Goal: Transaction & Acquisition: Purchase product/service

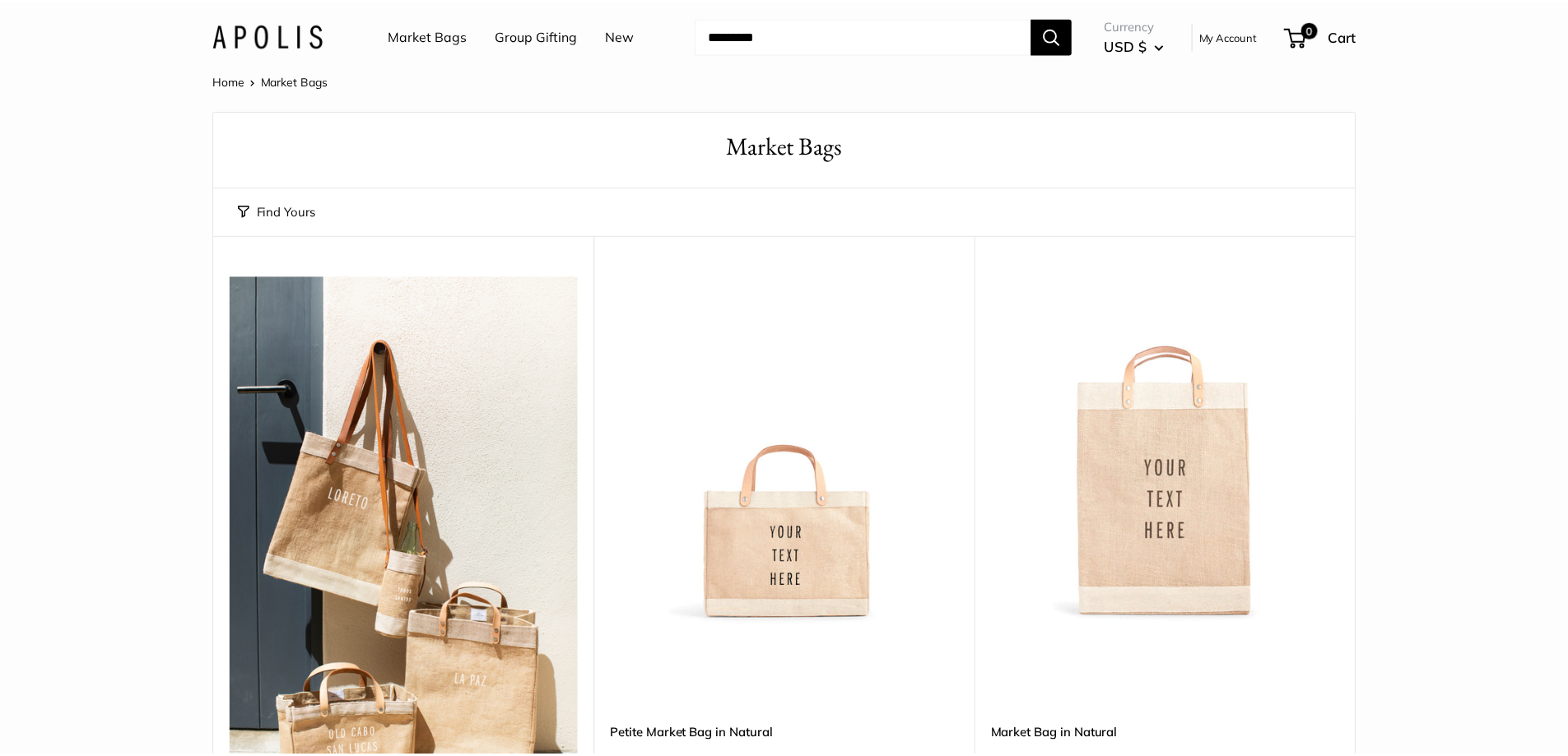
scroll to position [741, 0]
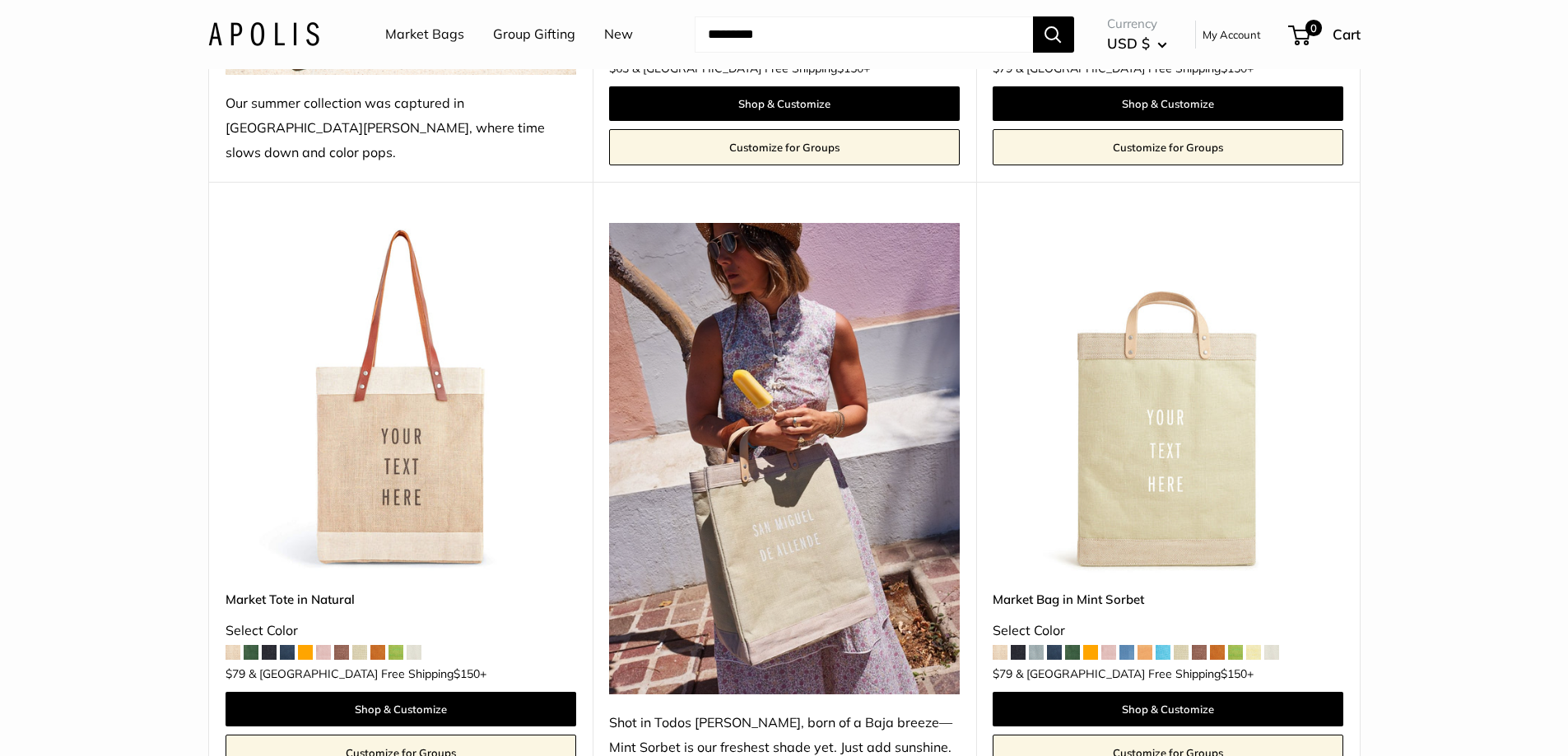
click at [379, 735] on link "Customize for Groups" at bounding box center [401, 753] width 351 height 36
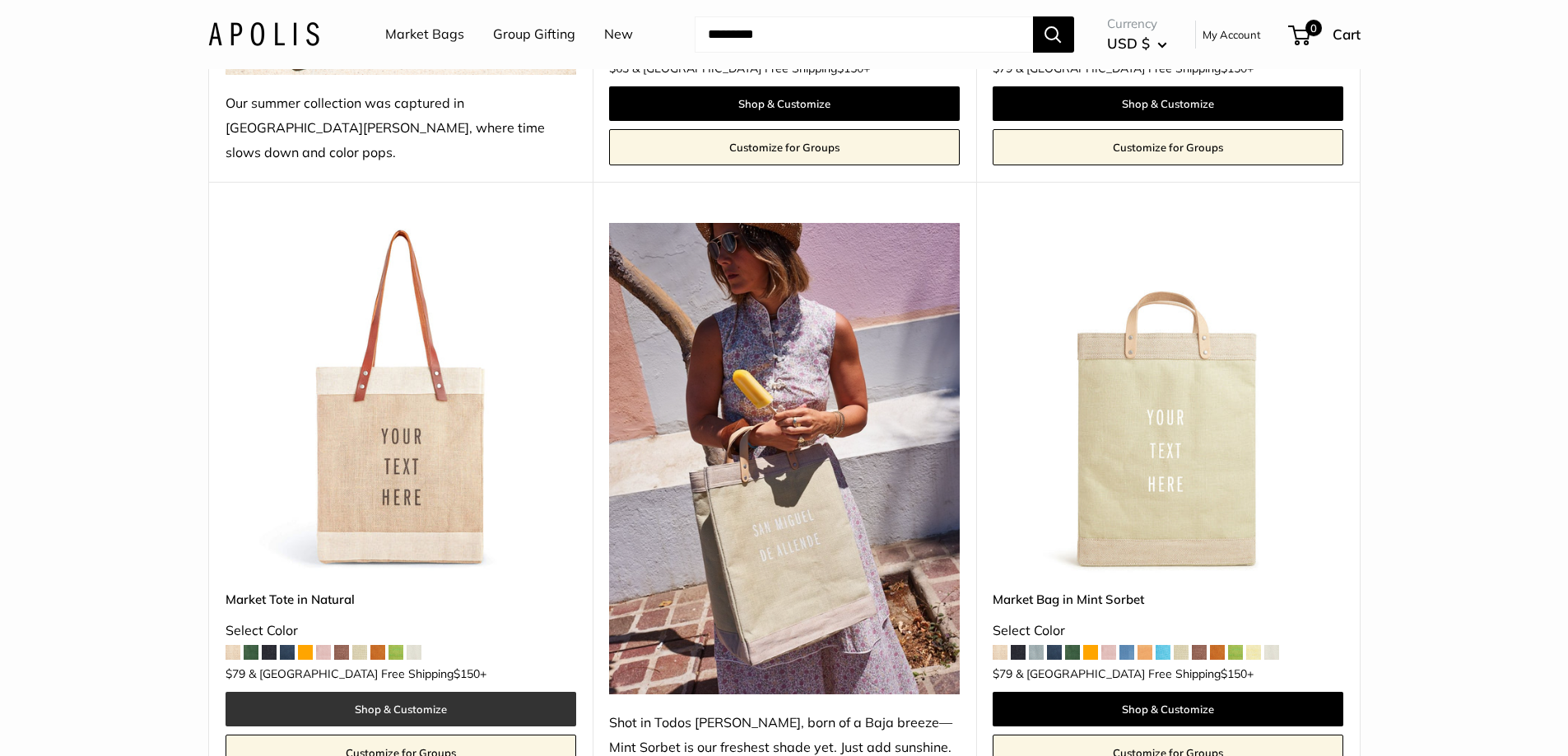
click at [368, 692] on link "Shop & Customize" at bounding box center [401, 709] width 351 height 35
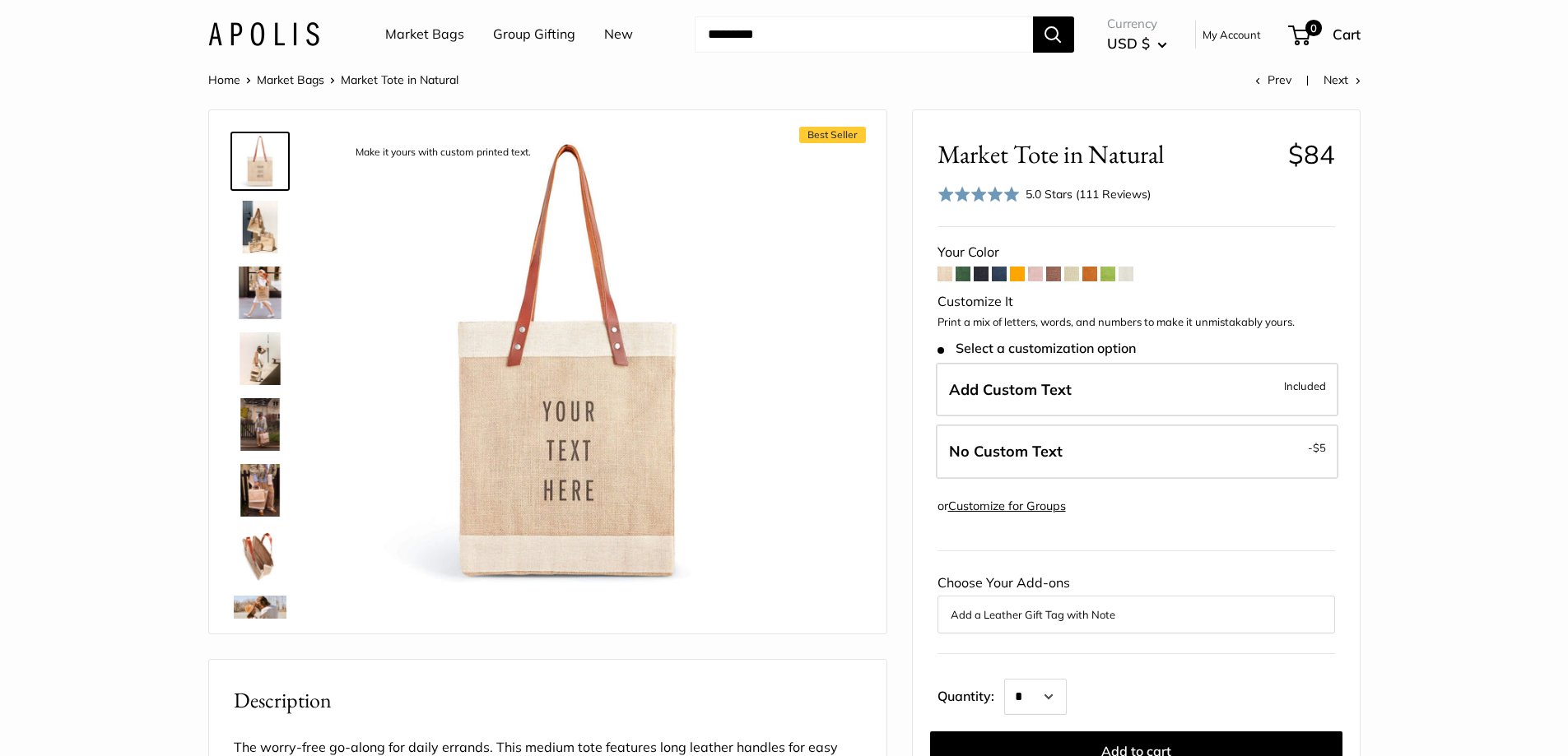
click at [996, 276] on span at bounding box center [1000, 274] width 15 height 15
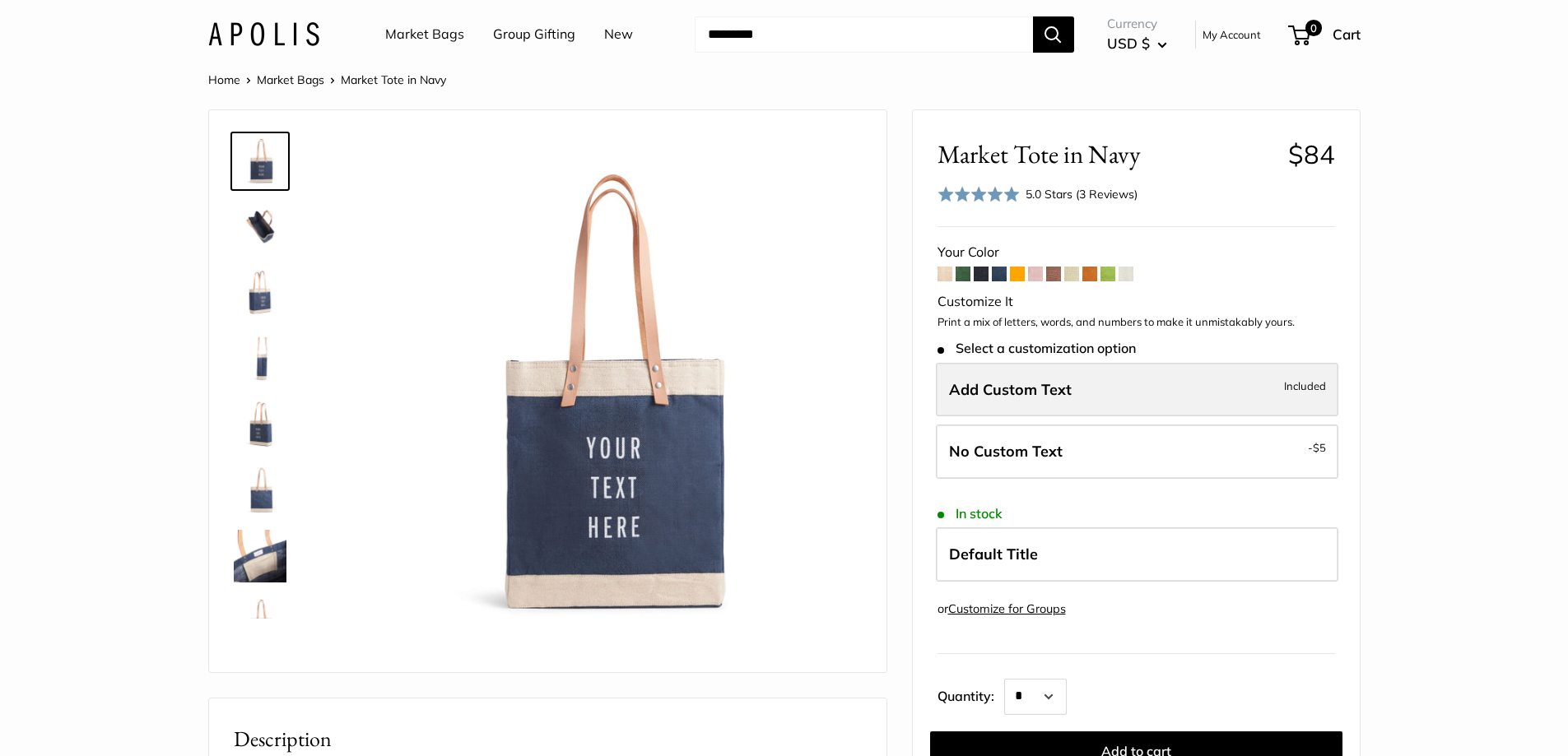
click at [1065, 396] on span "Add Custom Text" at bounding box center [1011, 389] width 123 height 19
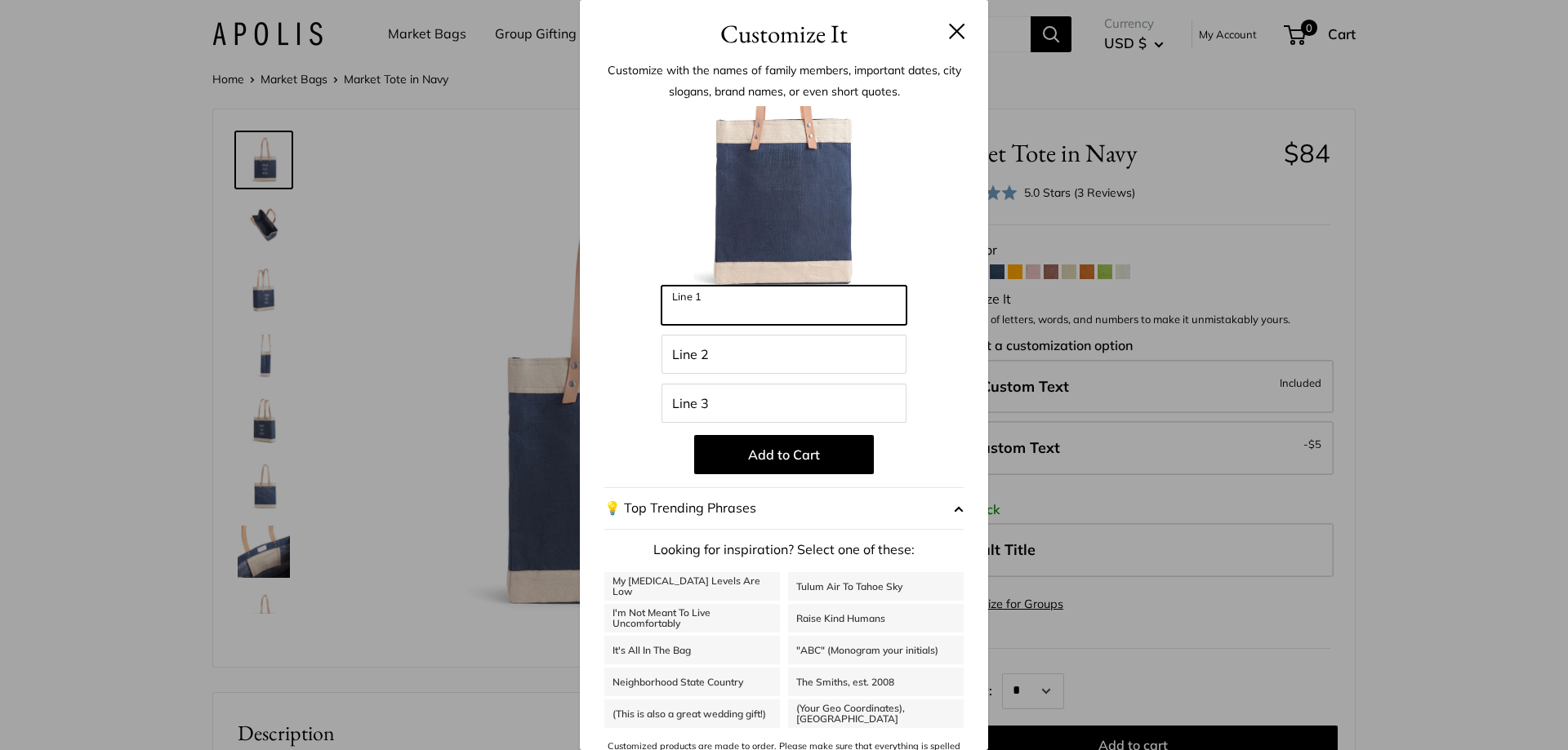
click at [738, 322] on input "Line 1" at bounding box center [784, 305] width 245 height 39
type input "******"
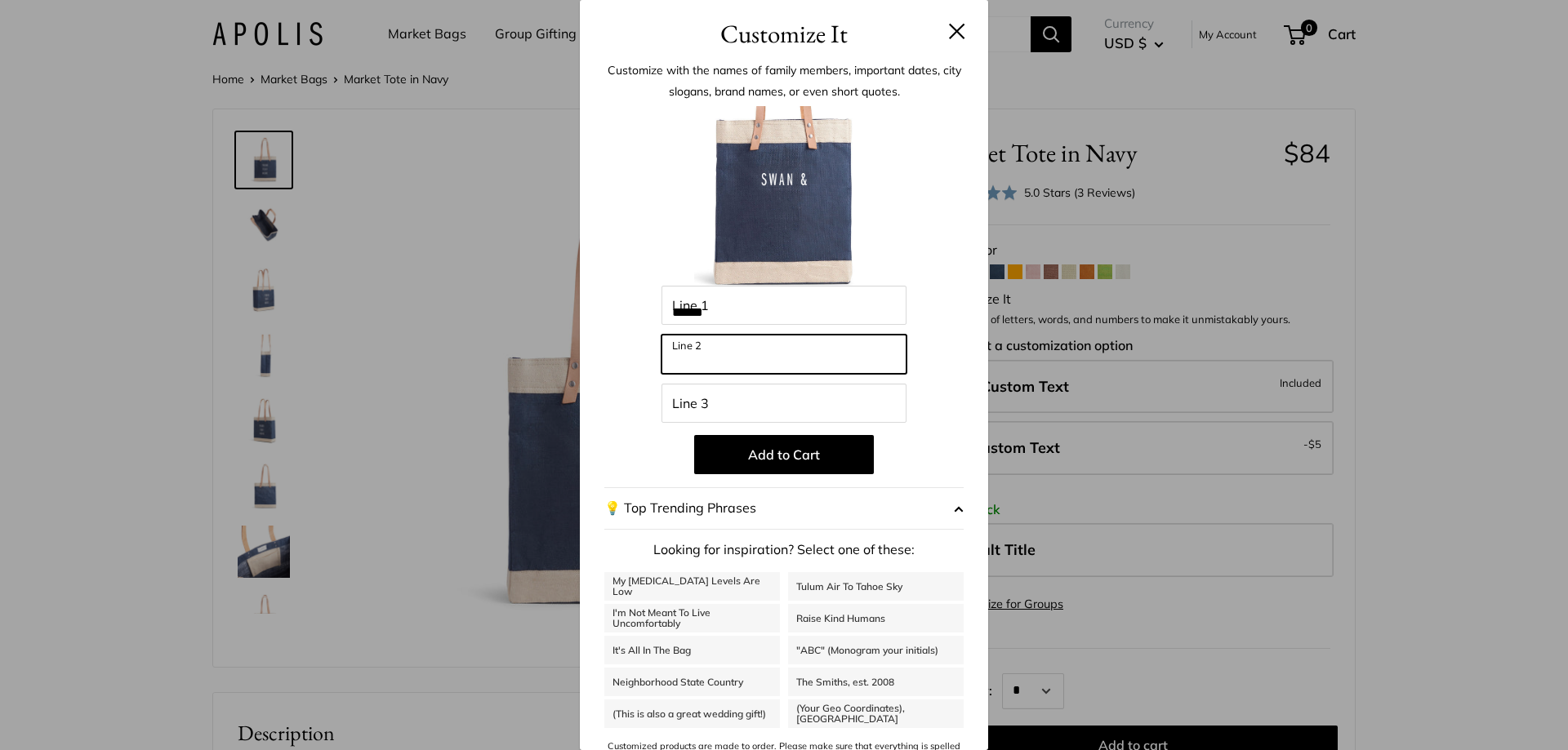
click at [724, 359] on input "Line 2" at bounding box center [784, 354] width 245 height 39
type input "********"
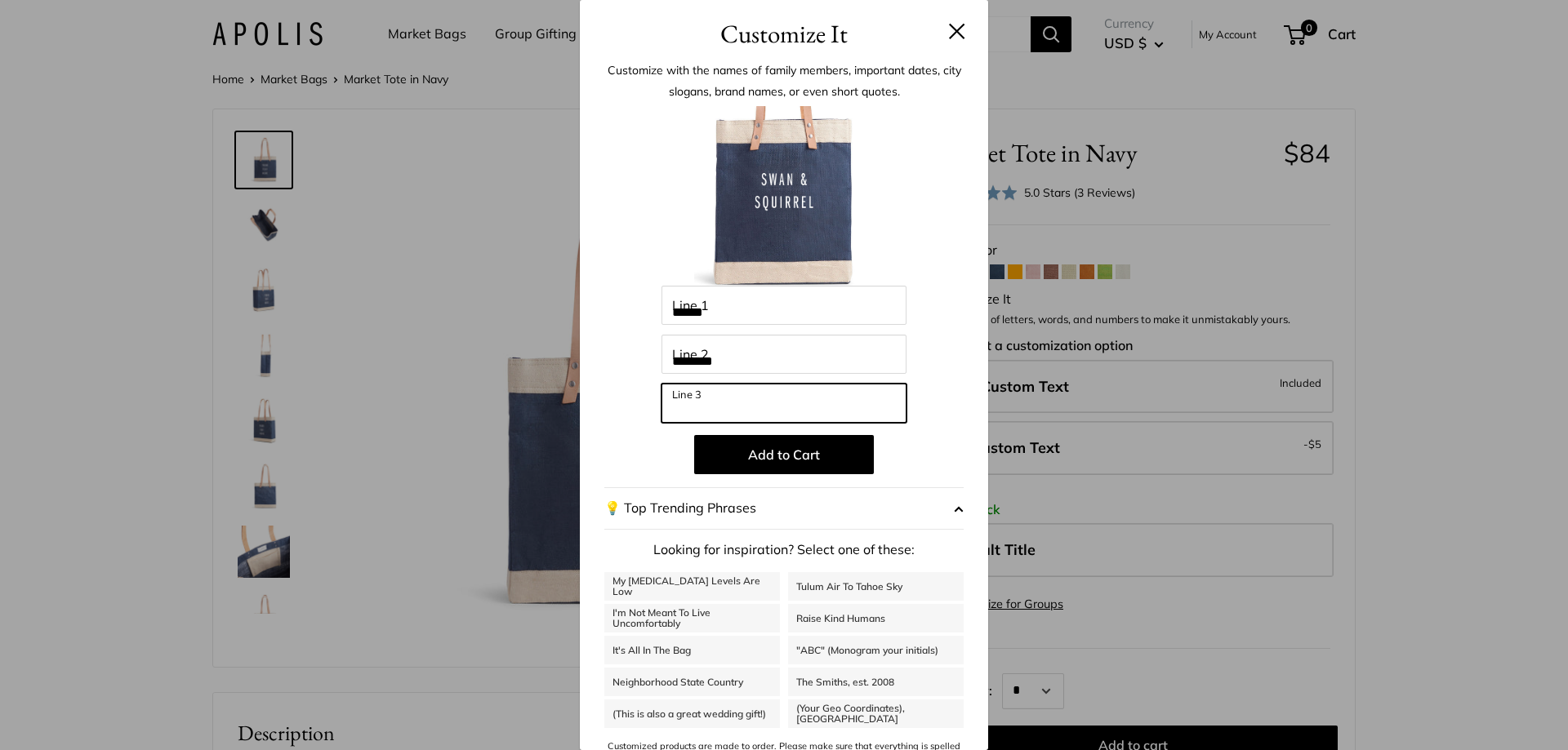
click at [702, 416] on input "Line 3" at bounding box center [784, 403] width 245 height 39
type input "*"
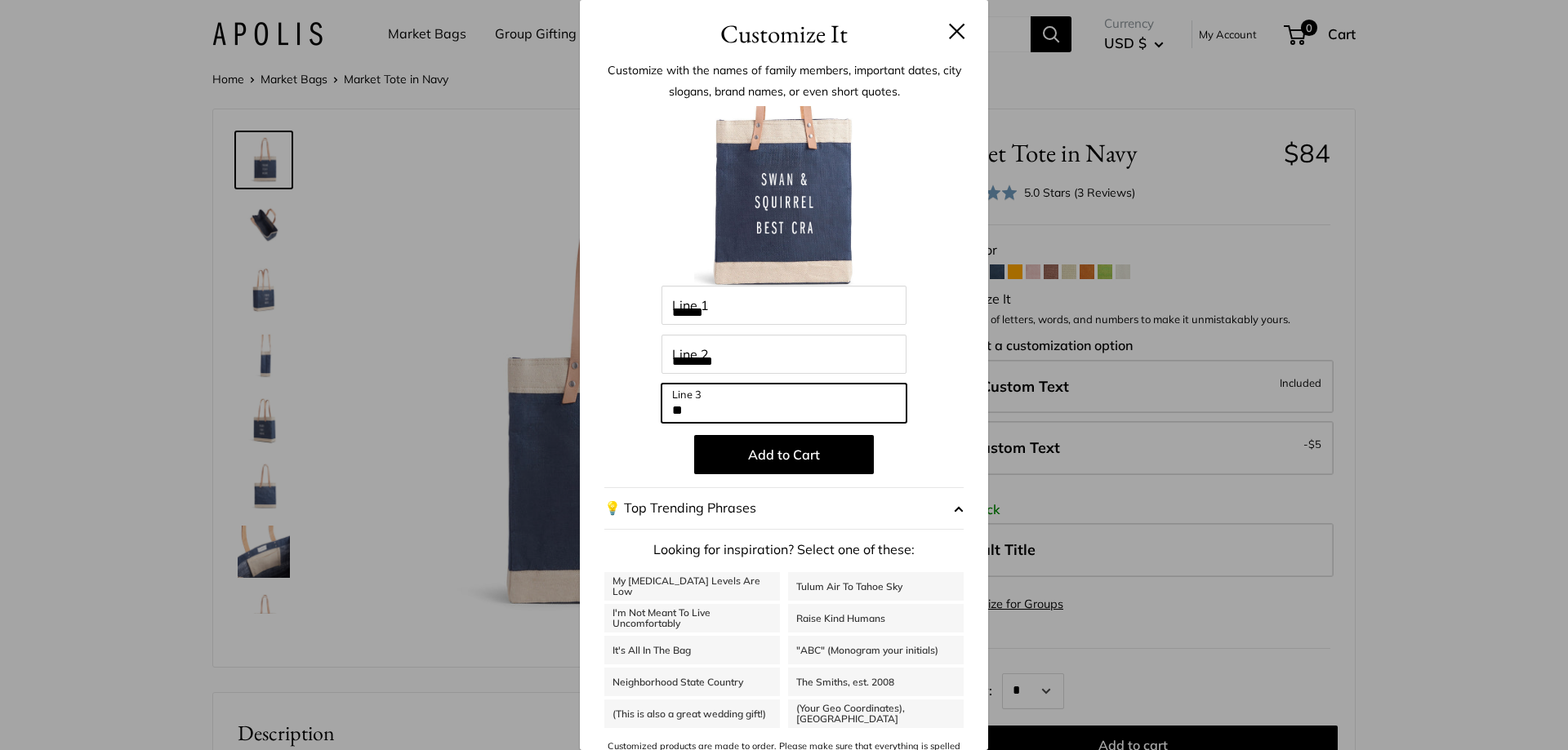
type input "*"
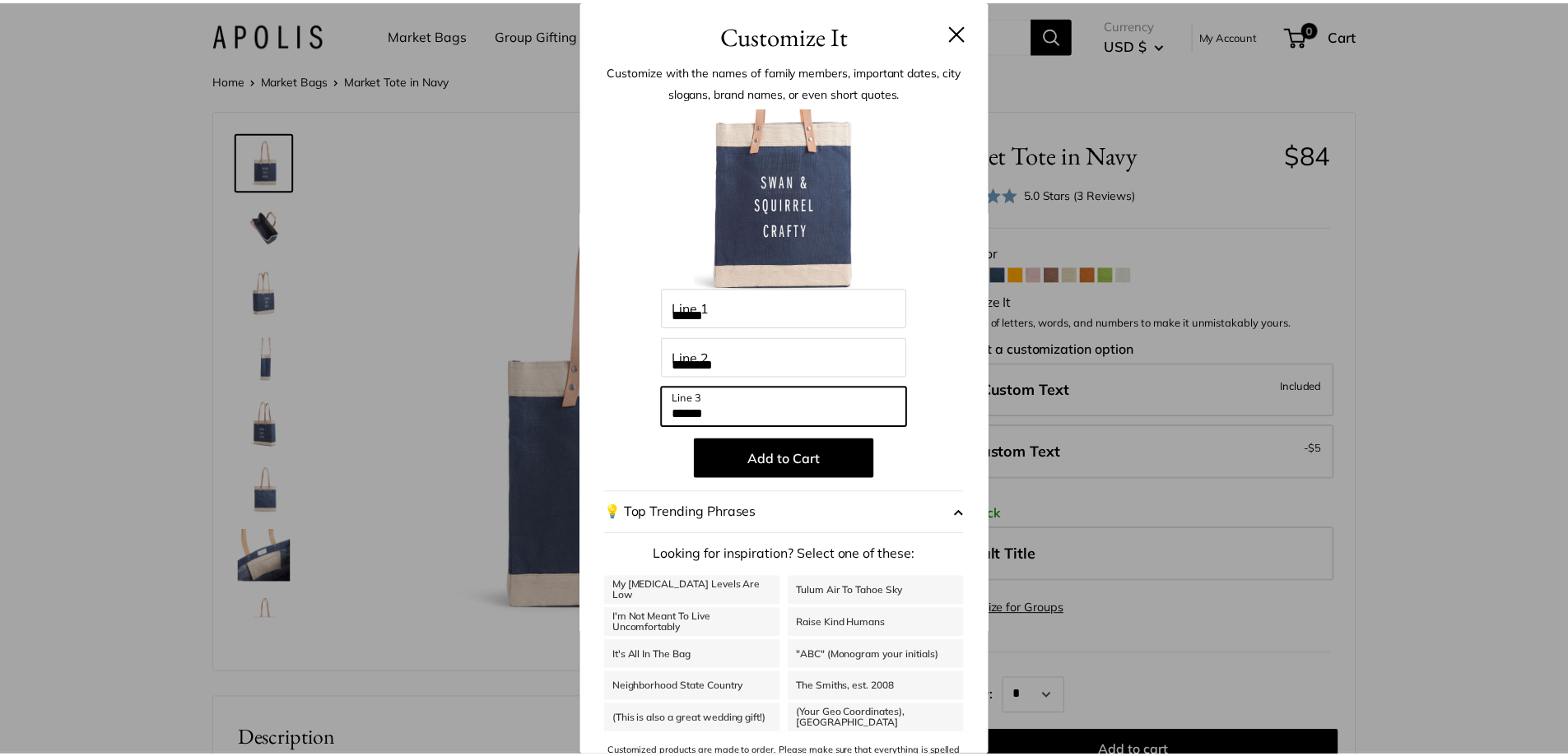
scroll to position [28, 0]
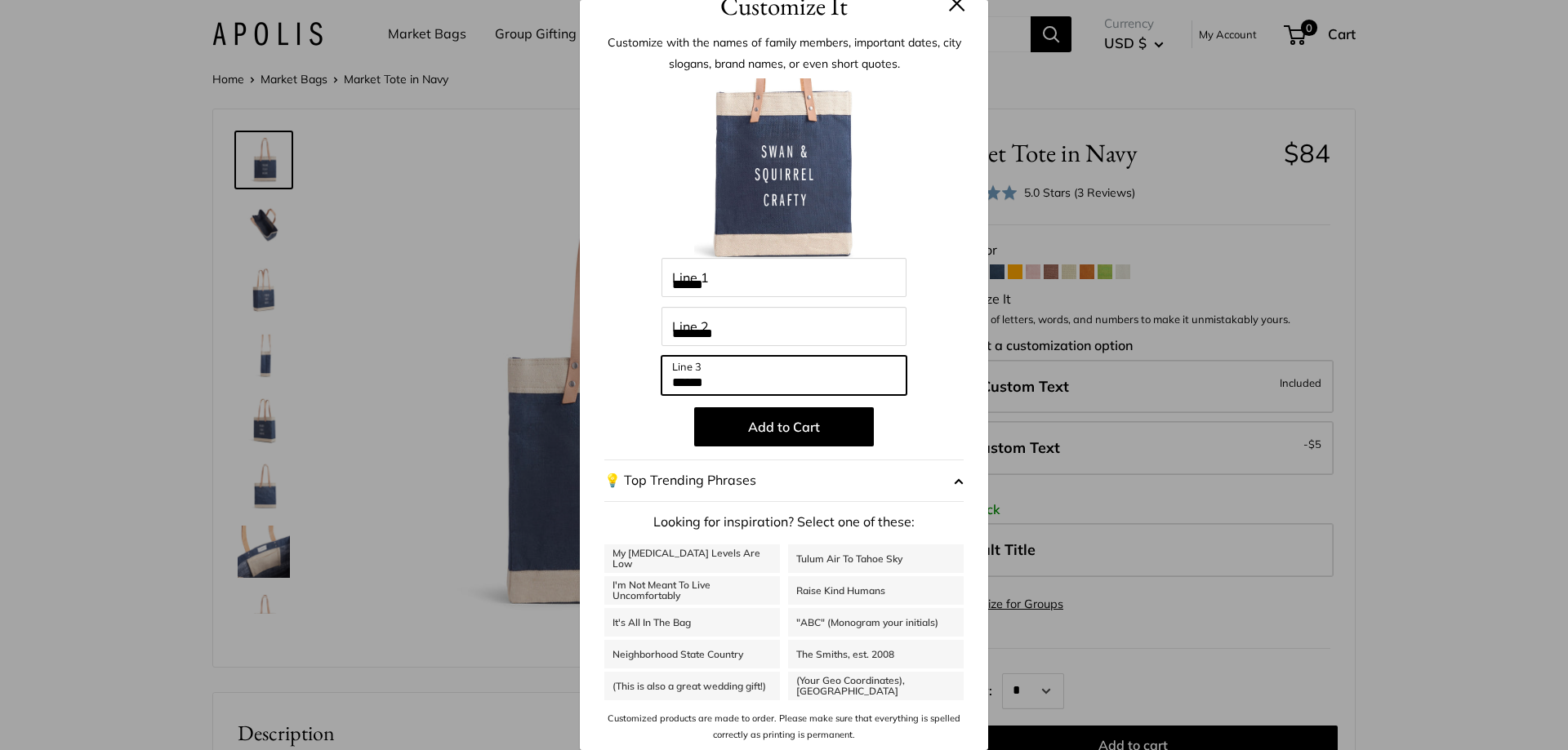
type input "******"
click at [704, 561] on link "My [MEDICAL_DATA] Levels Are Low" at bounding box center [692, 559] width 176 height 28
type input "**********"
type input "***"
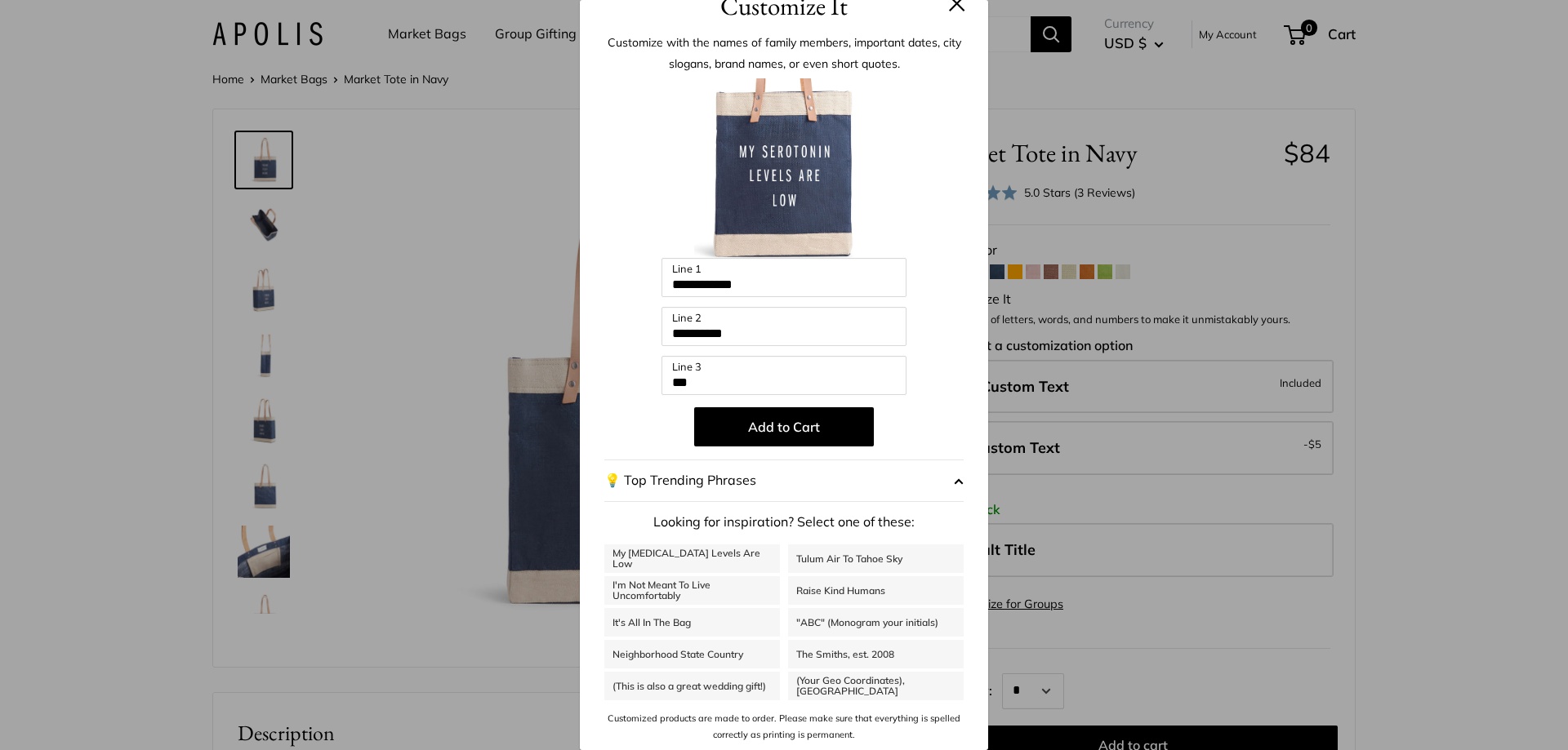
click at [698, 584] on link "I'm Not Meant To Live Uncomfortably" at bounding box center [692, 590] width 176 height 28
type input "**********"
type input "*******"
type input "**********"
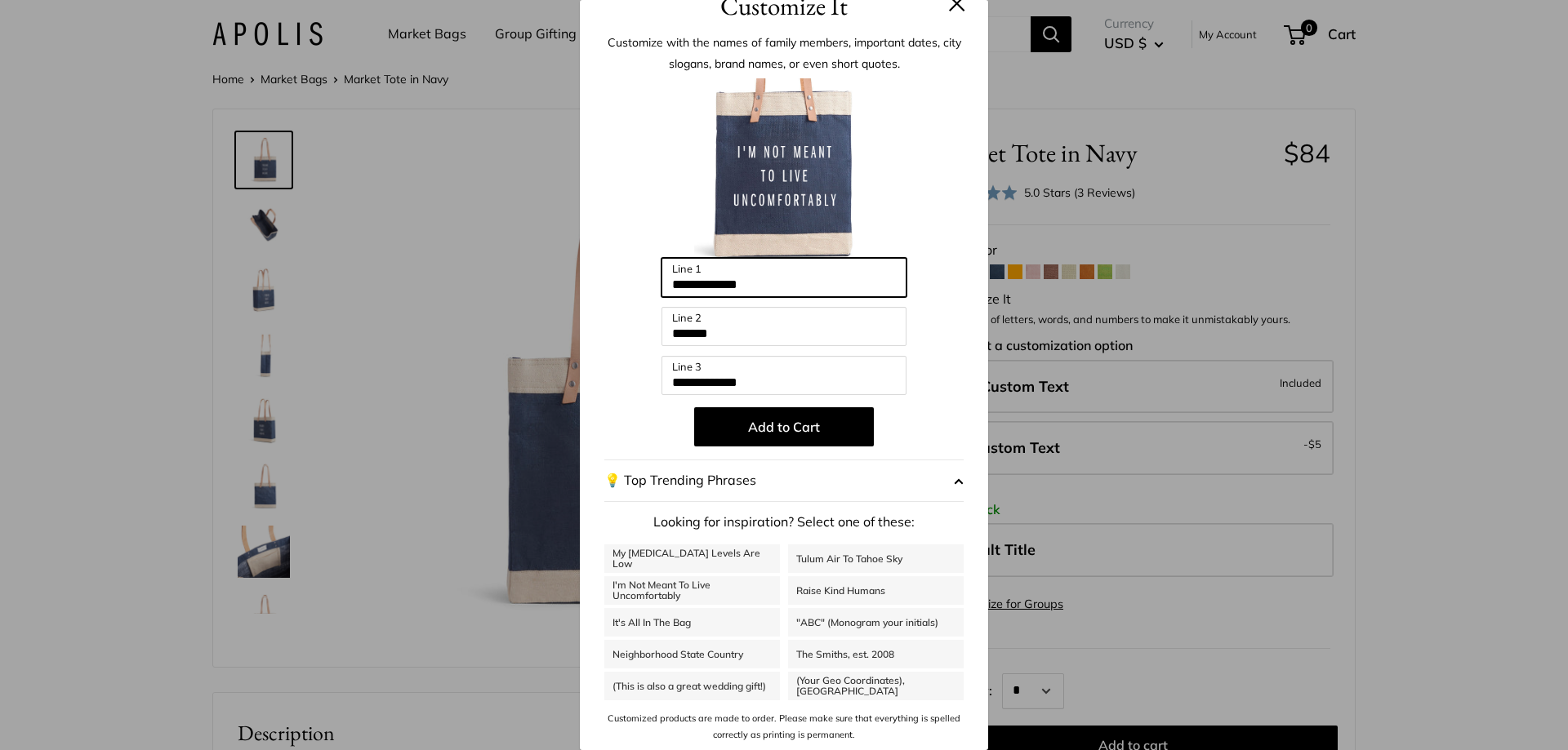
drag, startPoint x: 773, startPoint y: 288, endPoint x: 631, endPoint y: 288, distance: 142.0
click at [631, 288] on div "**********" at bounding box center [784, 411] width 360 height 666
type input "******"
drag, startPoint x: 715, startPoint y: 340, endPoint x: 584, endPoint y: 327, distance: 131.6
click at [585, 328] on div "**********" at bounding box center [784, 387] width 408 height 725
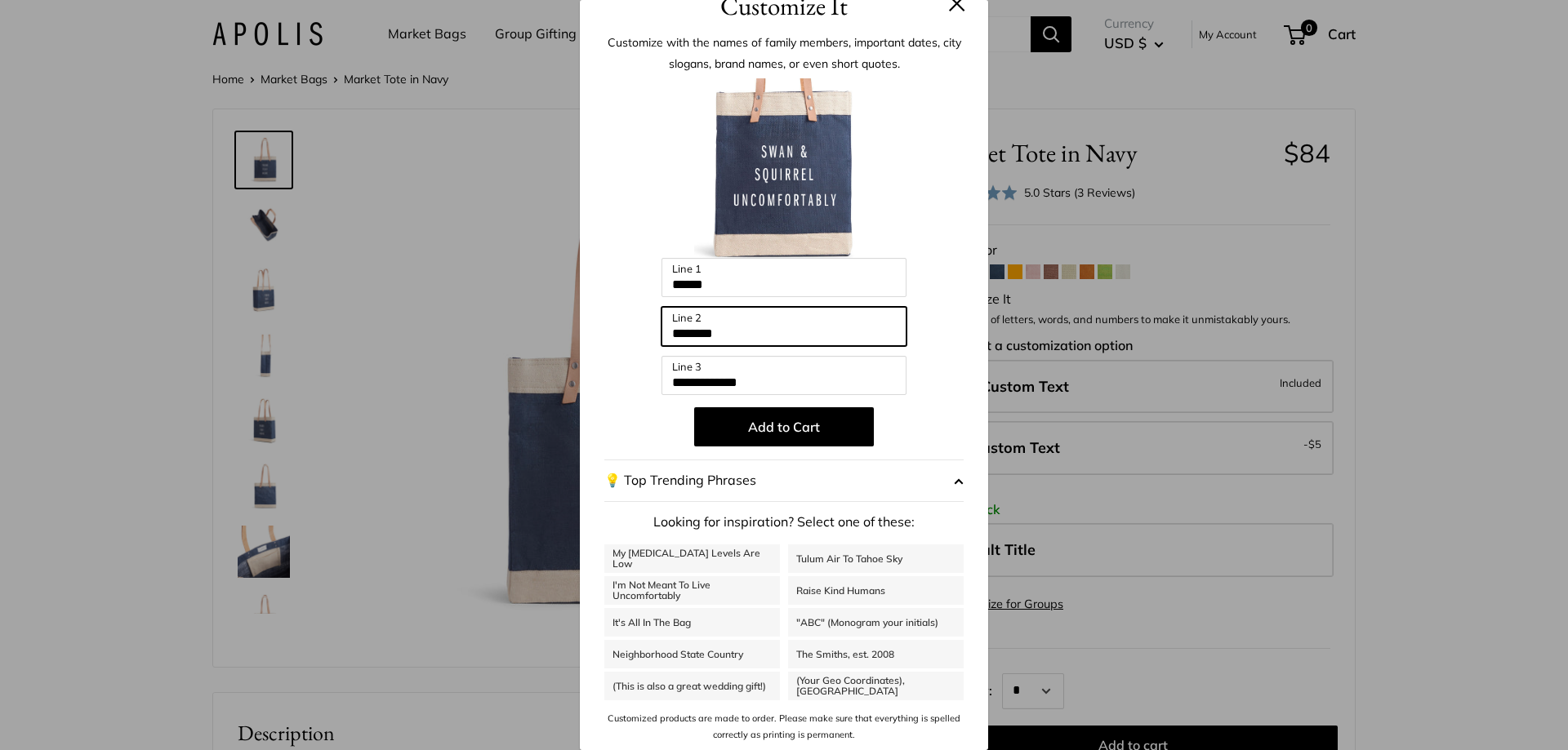
type input "********"
drag, startPoint x: 788, startPoint y: 385, endPoint x: 597, endPoint y: 385, distance: 191.0
click at [597, 380] on div "**********" at bounding box center [784, 387] width 408 height 725
type input "*"
drag, startPoint x: 724, startPoint y: 387, endPoint x: 643, endPoint y: 388, distance: 81.0
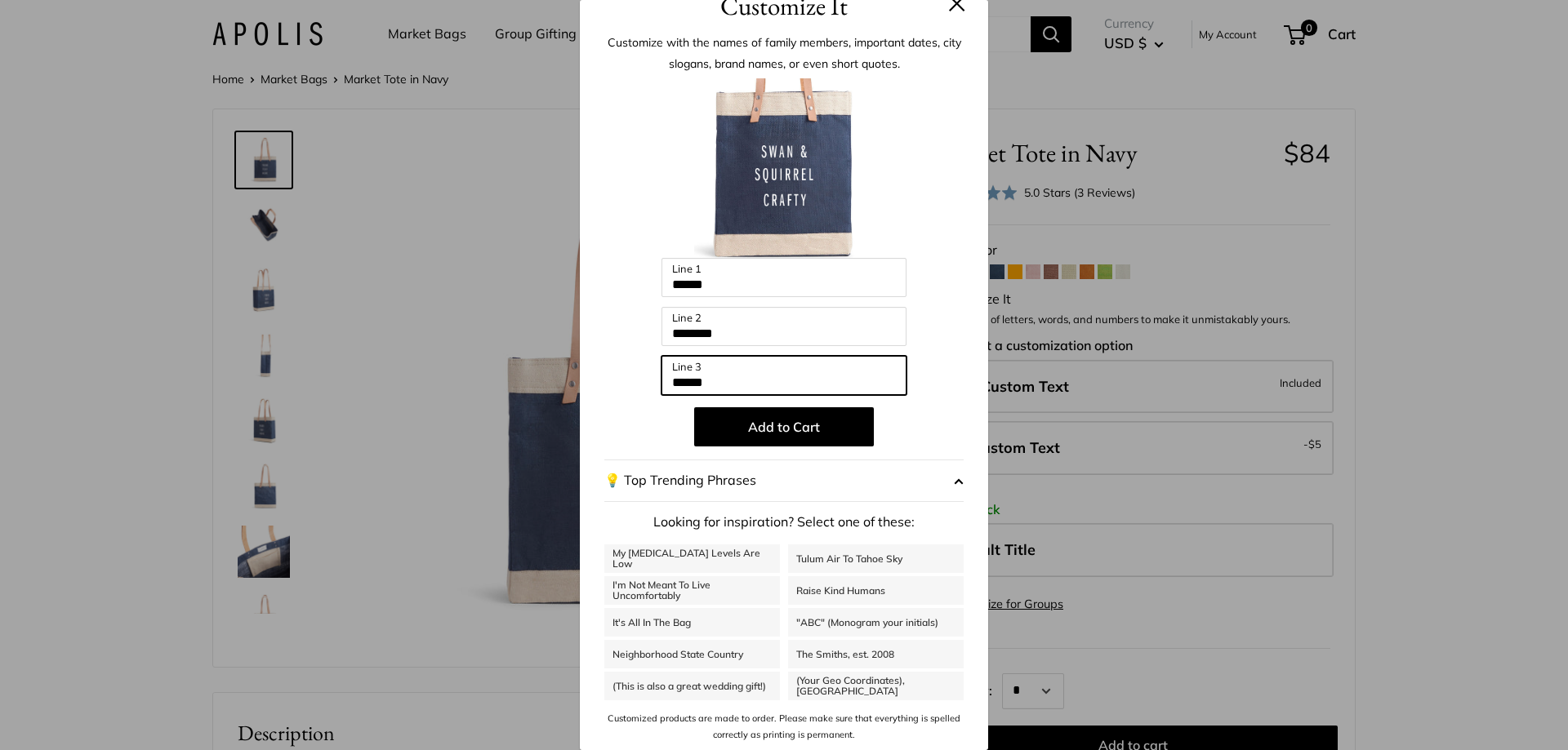
click at [643, 388] on div "Enter 39 letters ****** Line 1 ******** Line 2 ****** Line 3 Add to Cart 💡 Top …" at bounding box center [784, 411] width 360 height 666
type input "*"
type input "******"
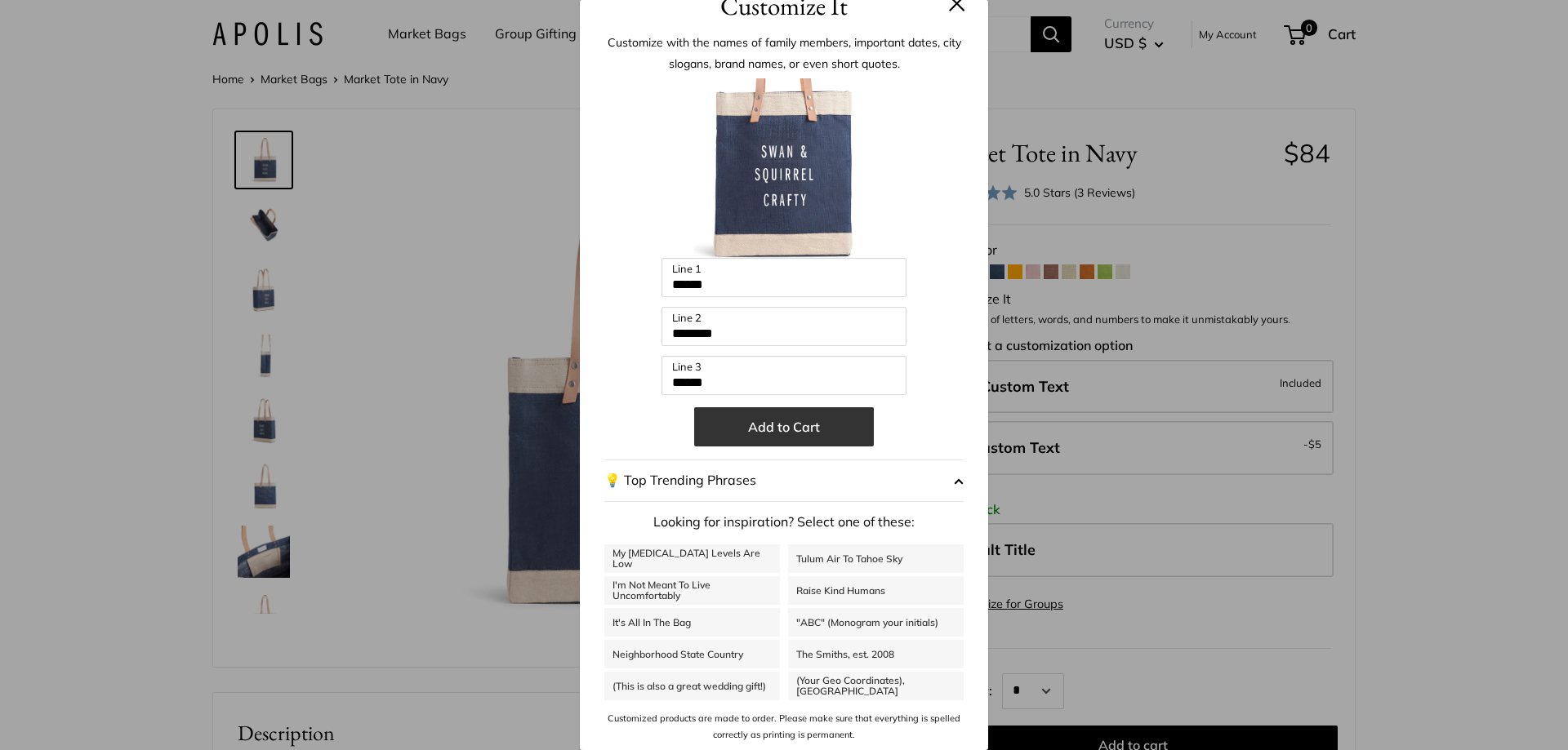
click at [830, 432] on button "Add to Cart" at bounding box center [784, 426] width 180 height 39
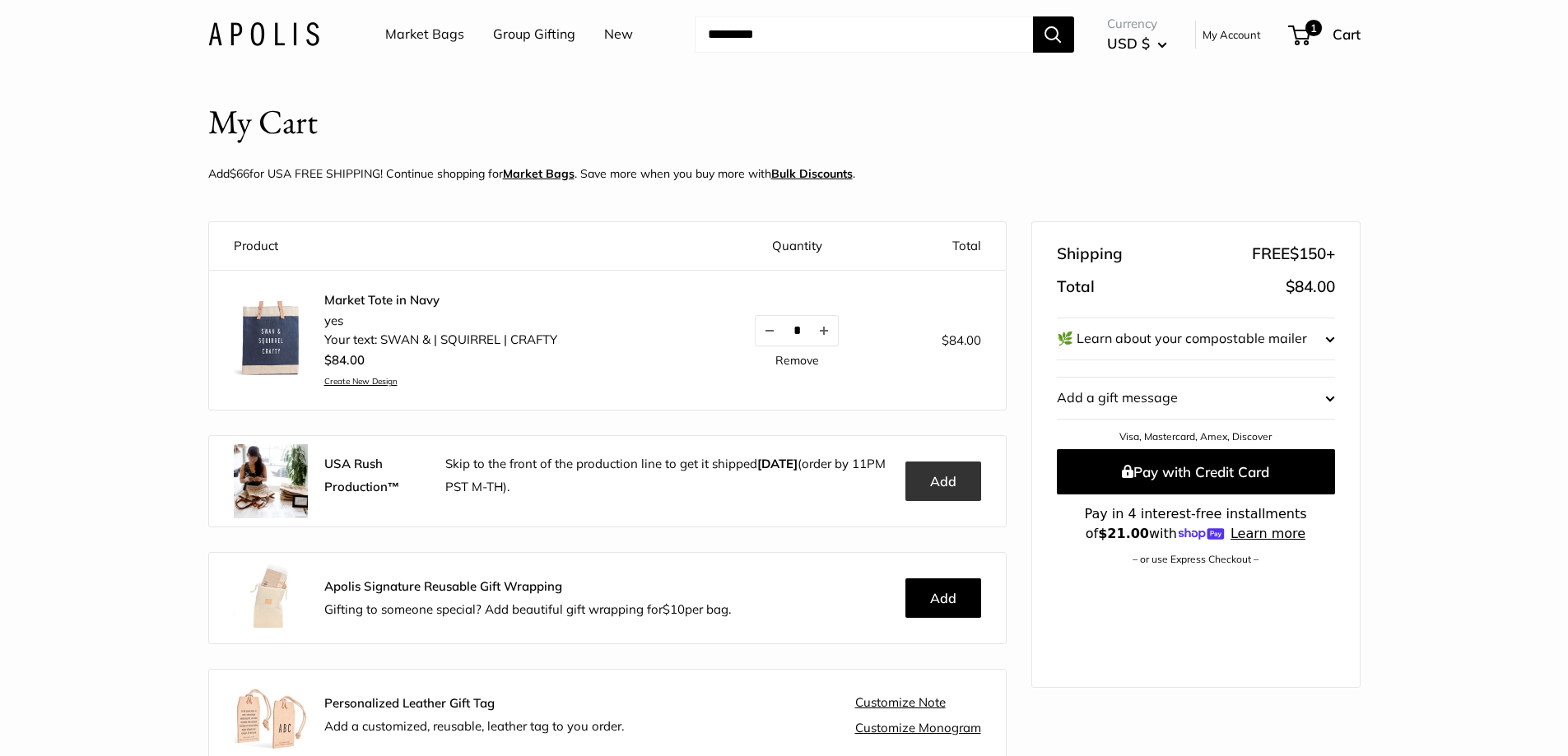
click at [956, 488] on button "Add" at bounding box center [943, 481] width 76 height 40
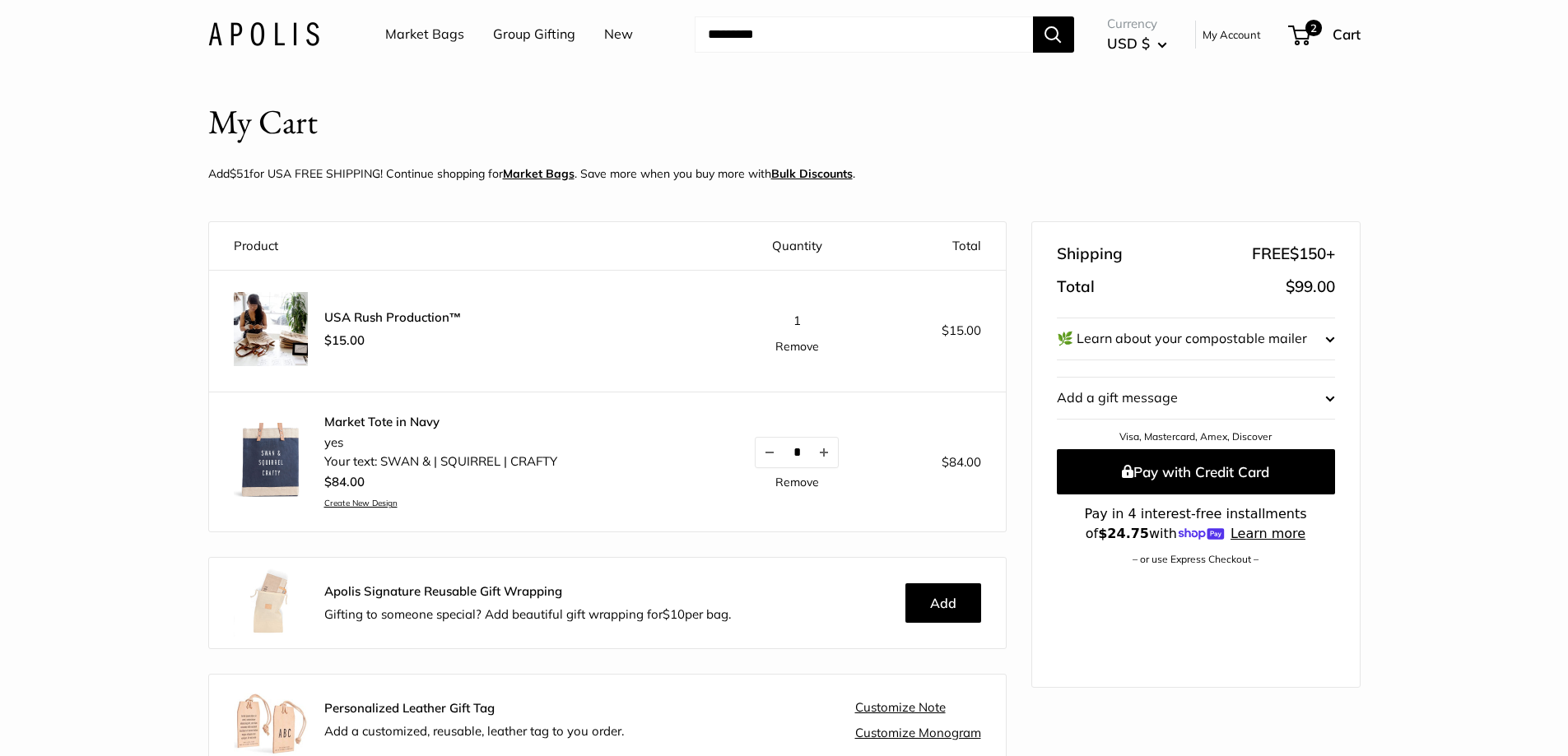
click at [253, 455] on img at bounding box center [271, 460] width 74 height 74
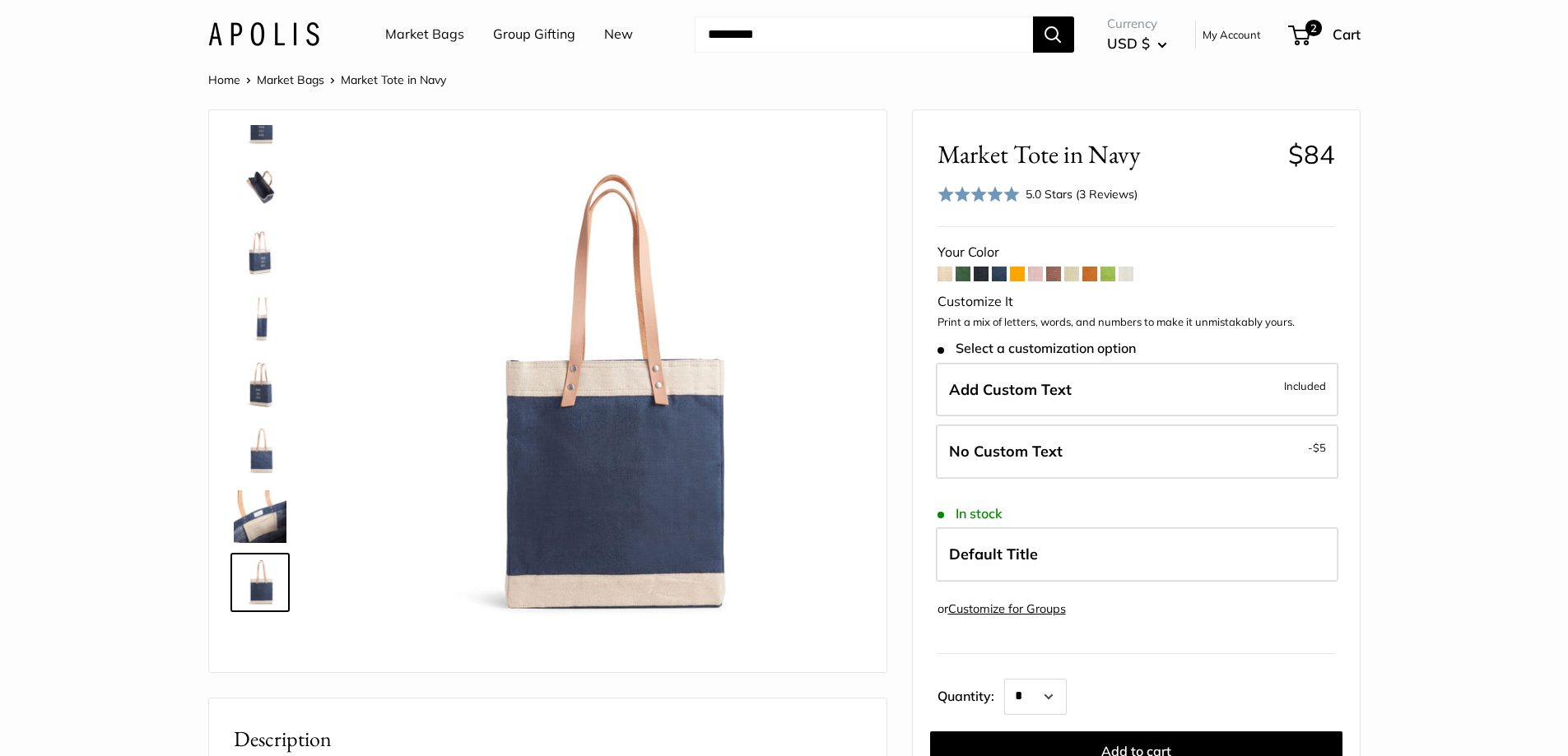
click at [1283, 28] on div "2 Cart Cart Add $51 for USA FREE SHIPPING! USA Rush Production™ $15.00 1 Remove…" at bounding box center [1311, 34] width 99 height 26
click at [1340, 29] on span "Cart" at bounding box center [1346, 34] width 28 height 18
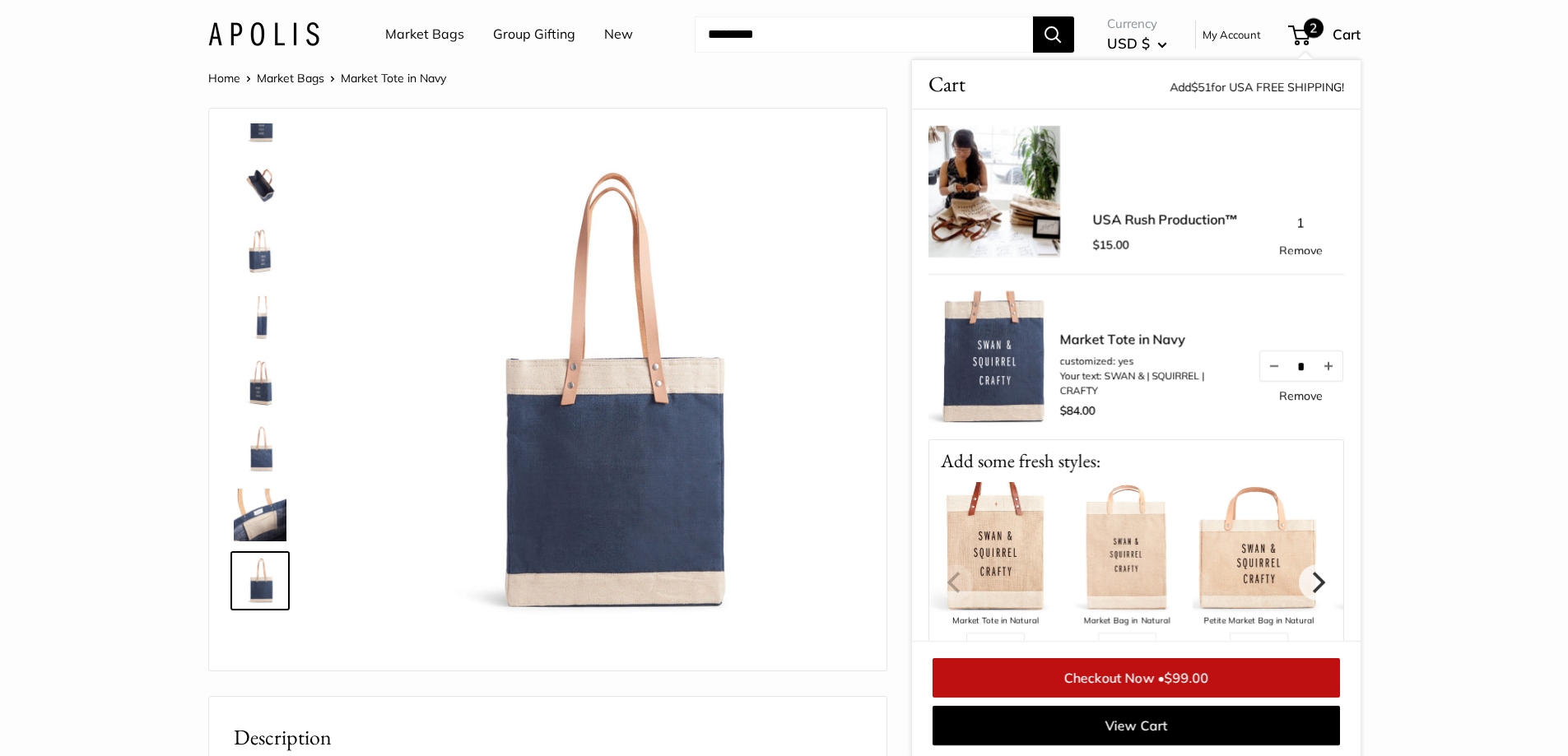
scroll to position [3, 0]
click at [269, 389] on img at bounding box center [260, 382] width 53 height 53
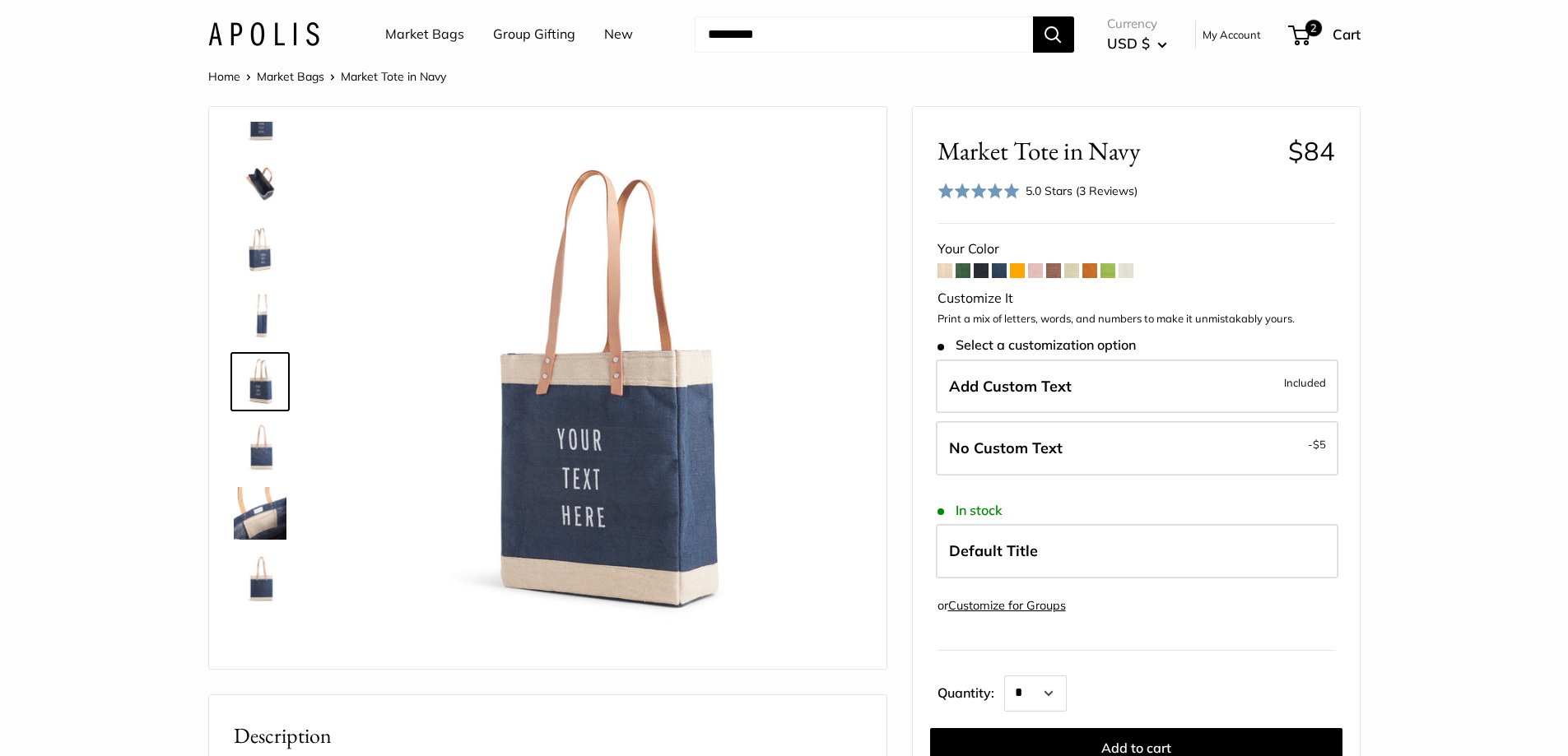
click at [253, 324] on img at bounding box center [260, 316] width 53 height 53
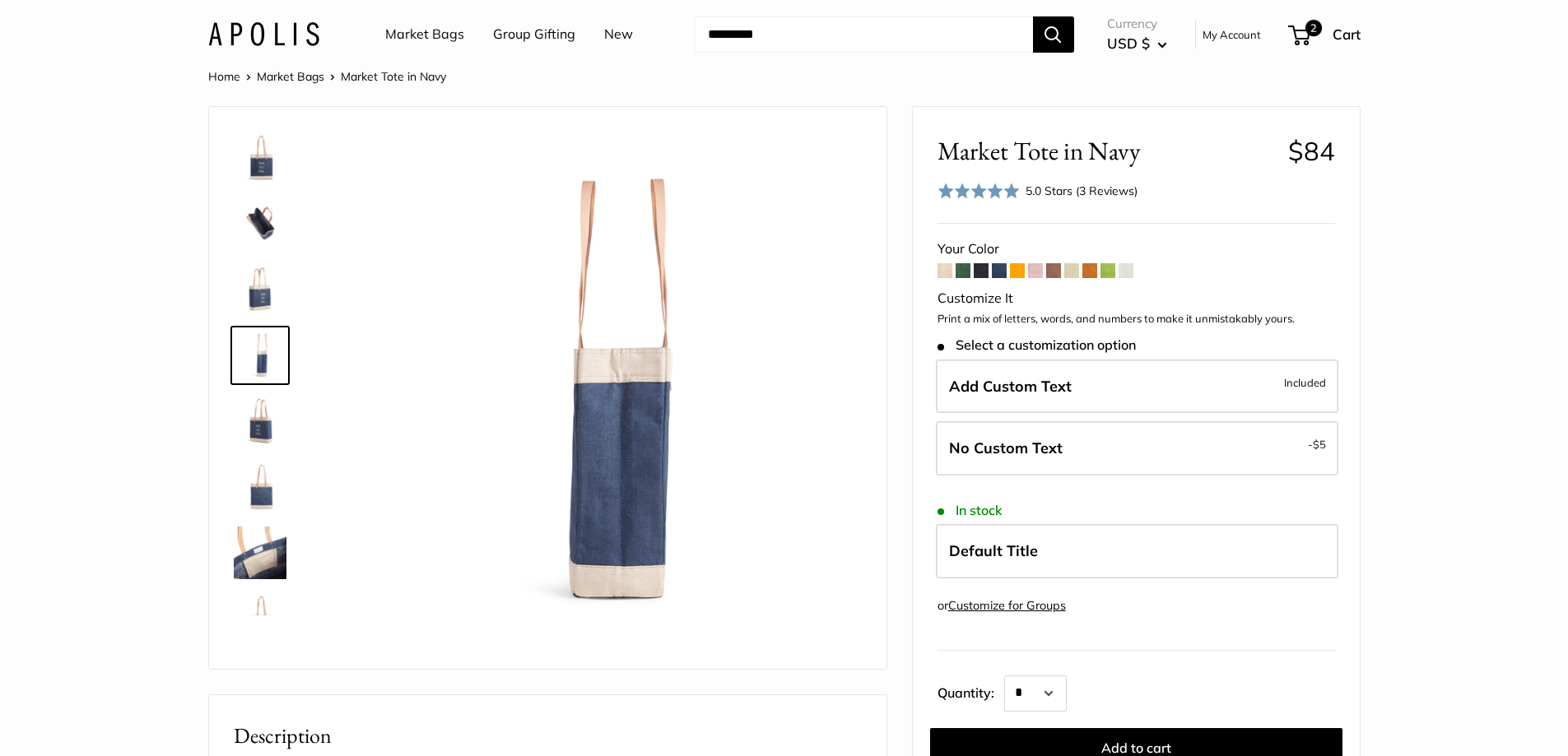
click at [255, 509] on img at bounding box center [260, 487] width 53 height 53
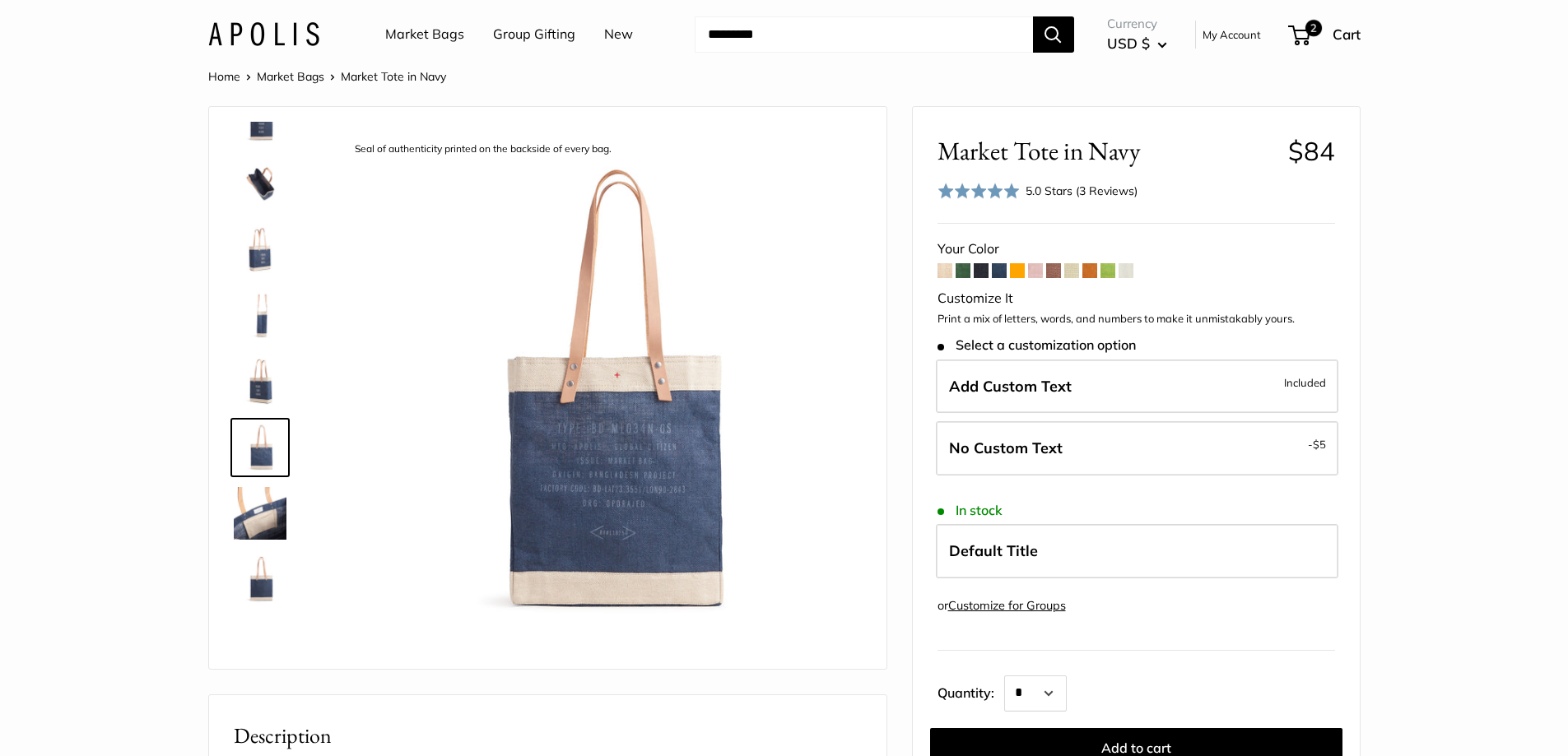
click at [262, 369] on img at bounding box center [260, 382] width 53 height 53
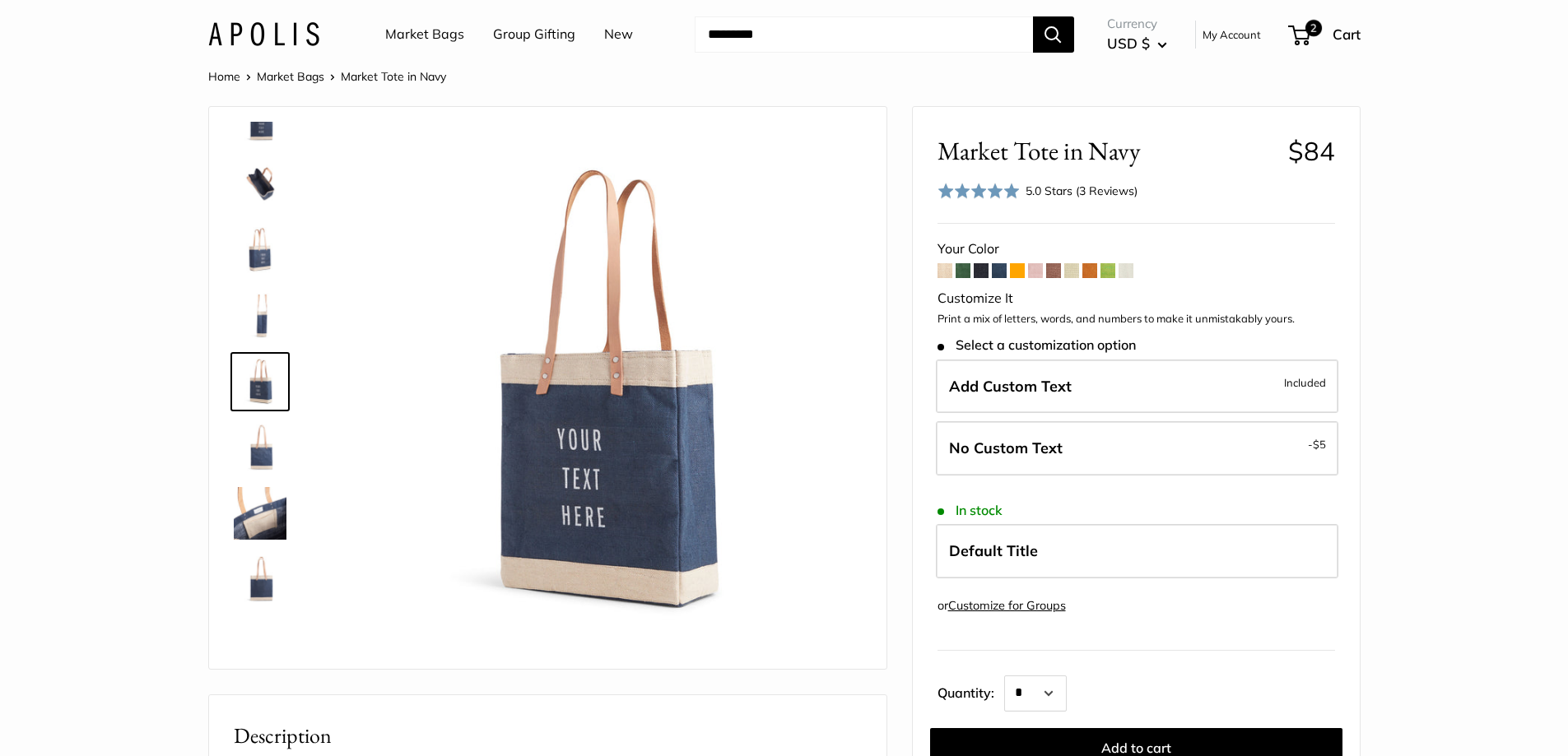
click at [260, 321] on img at bounding box center [260, 316] width 53 height 53
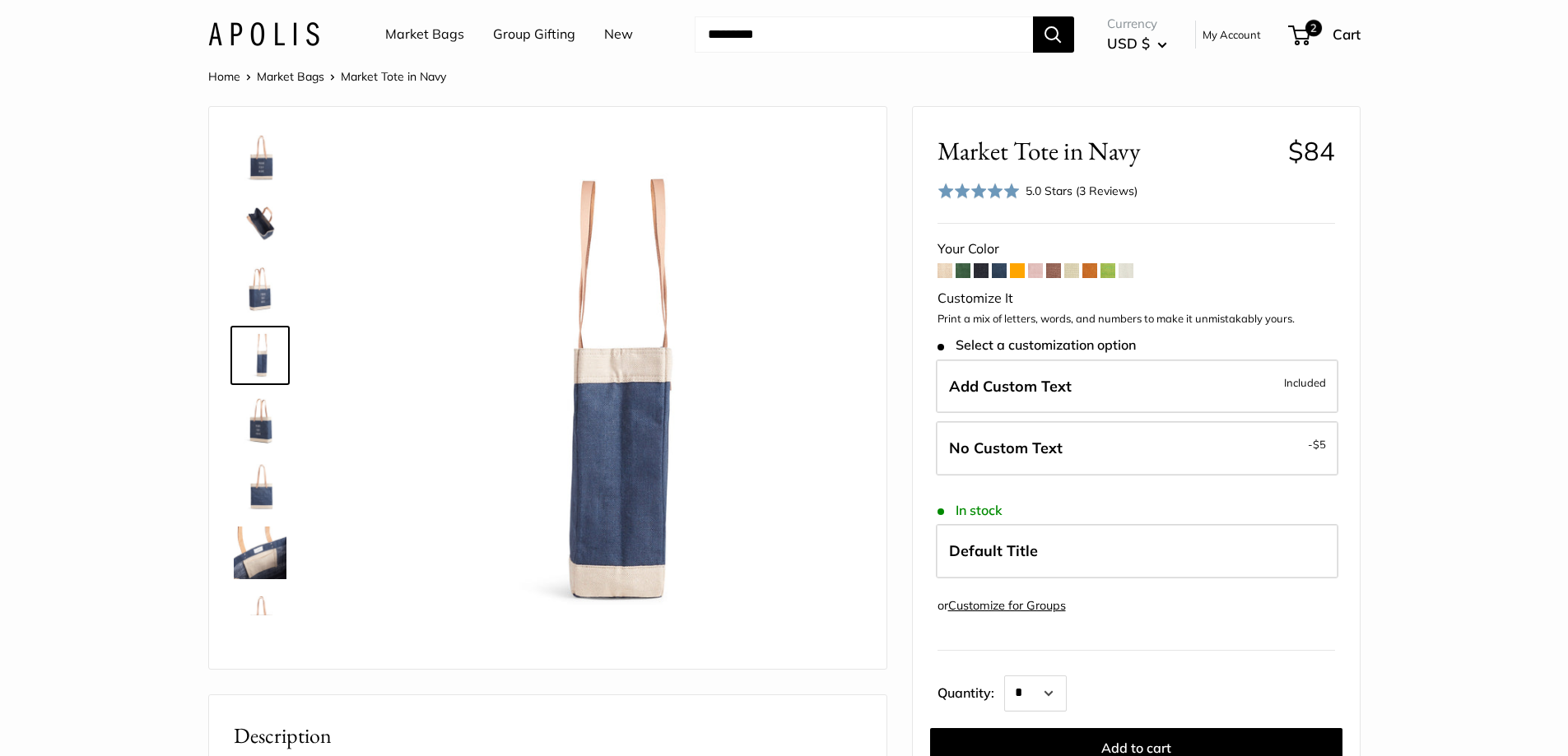
click at [255, 209] on img at bounding box center [260, 223] width 53 height 53
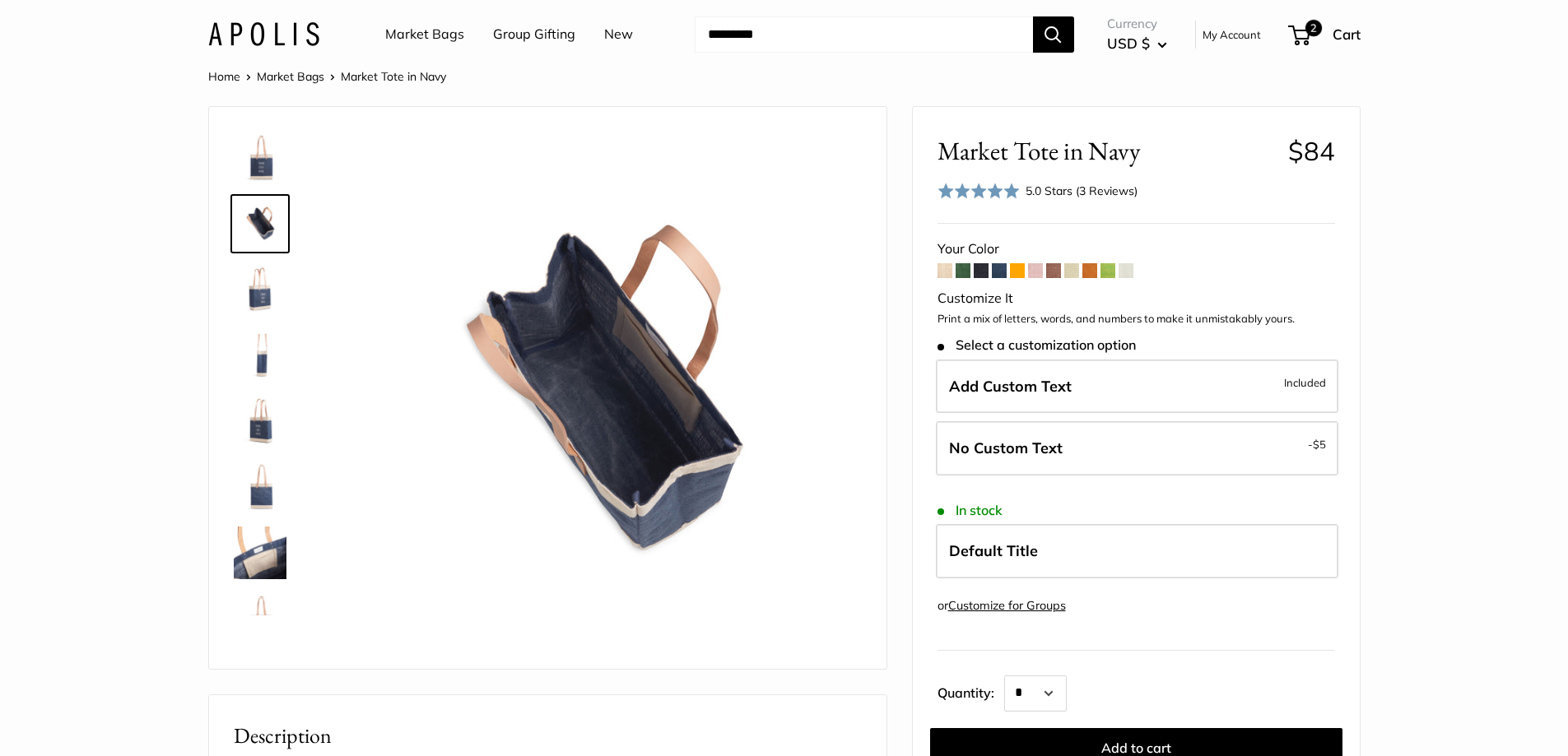
click at [263, 163] on img at bounding box center [260, 158] width 53 height 53
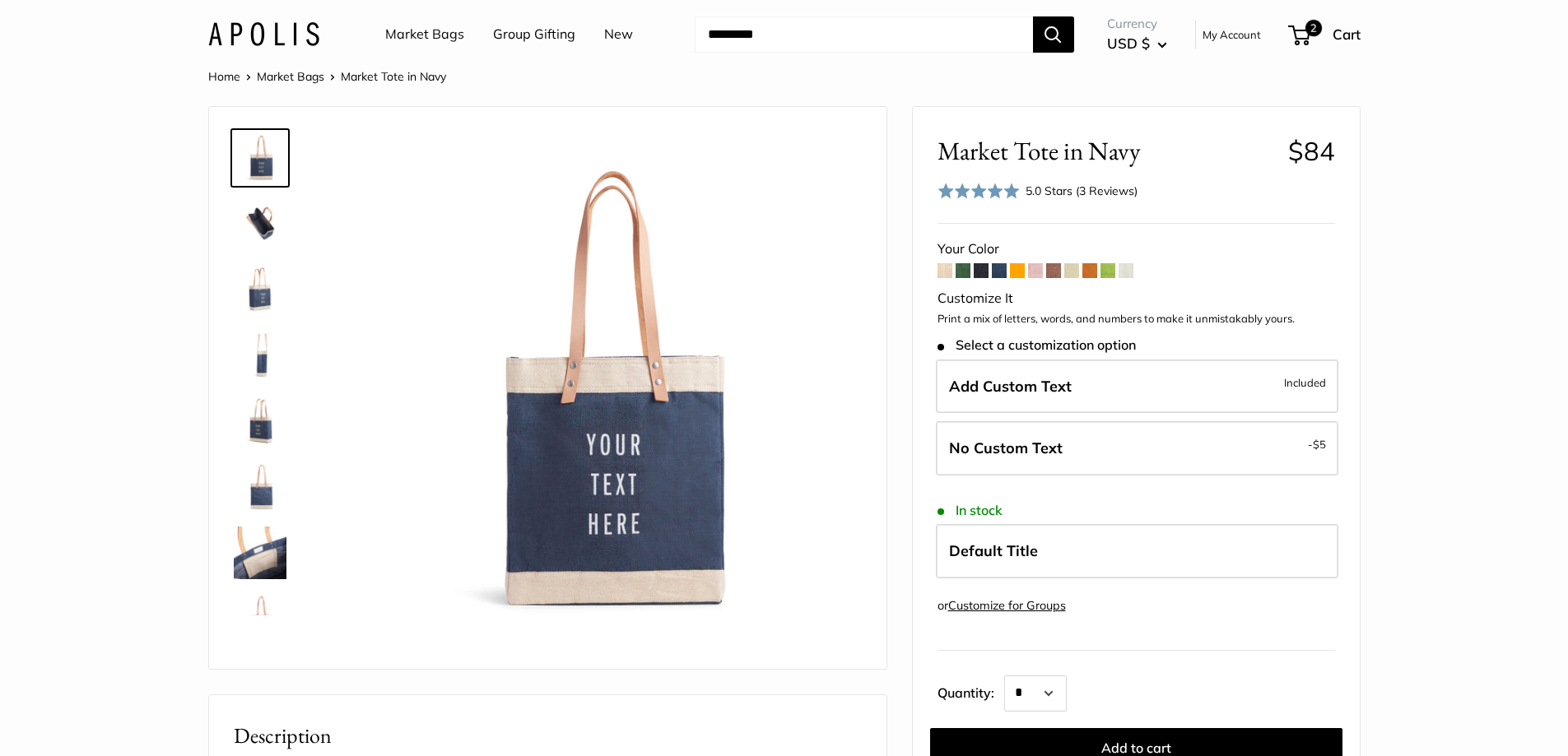
click at [268, 235] on img at bounding box center [260, 223] width 53 height 53
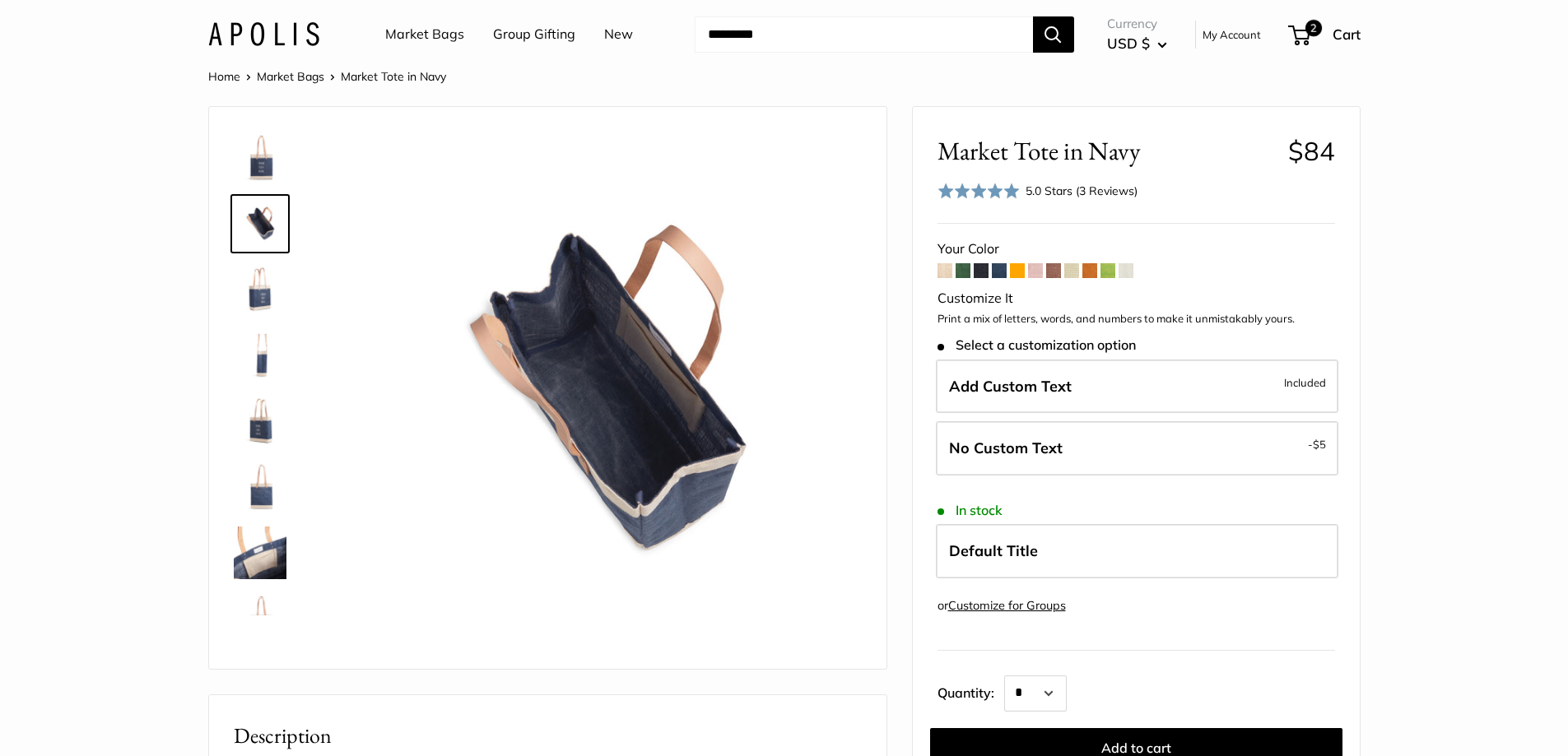
click at [263, 299] on img at bounding box center [260, 290] width 53 height 53
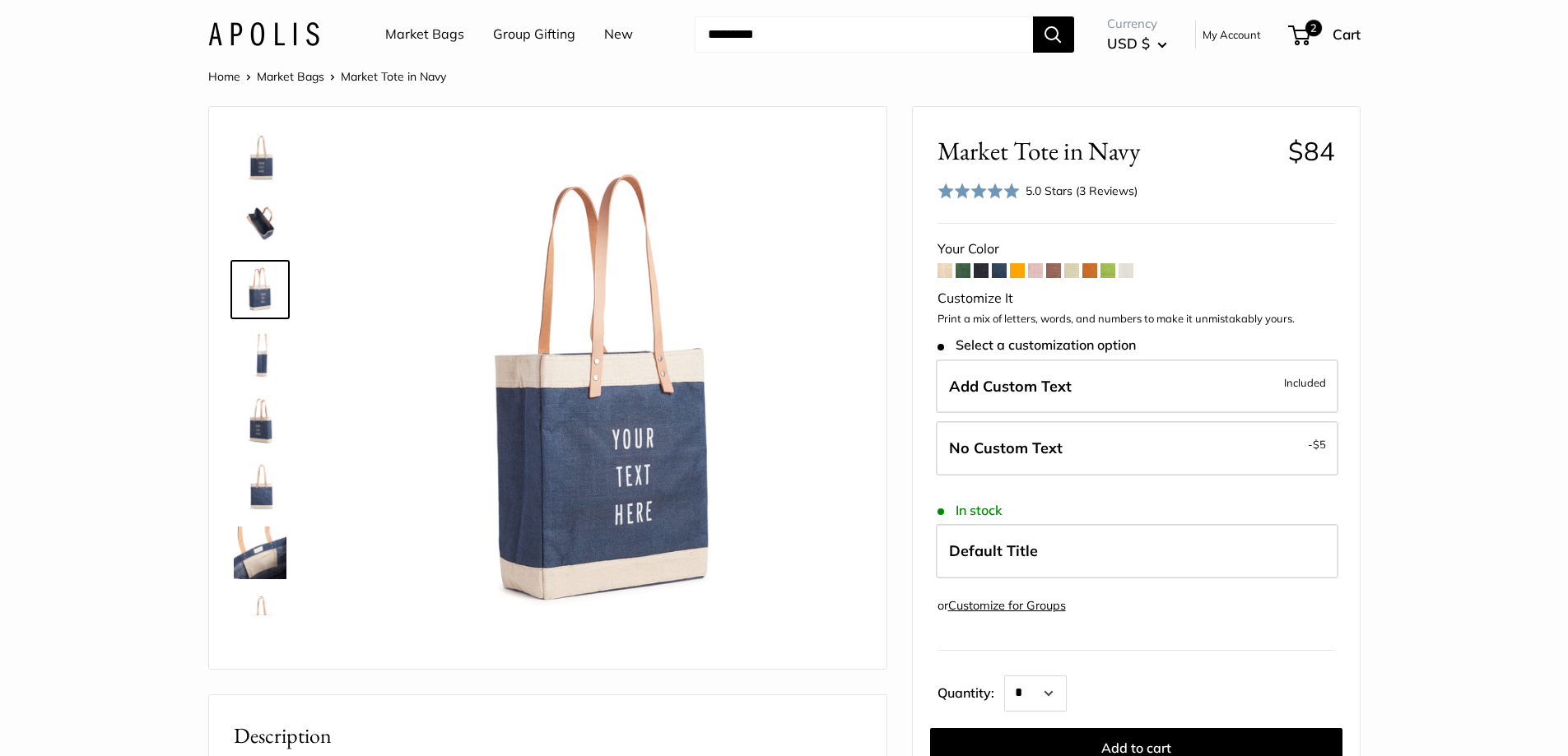
click at [260, 357] on img at bounding box center [260, 356] width 53 height 53
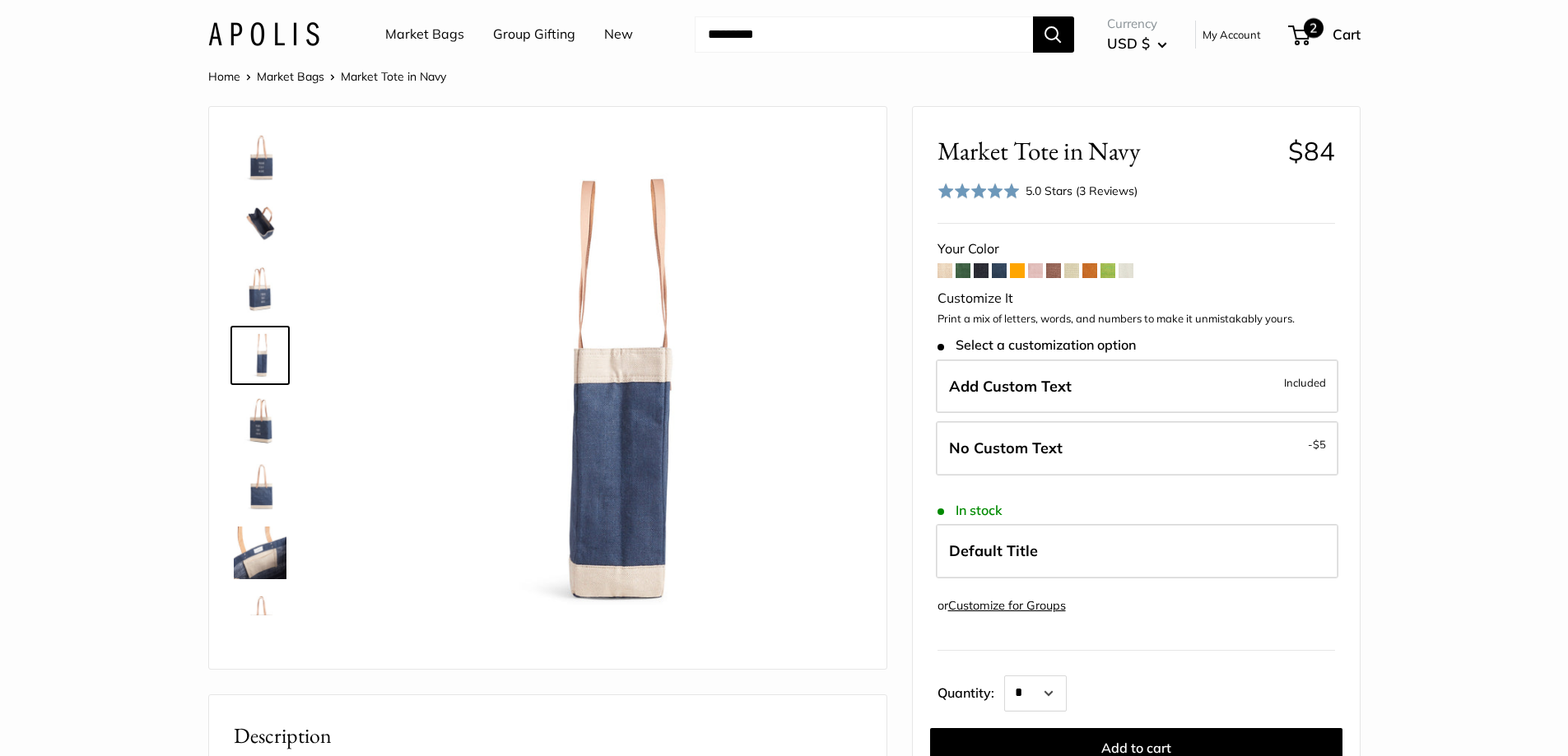
click at [1305, 24] on span "2" at bounding box center [1313, 27] width 19 height 19
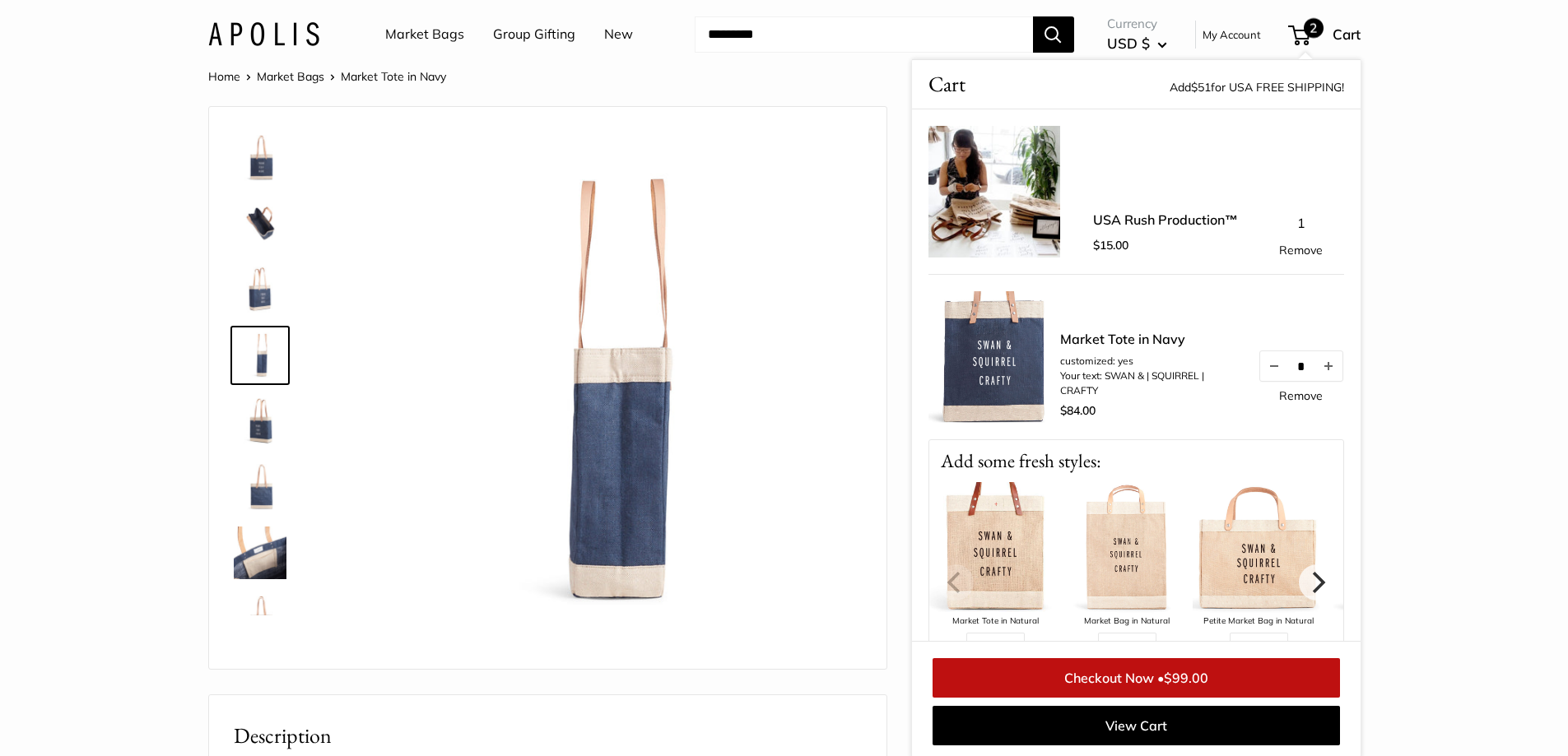
scroll to position [5, 0]
click at [252, 169] on img at bounding box center [260, 156] width 53 height 53
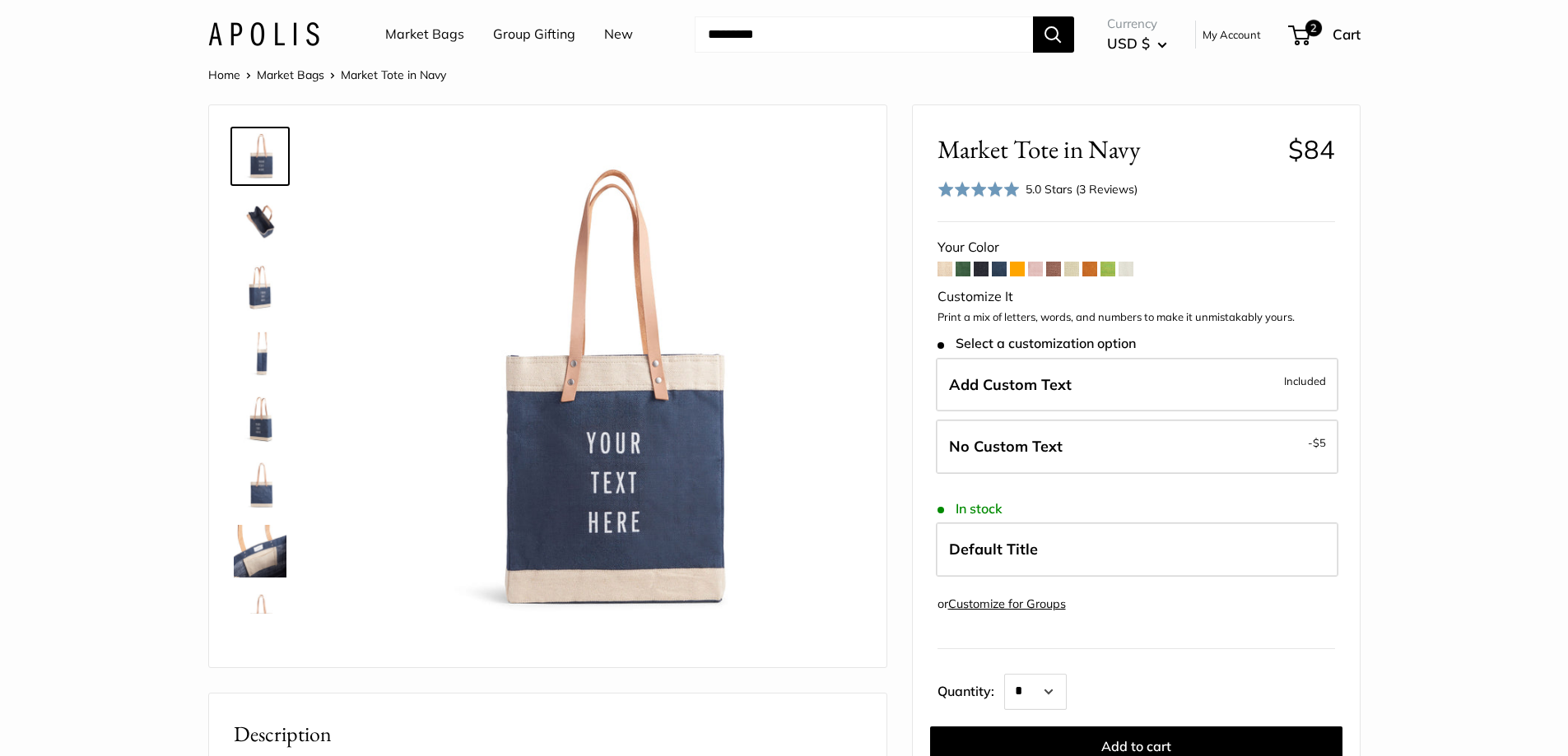
click at [259, 232] on img at bounding box center [260, 222] width 53 height 53
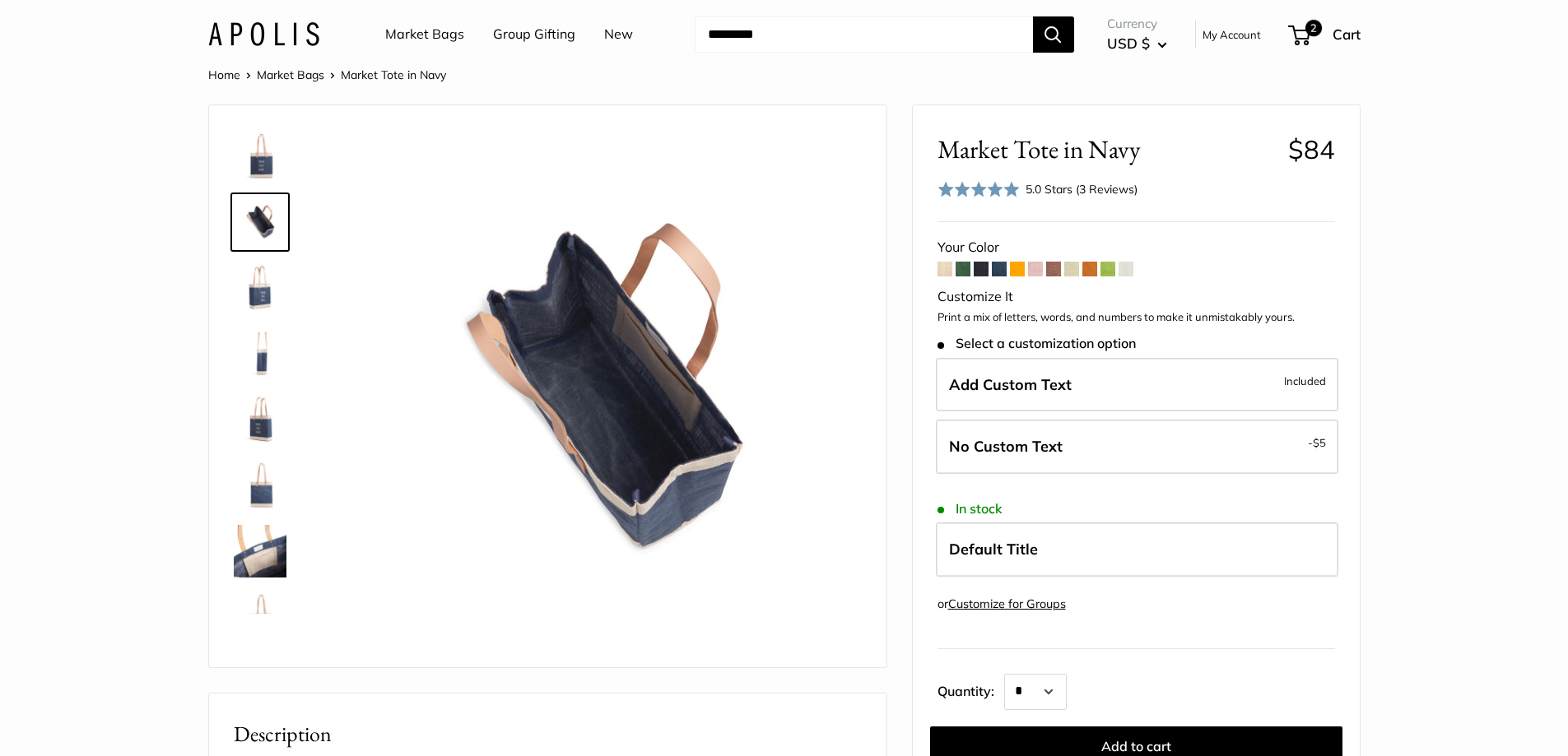
click at [265, 282] on img at bounding box center [260, 288] width 53 height 53
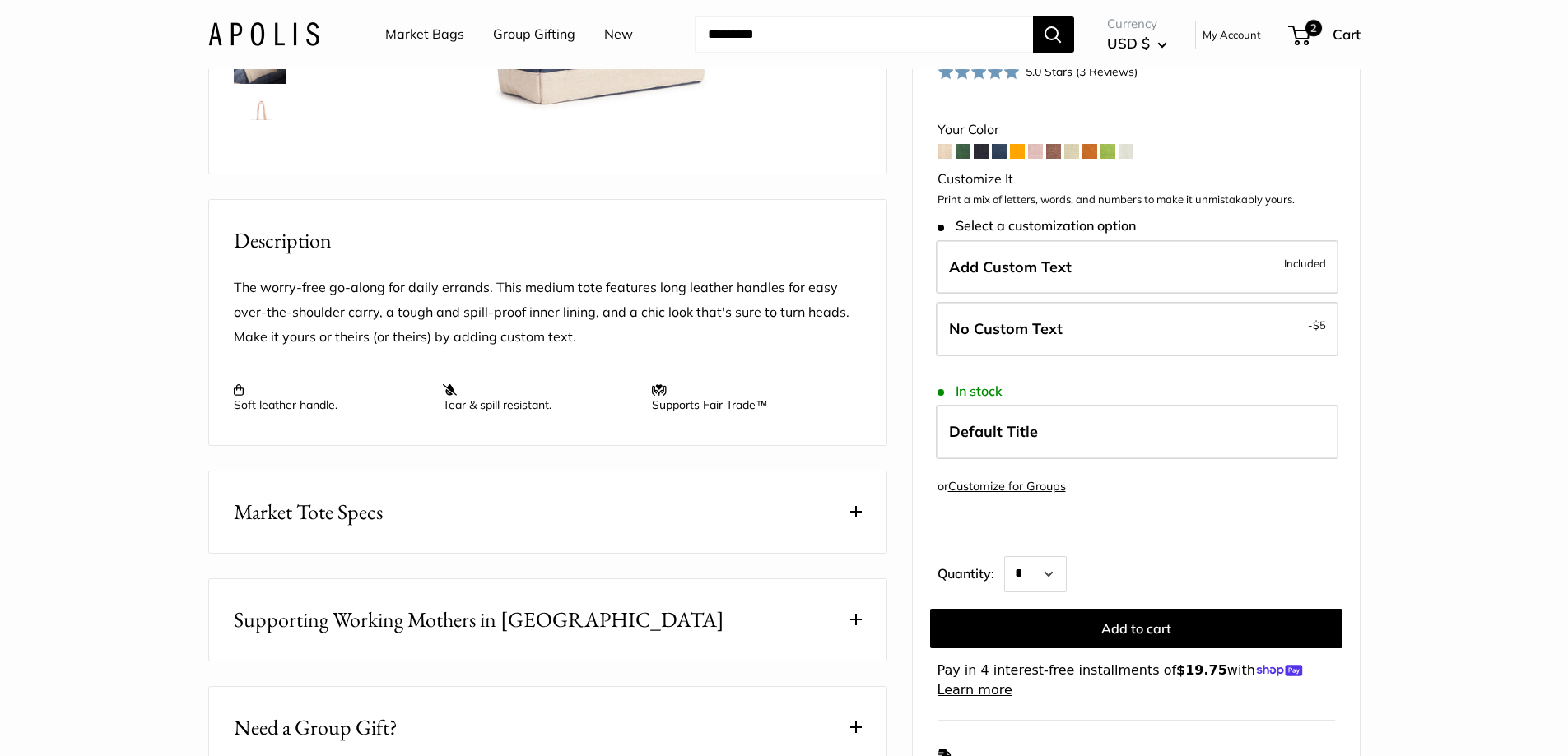
scroll to position [581, 0]
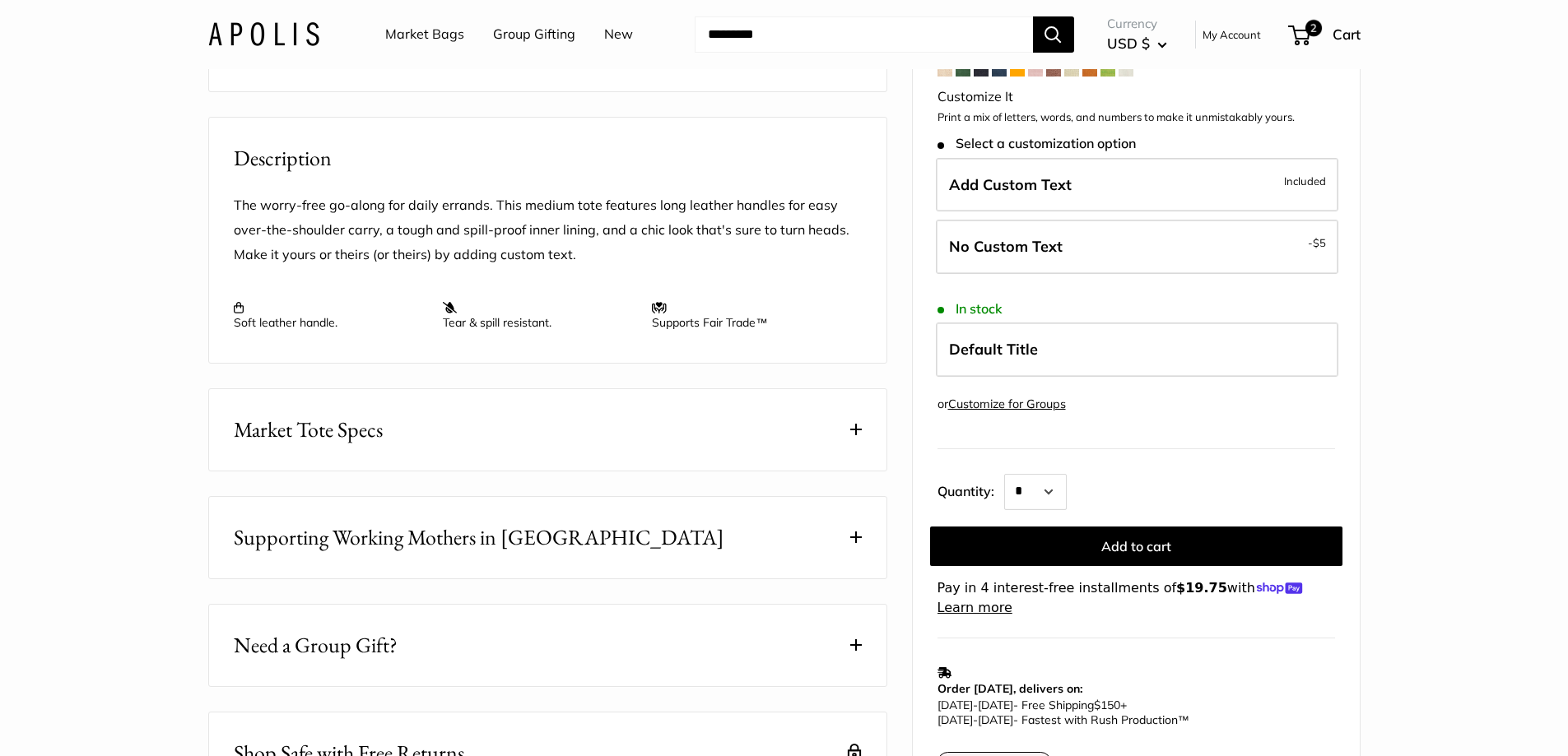
click at [851, 436] on span at bounding box center [856, 430] width 12 height 12
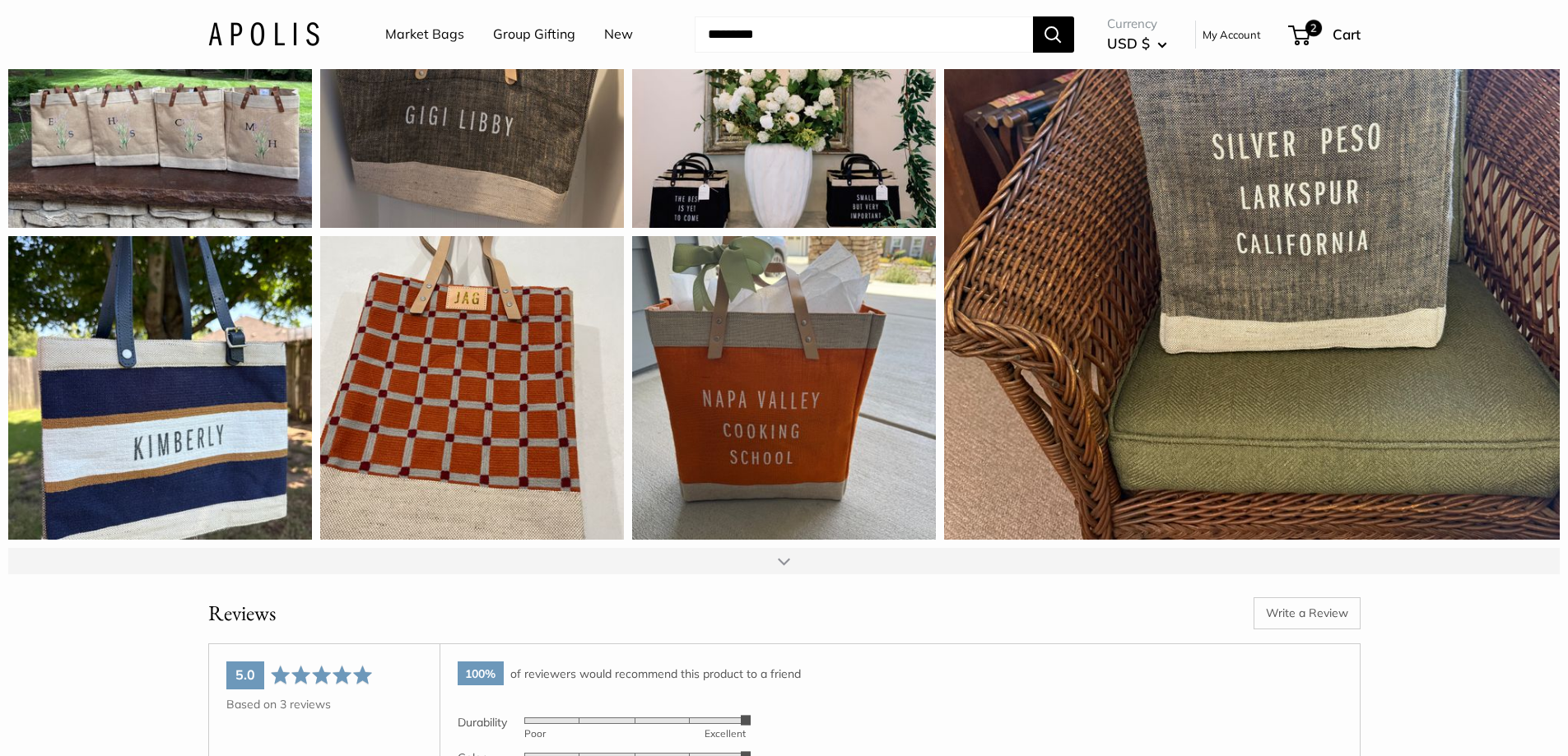
scroll to position [2556, 0]
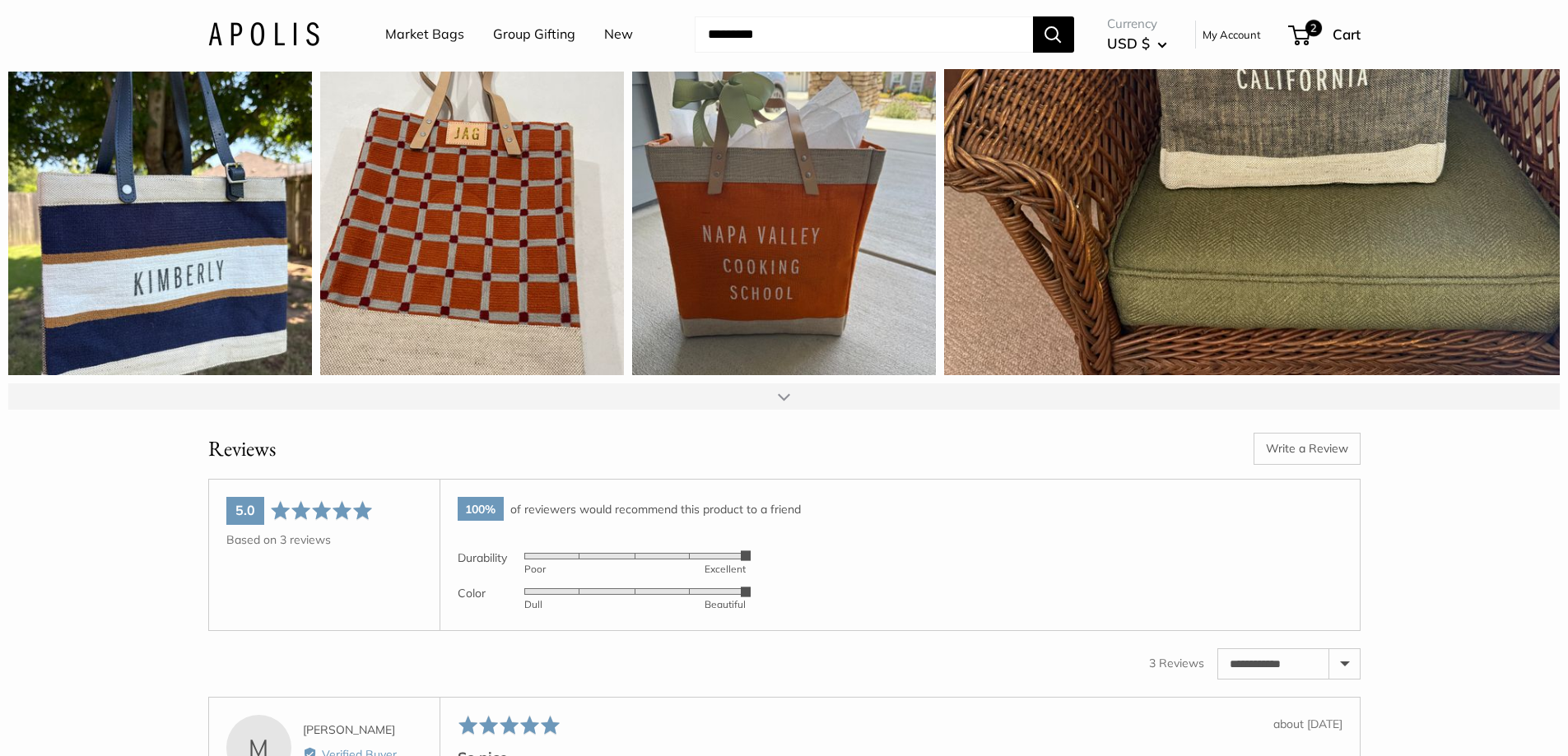
click at [784, 410] on div at bounding box center [784, 396] width 1552 height 26
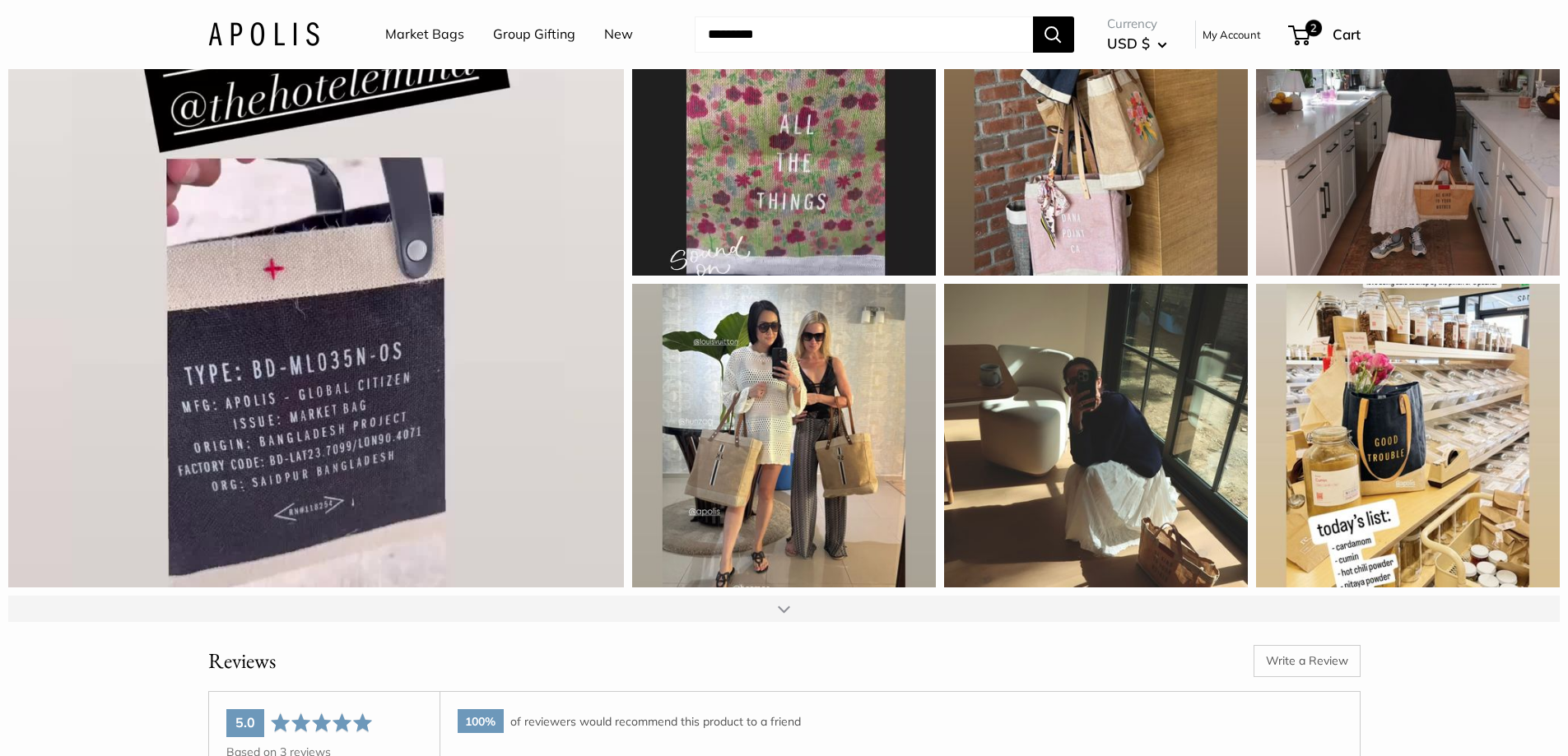
scroll to position [3050, 0]
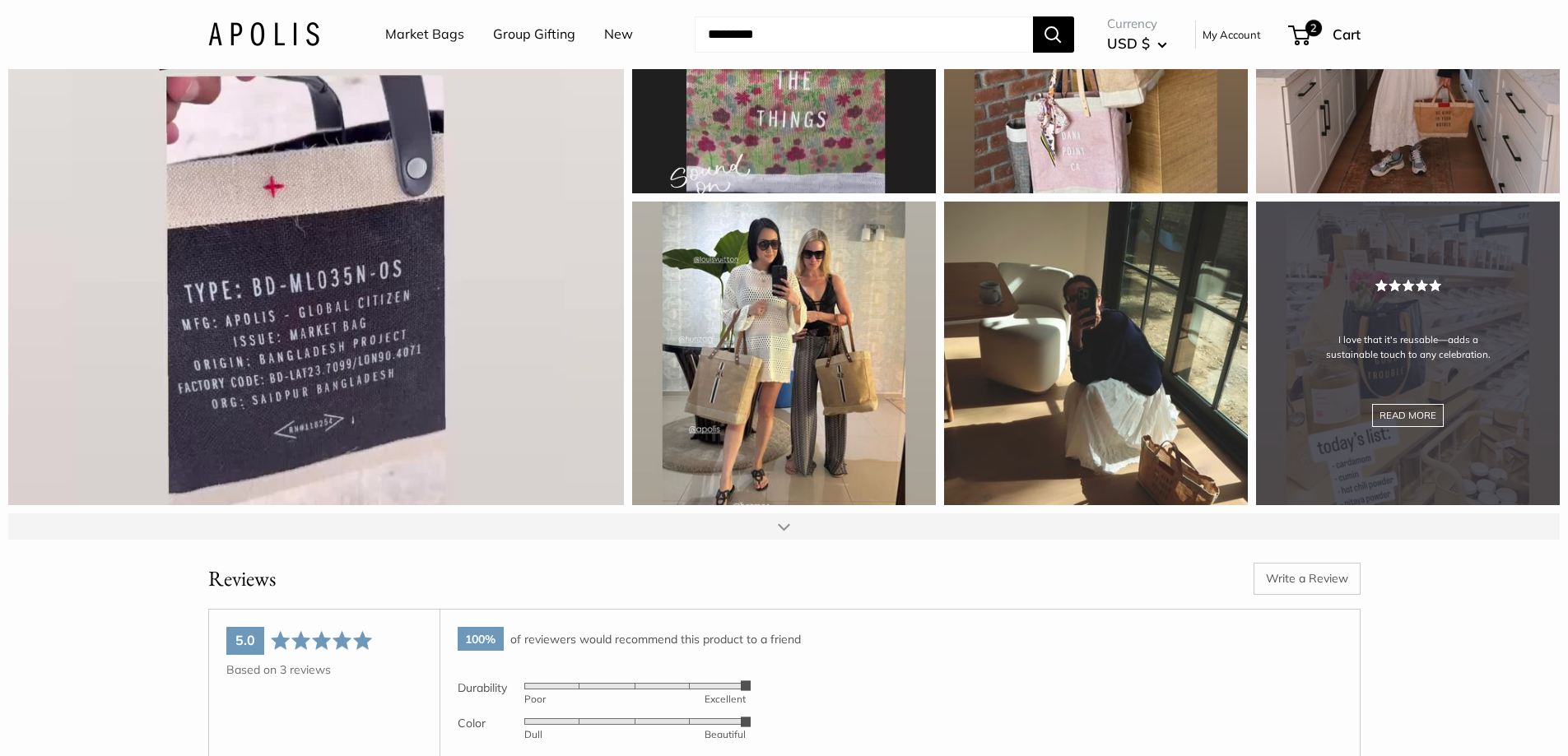
click at [1393, 421] on div "I love that it's reusable—adds a sustainable touch to any celebration. READ MORE" at bounding box center [1408, 353] width 303 height 303
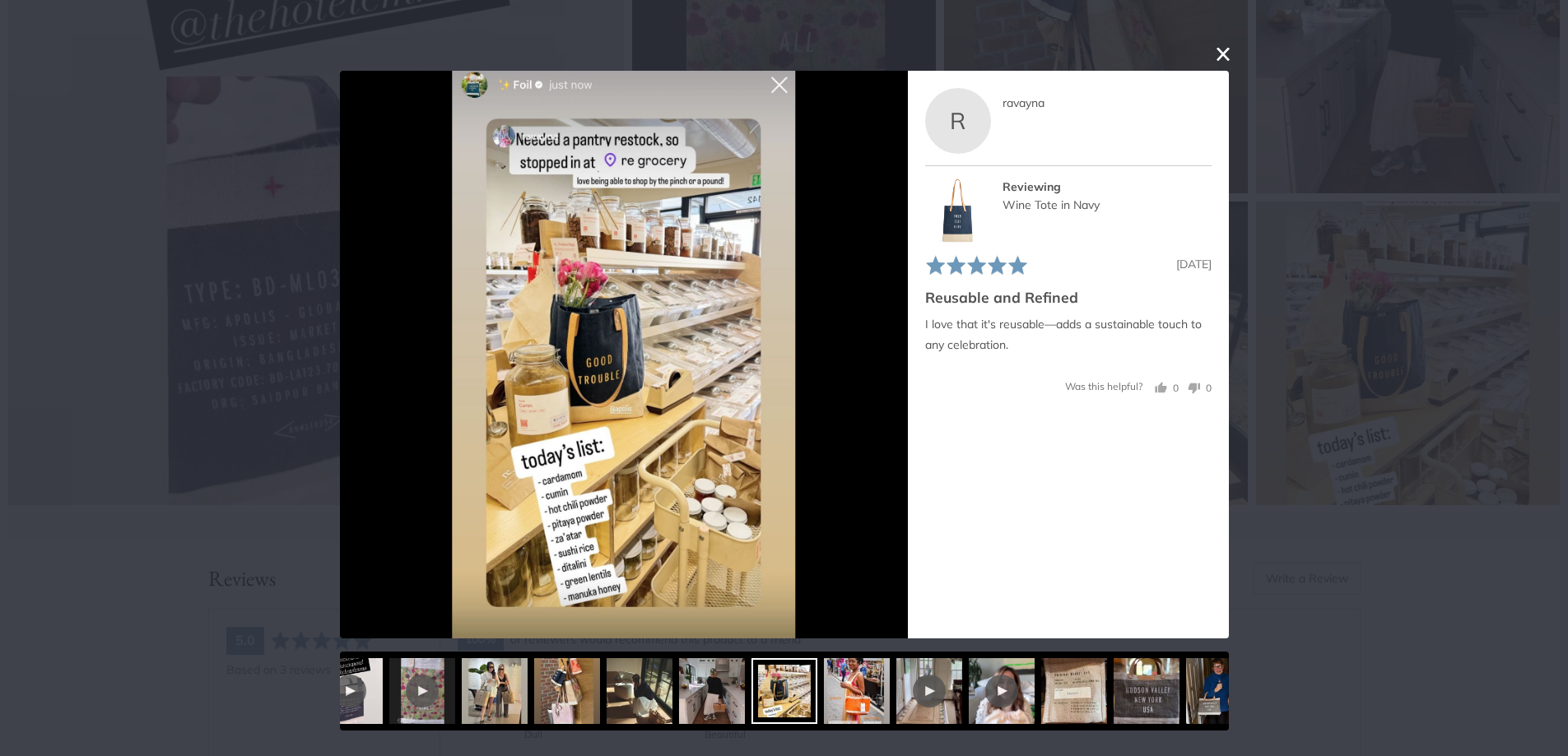
click at [1220, 54] on button "close this modal window" at bounding box center [1222, 54] width 19 height 19
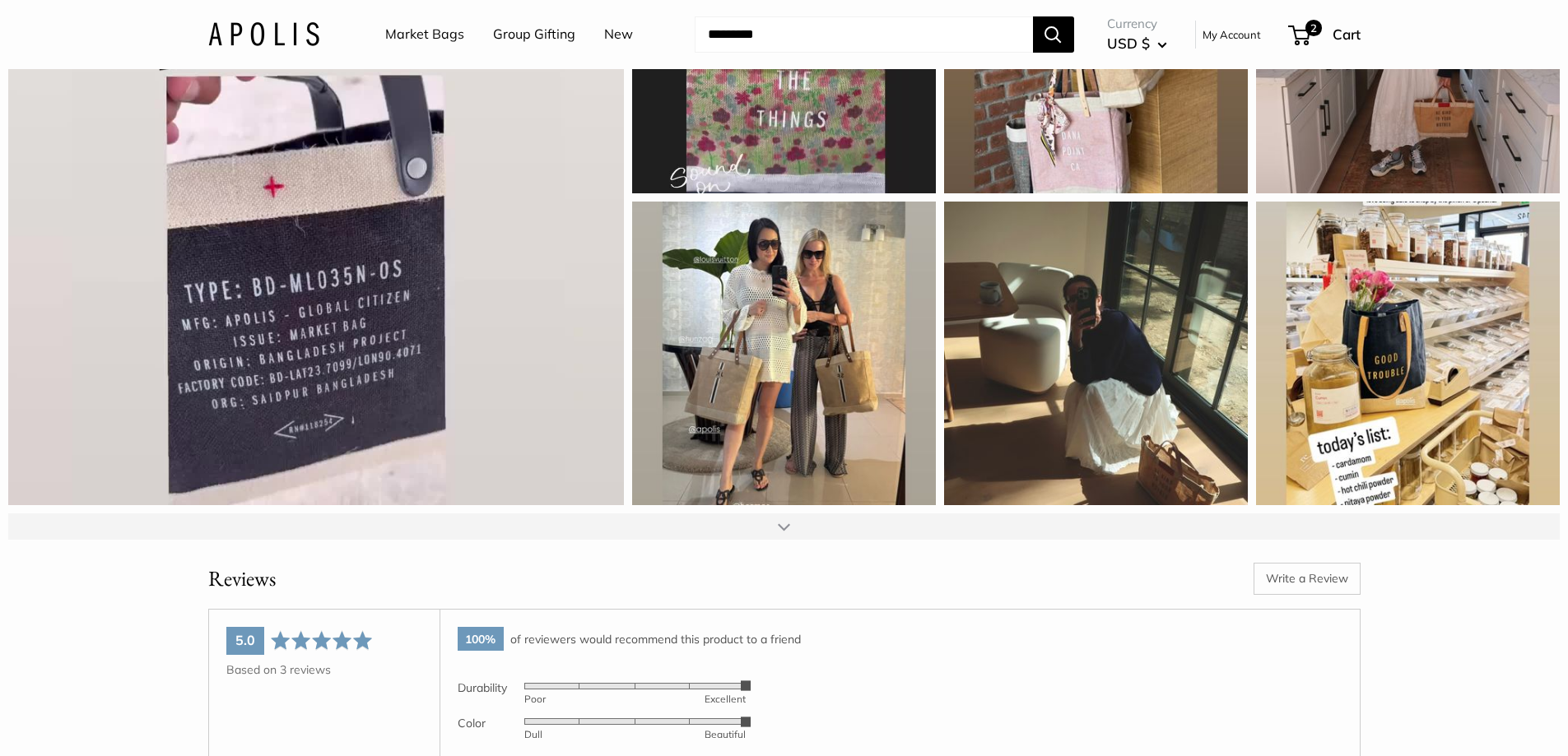
click at [777, 540] on div at bounding box center [784, 526] width 1552 height 26
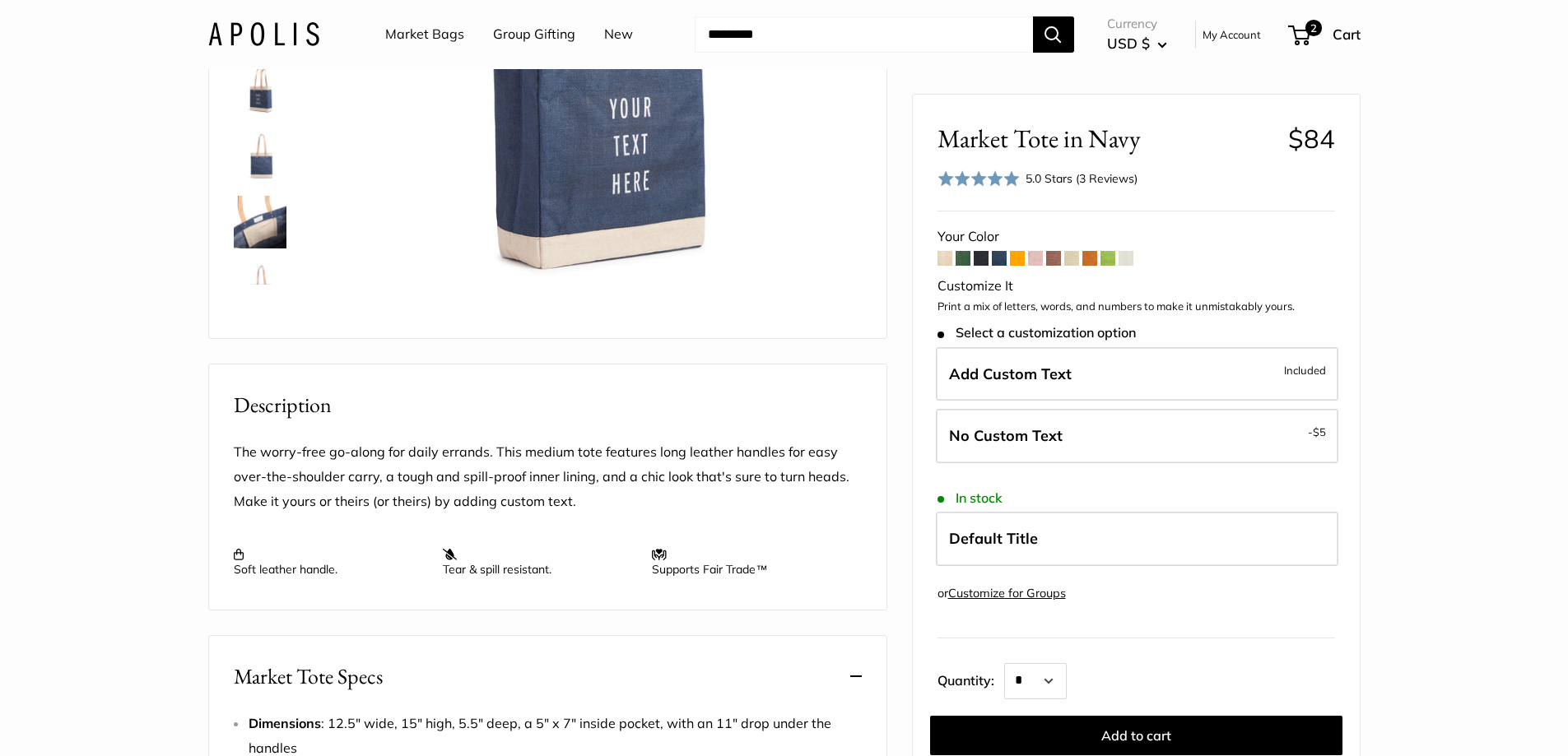
scroll to position [0, 0]
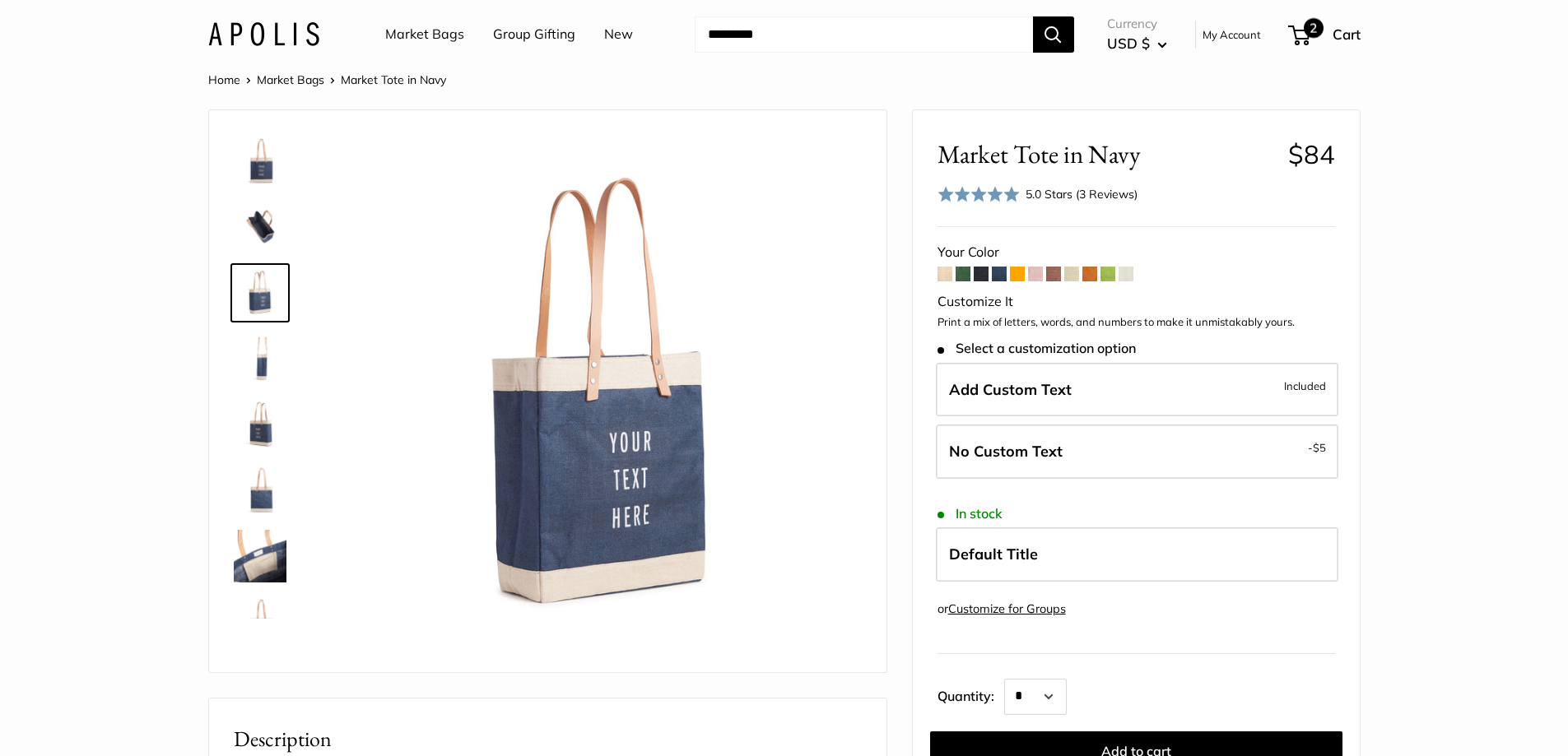
click at [1297, 30] on span "2" at bounding box center [1299, 35] width 22 height 19
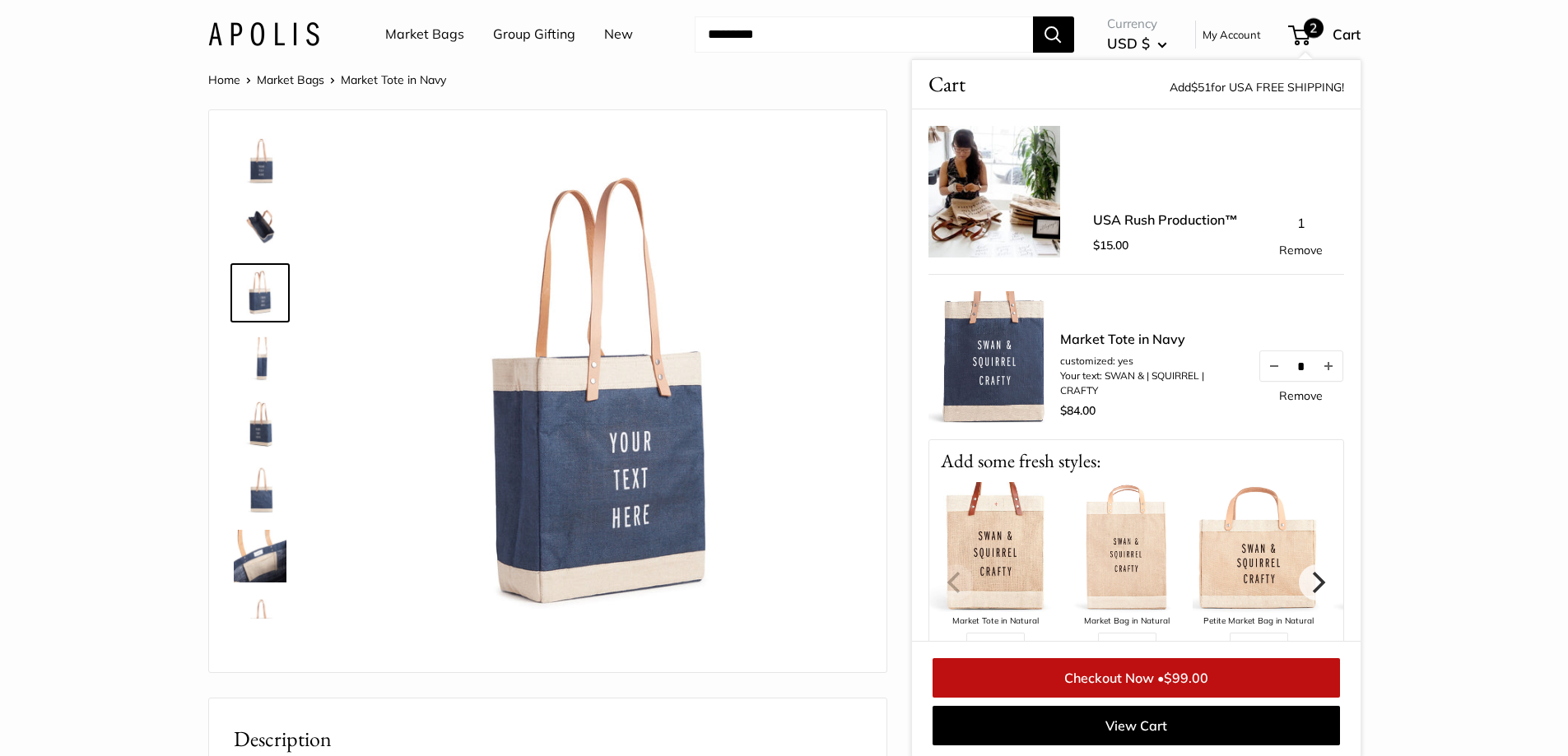
click at [1105, 675] on link "Checkout Now • $99.00" at bounding box center [1136, 678] width 407 height 40
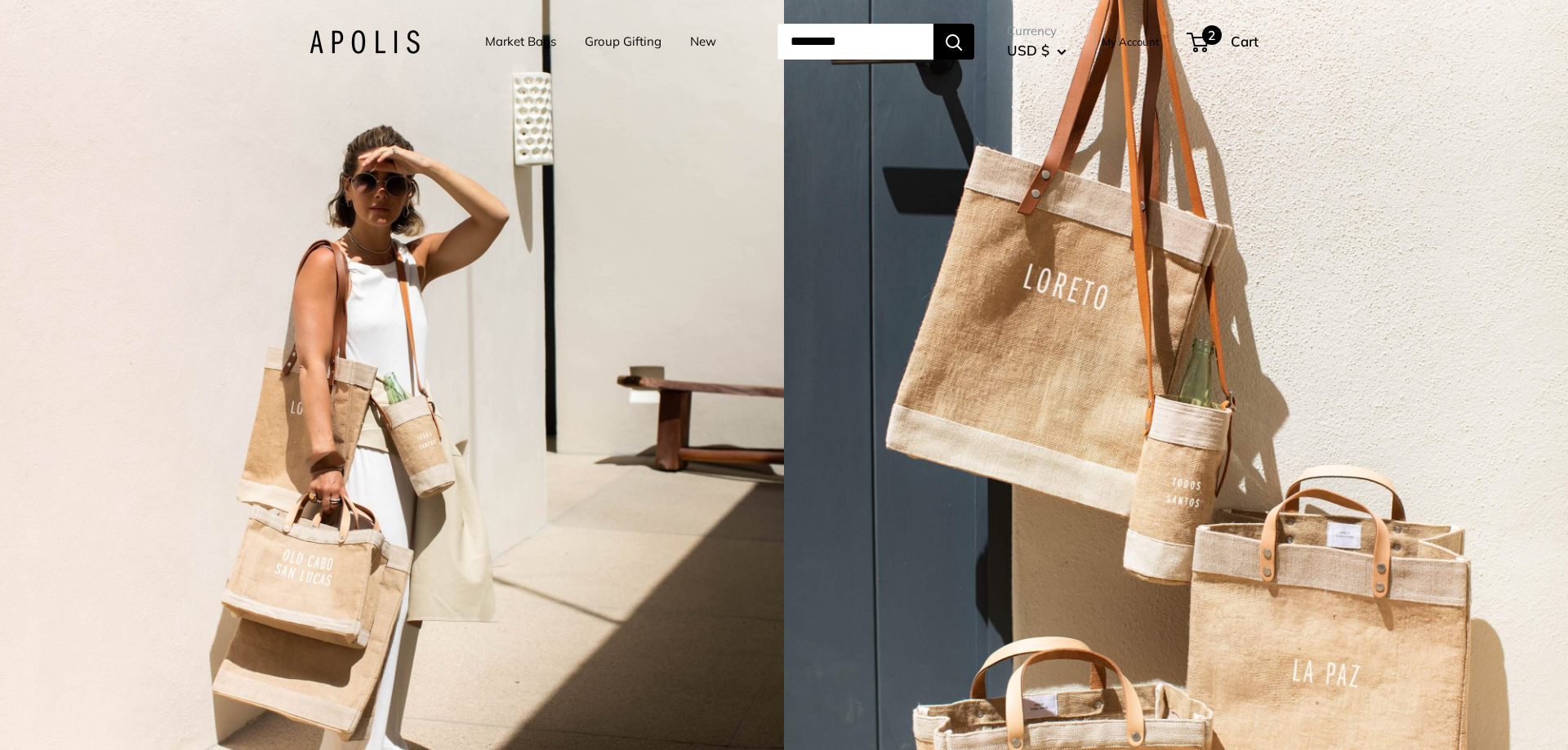
click at [1221, 38] on span "2" at bounding box center [1212, 34] width 19 height 19
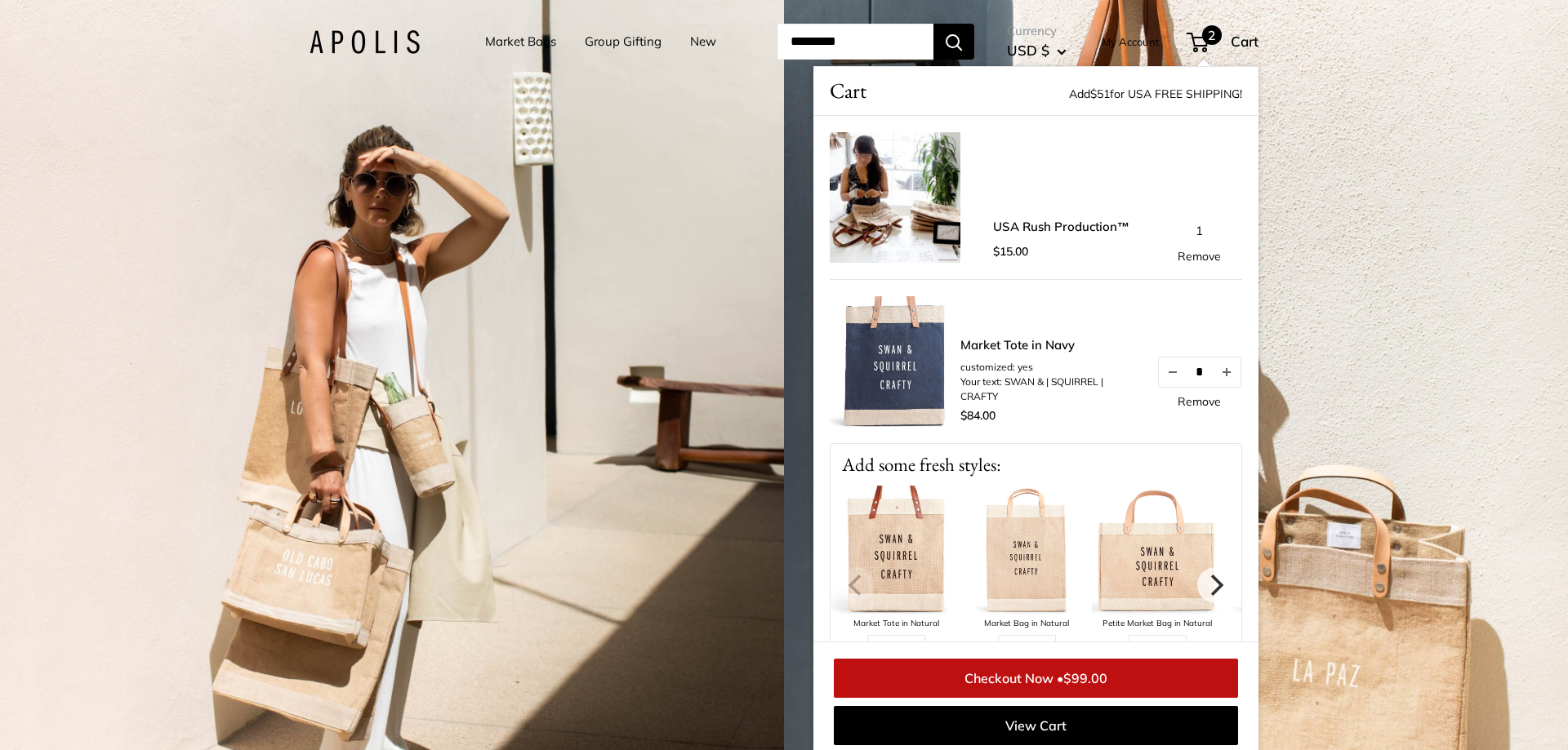
click at [1044, 227] on link "USA Rush Production™" at bounding box center [1061, 227] width 136 height 18
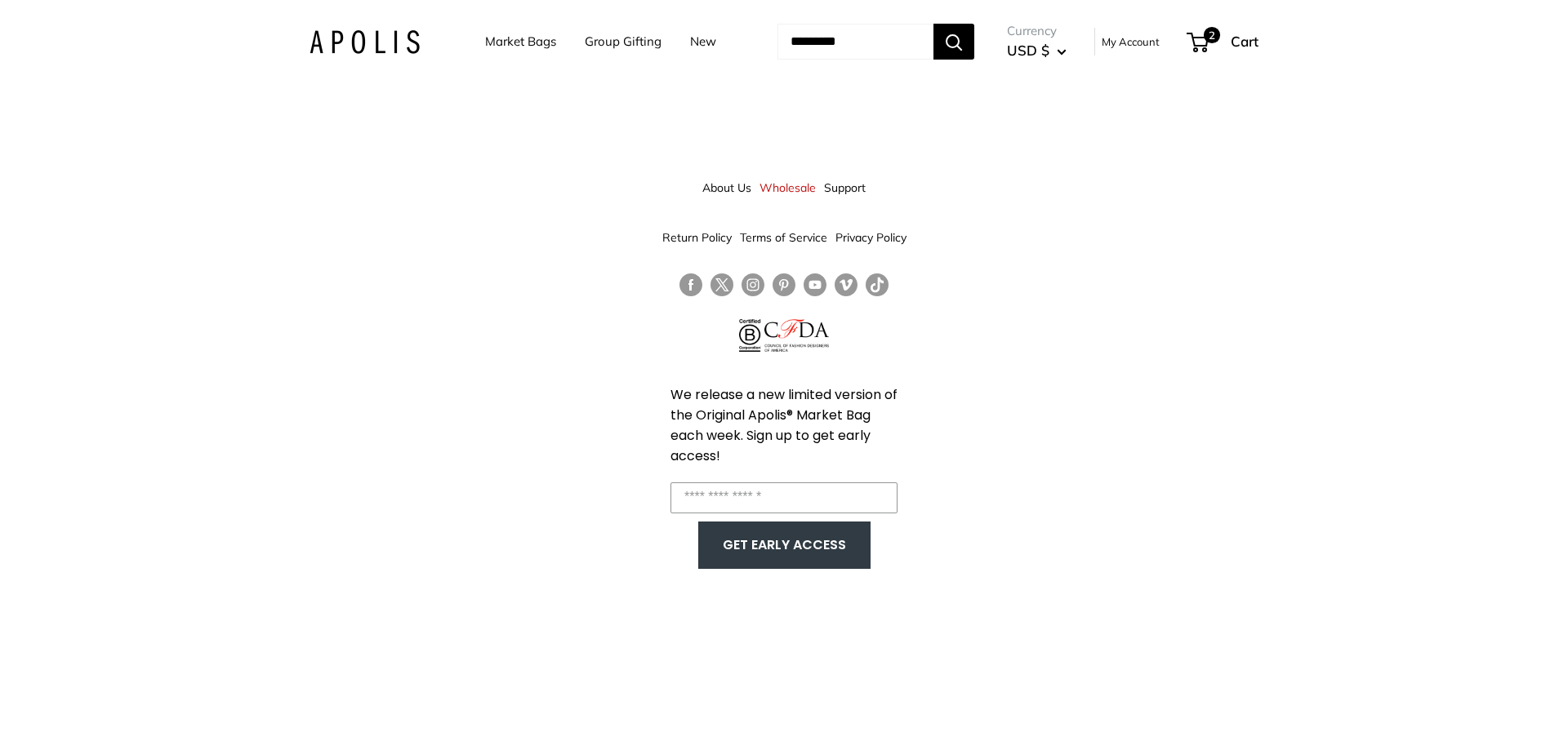
click at [743, 191] on link "About Us" at bounding box center [727, 187] width 49 height 29
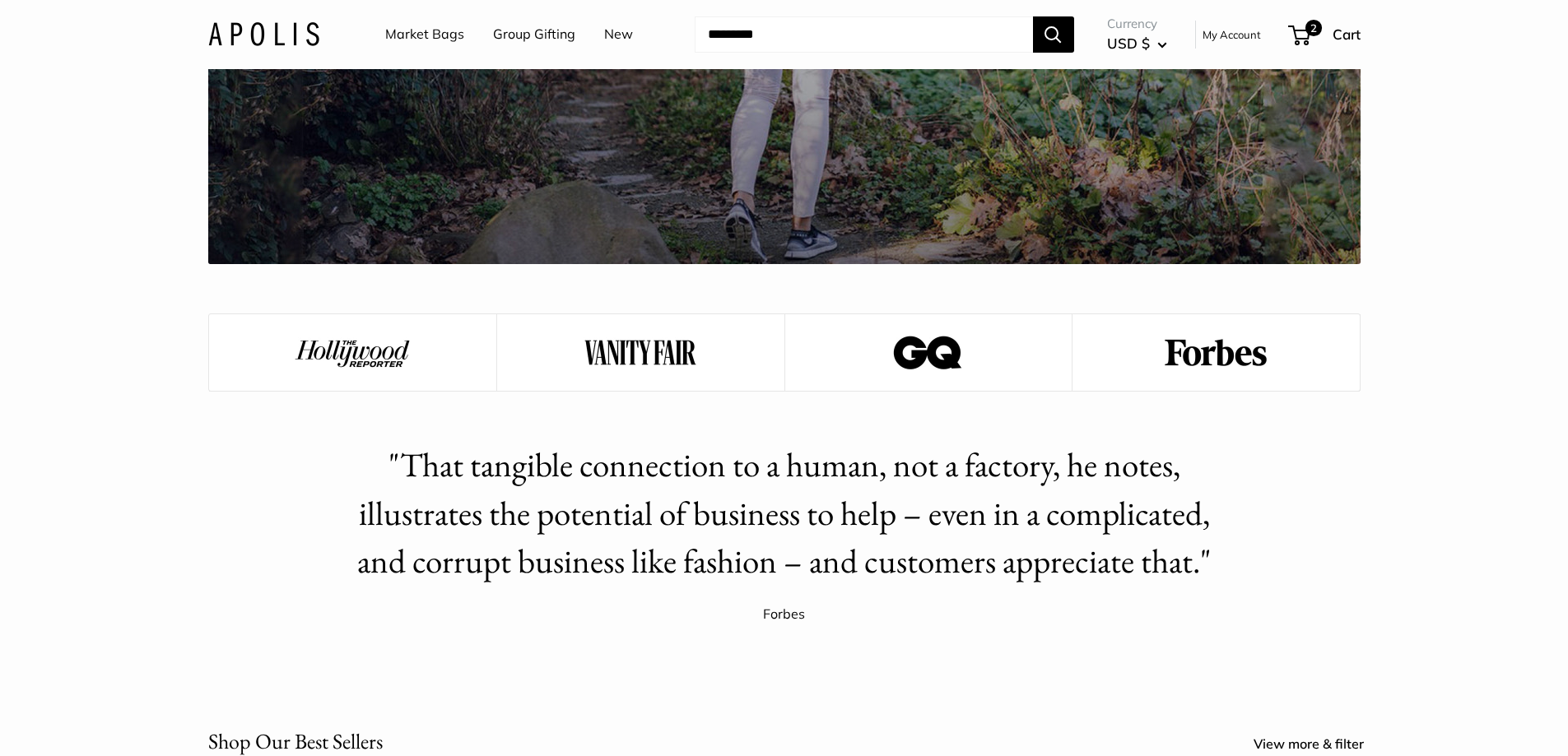
scroll to position [1922, 0]
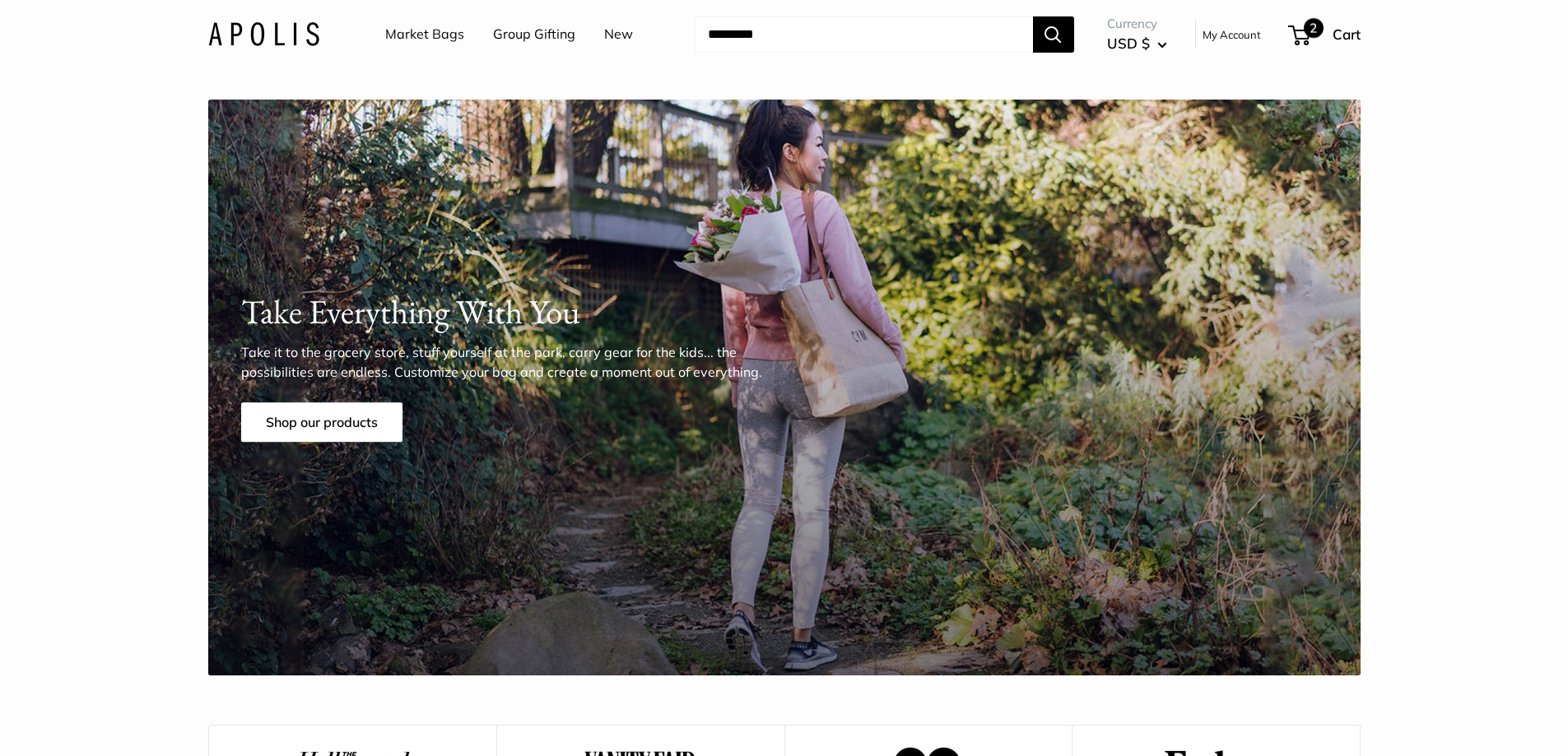
click at [1297, 38] on span "2" at bounding box center [1299, 35] width 22 height 19
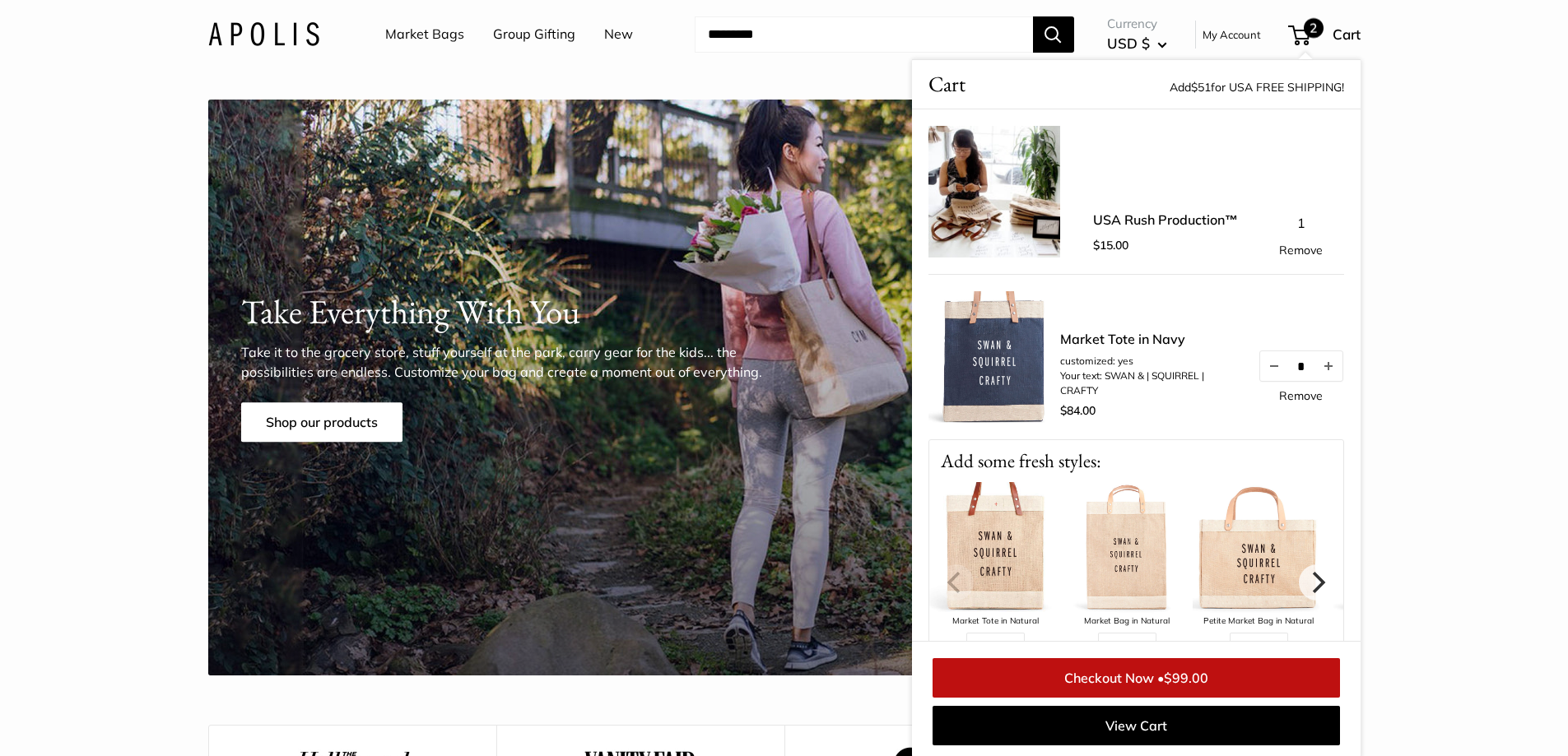
click at [985, 375] on img at bounding box center [995, 357] width 132 height 131
click at [996, 349] on img at bounding box center [995, 357] width 132 height 131
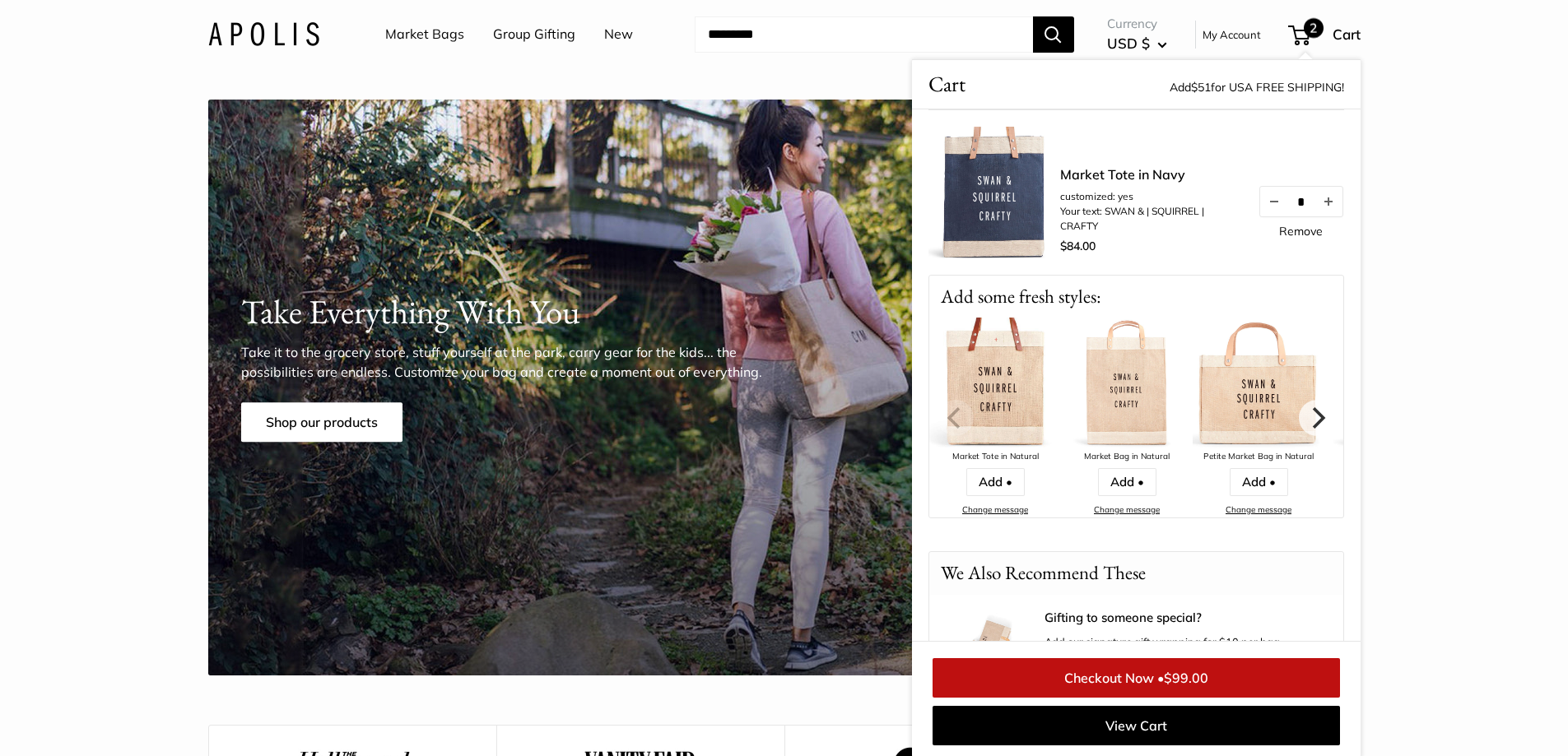
scroll to position [0, 0]
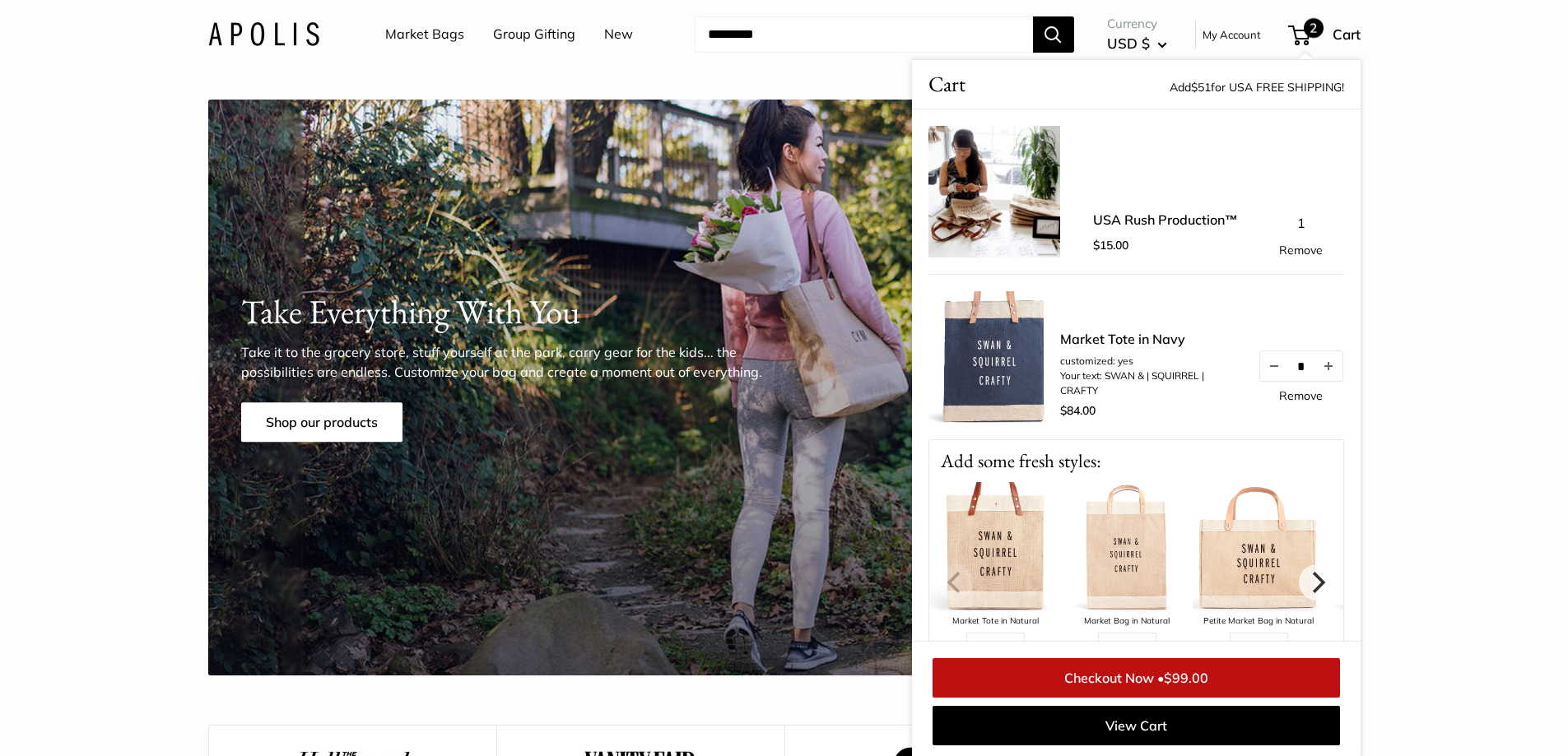
click at [1136, 337] on link "Market Tote in Navy" at bounding box center [1151, 339] width 181 height 19
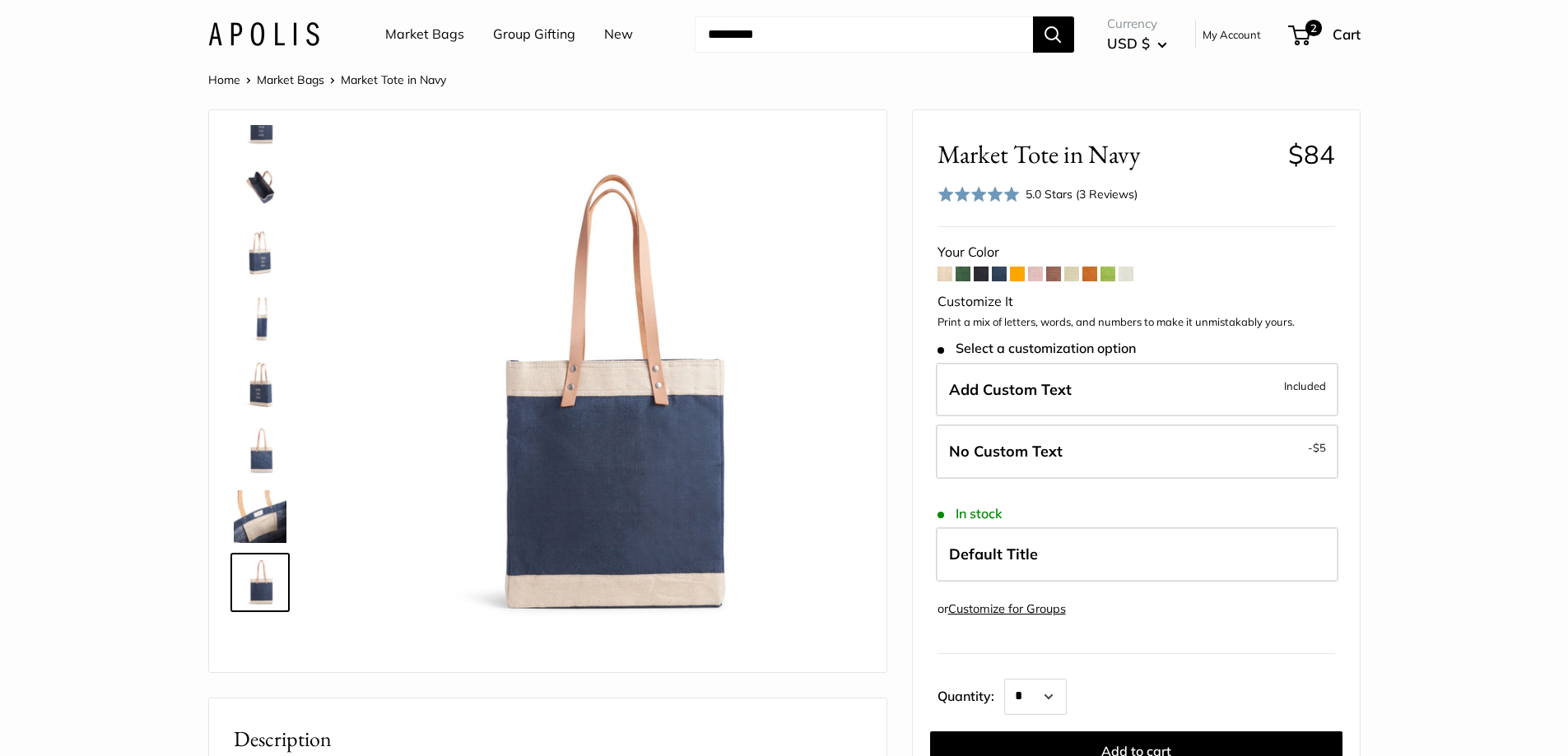
click at [1055, 272] on span at bounding box center [1054, 274] width 15 height 15
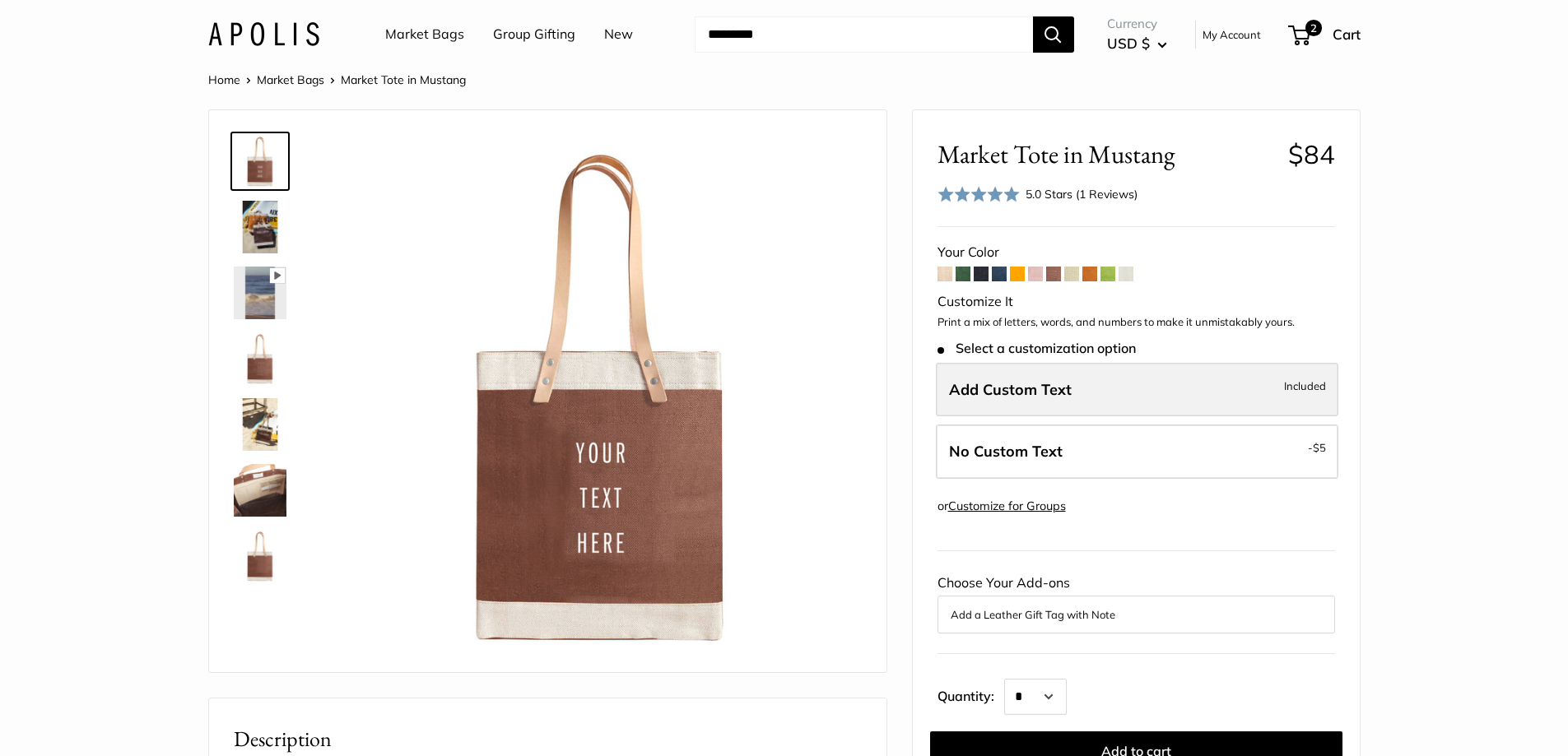
click at [1025, 393] on span "Add Custom Text" at bounding box center [1011, 389] width 123 height 19
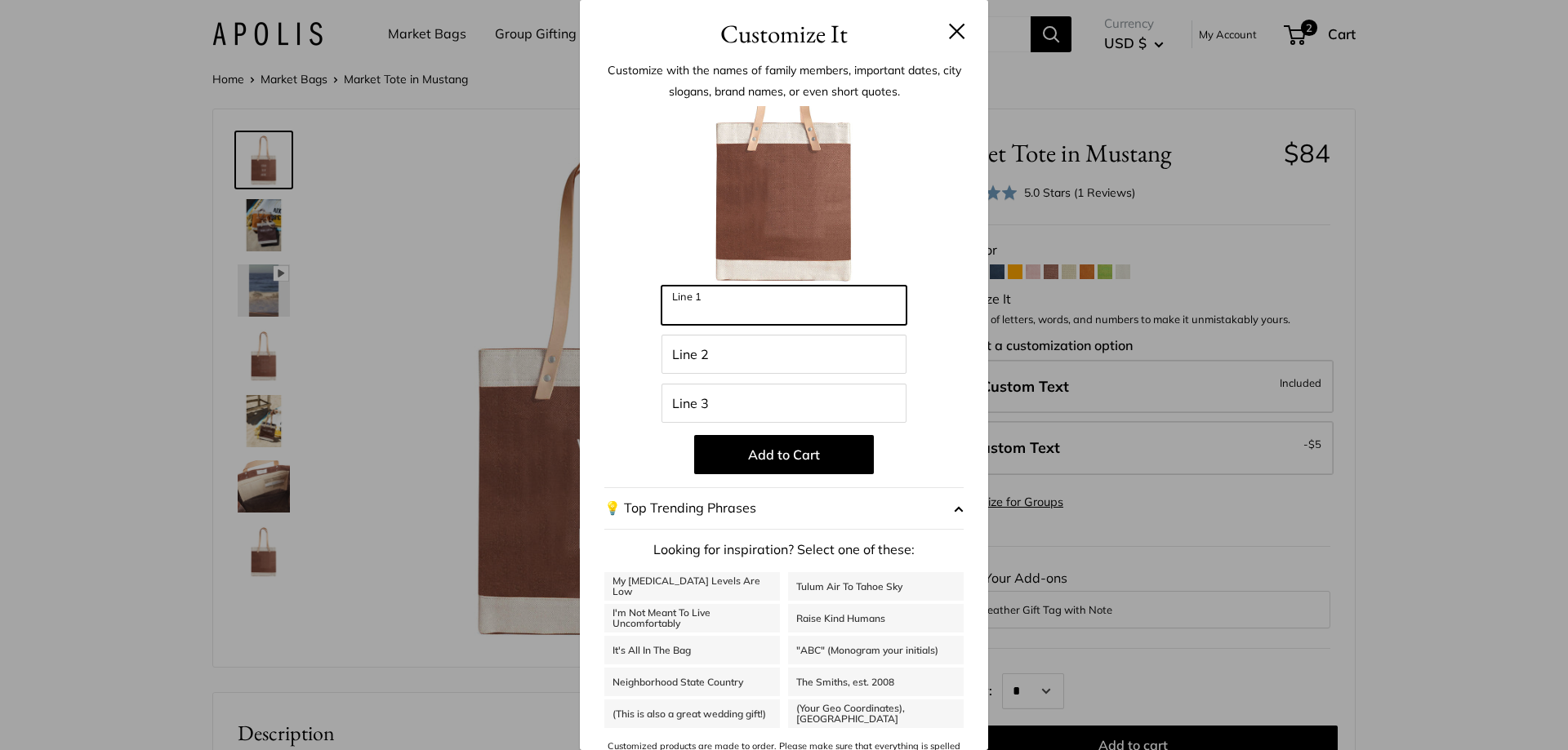
click at [692, 312] on input "Line 1" at bounding box center [784, 305] width 245 height 39
type input "******"
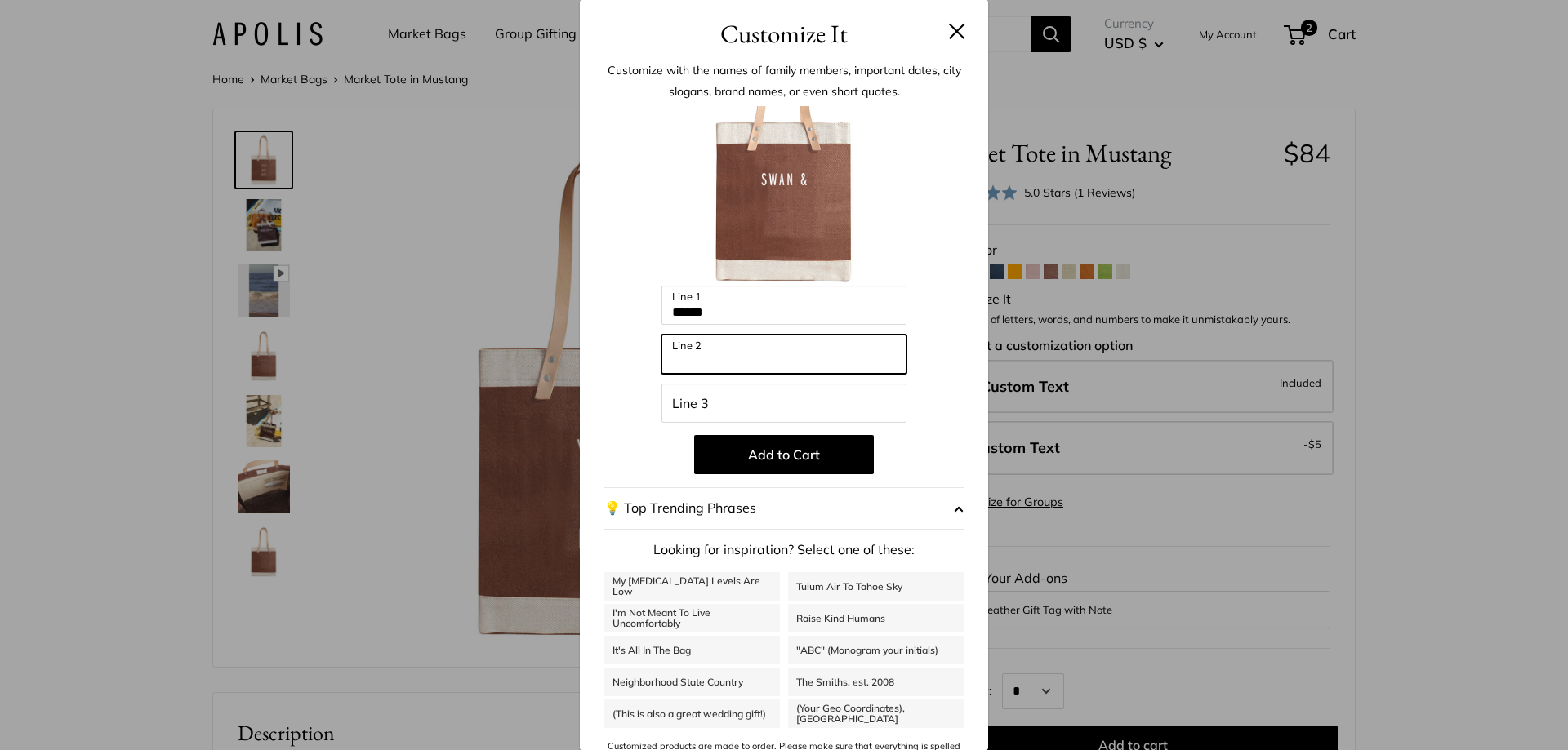
click at [707, 361] on input "Line 2" at bounding box center [784, 354] width 245 height 39
type input "********"
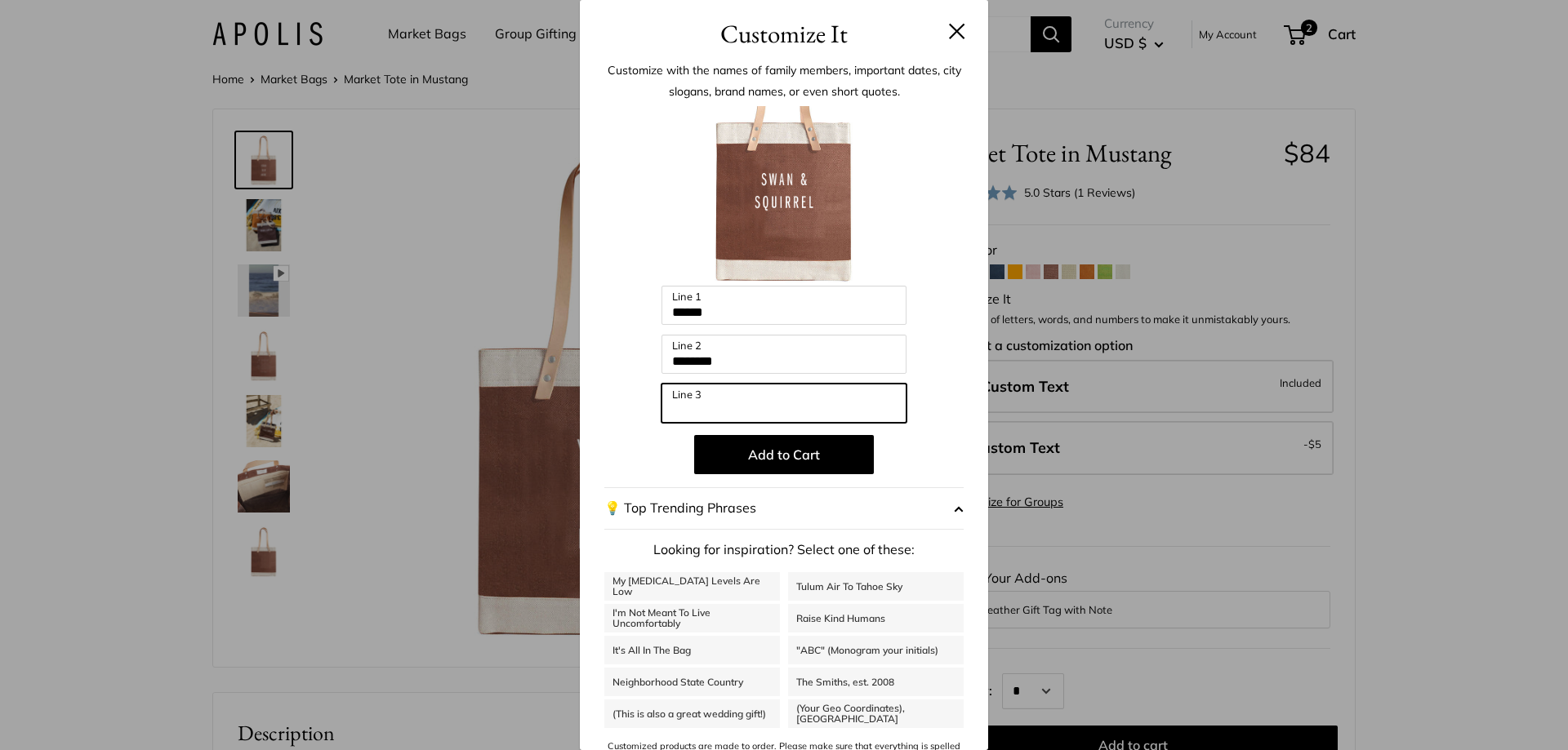
click at [689, 416] on input "Line 3" at bounding box center [784, 403] width 245 height 39
type input "*"
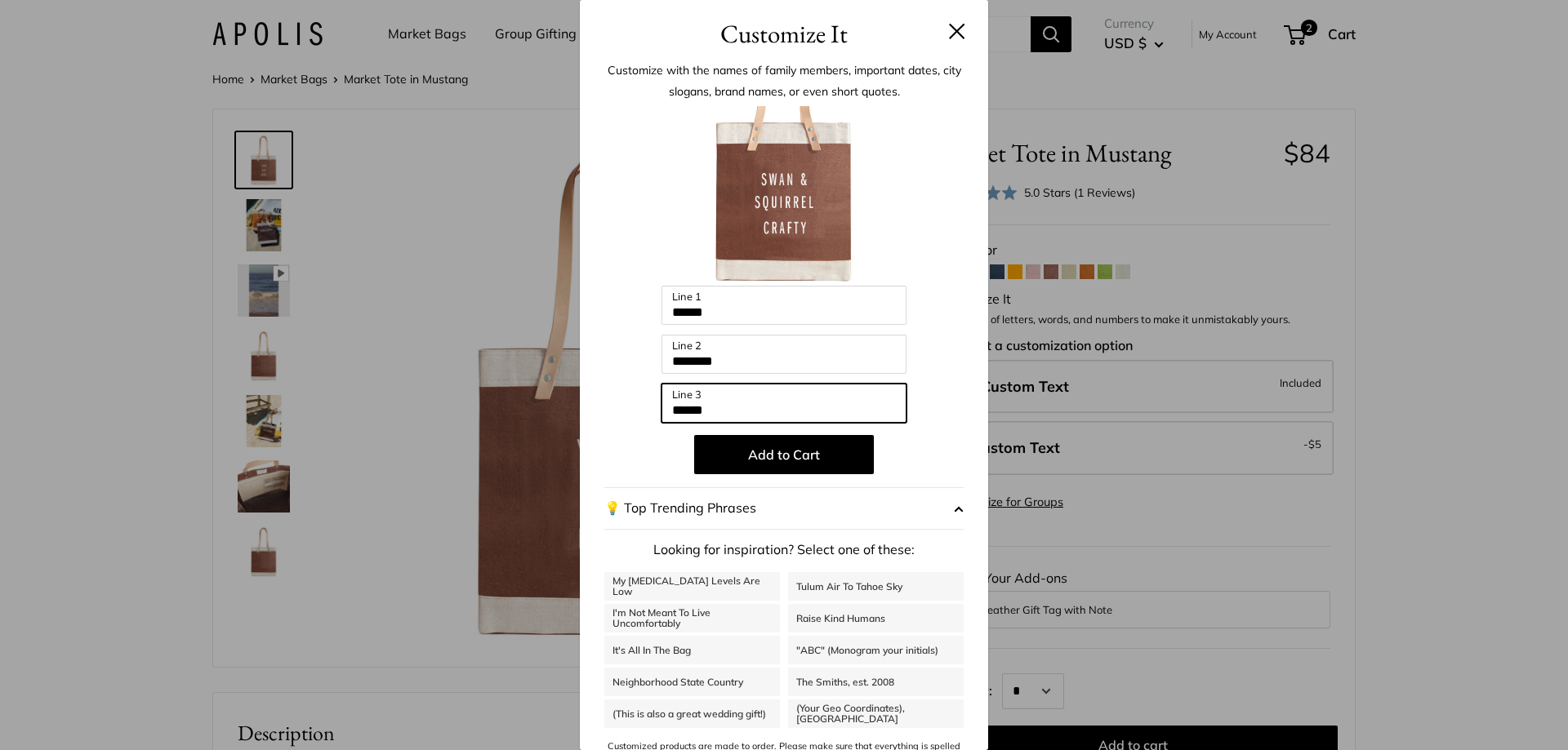
type input "******"
drag, startPoint x: 633, startPoint y: 247, endPoint x: 624, endPoint y: 242, distance: 10.3
click at [631, 247] on div at bounding box center [784, 196] width 360 height 180
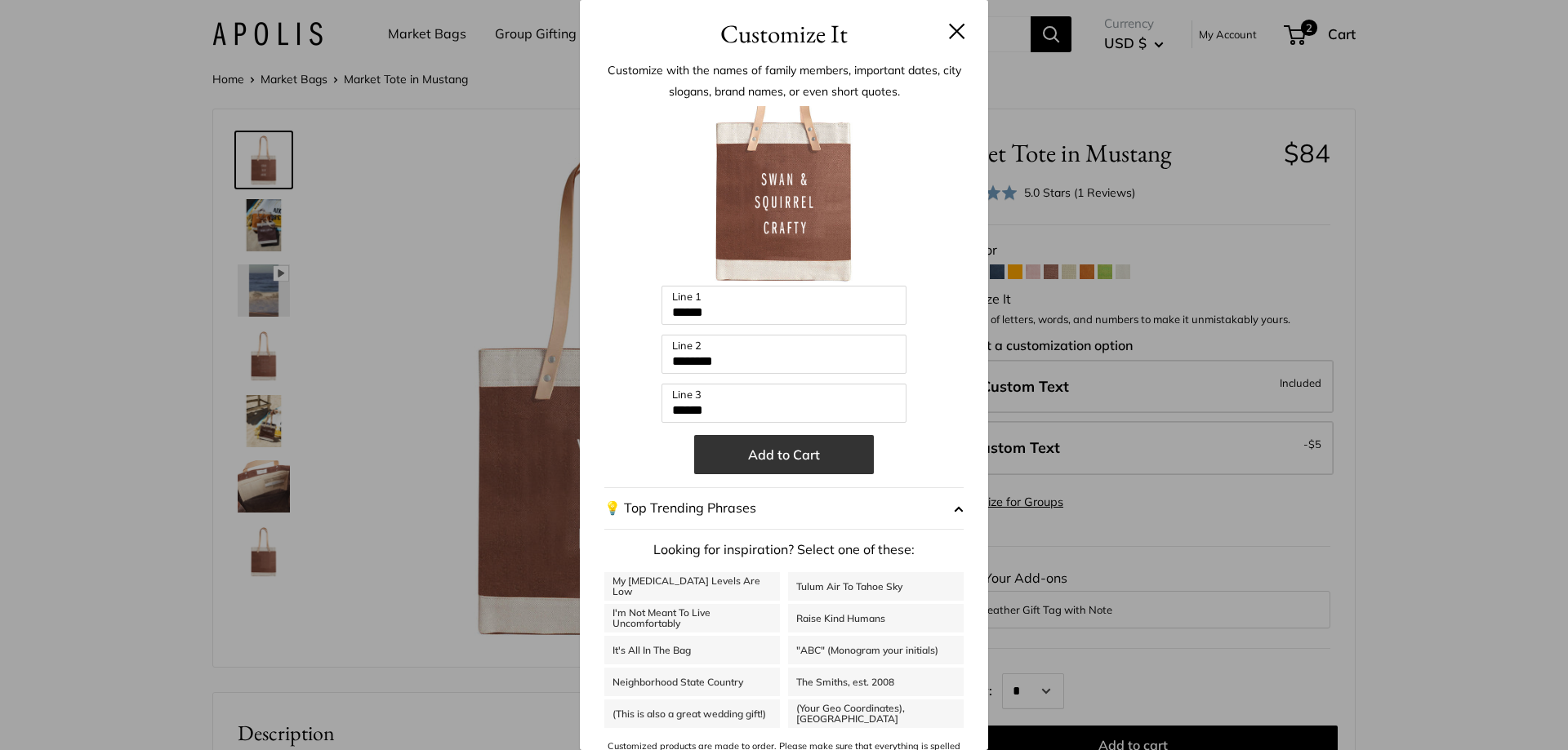
click at [752, 455] on button "Add to Cart" at bounding box center [784, 455] width 180 height 39
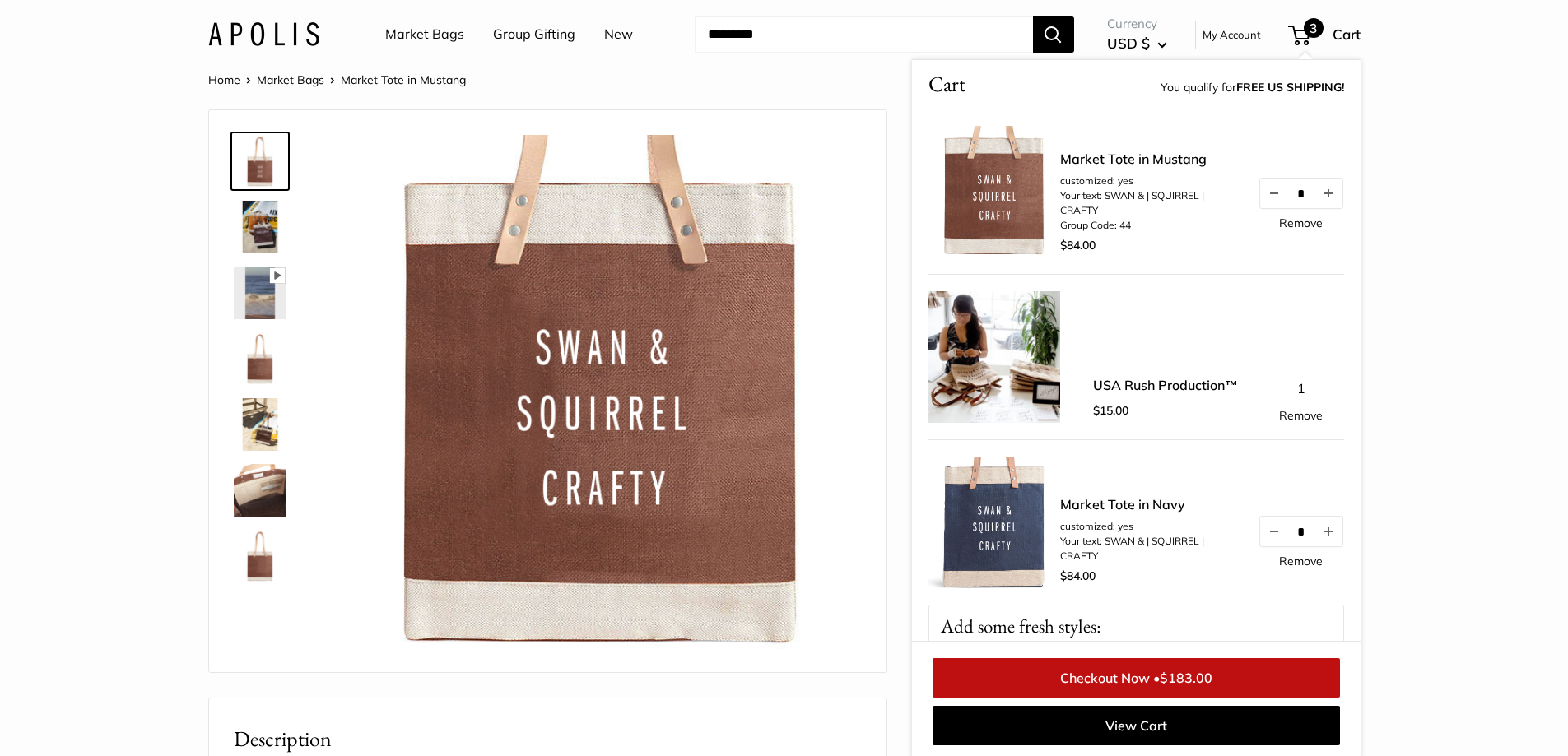
click at [1128, 161] on link "Market Tote in Mustang" at bounding box center [1151, 158] width 181 height 19
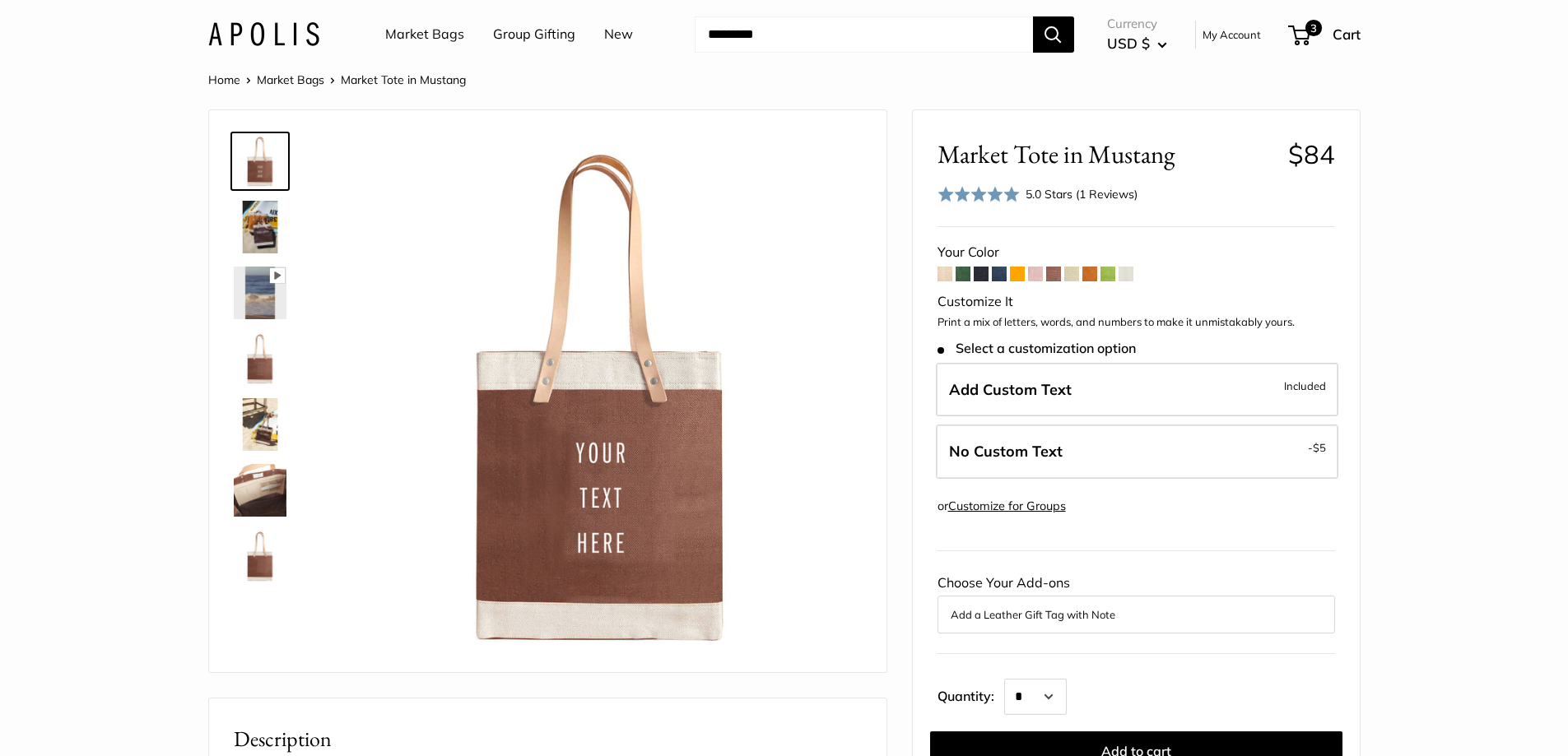
click at [964, 274] on span at bounding box center [964, 274] width 15 height 15
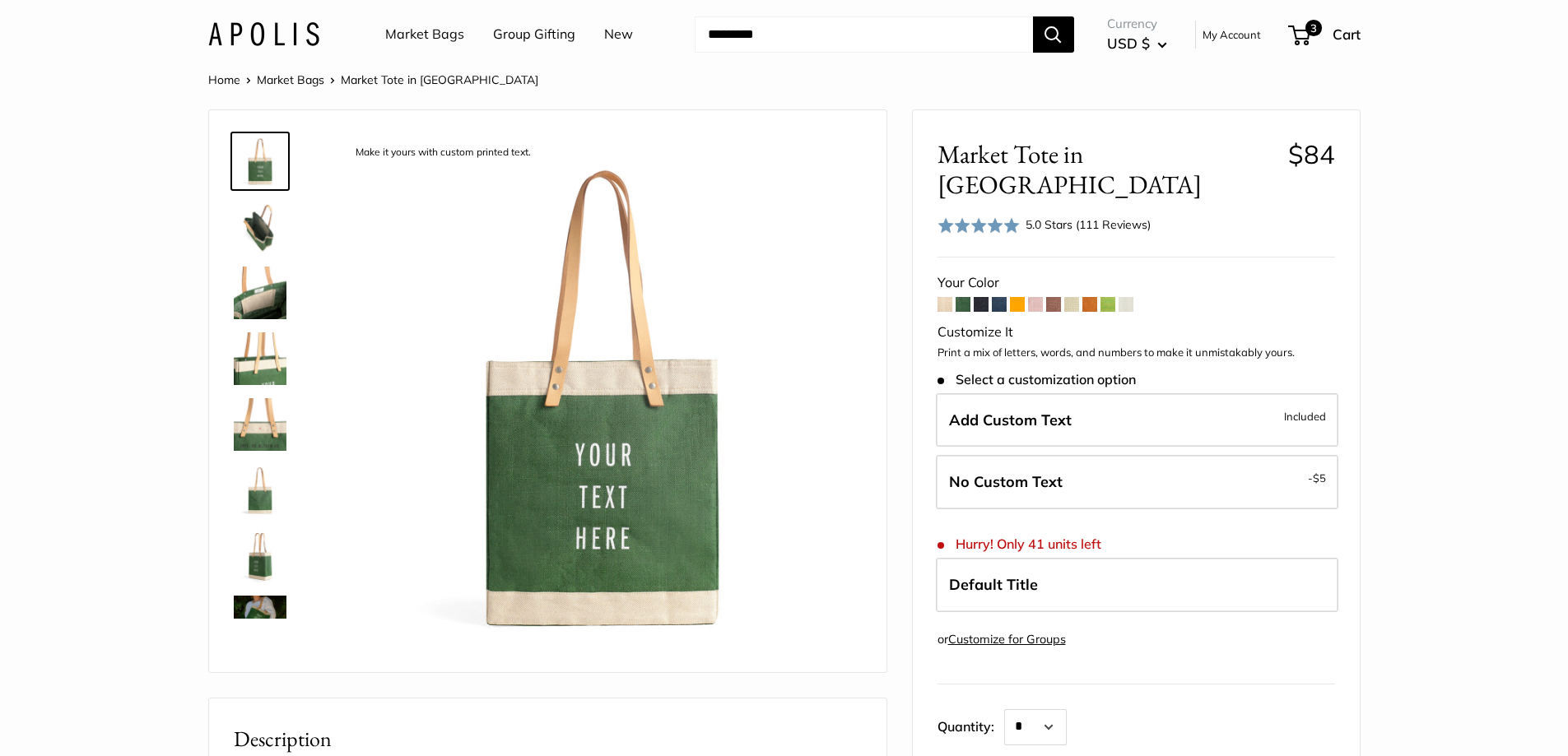
click at [979, 298] on span at bounding box center [981, 305] width 15 height 15
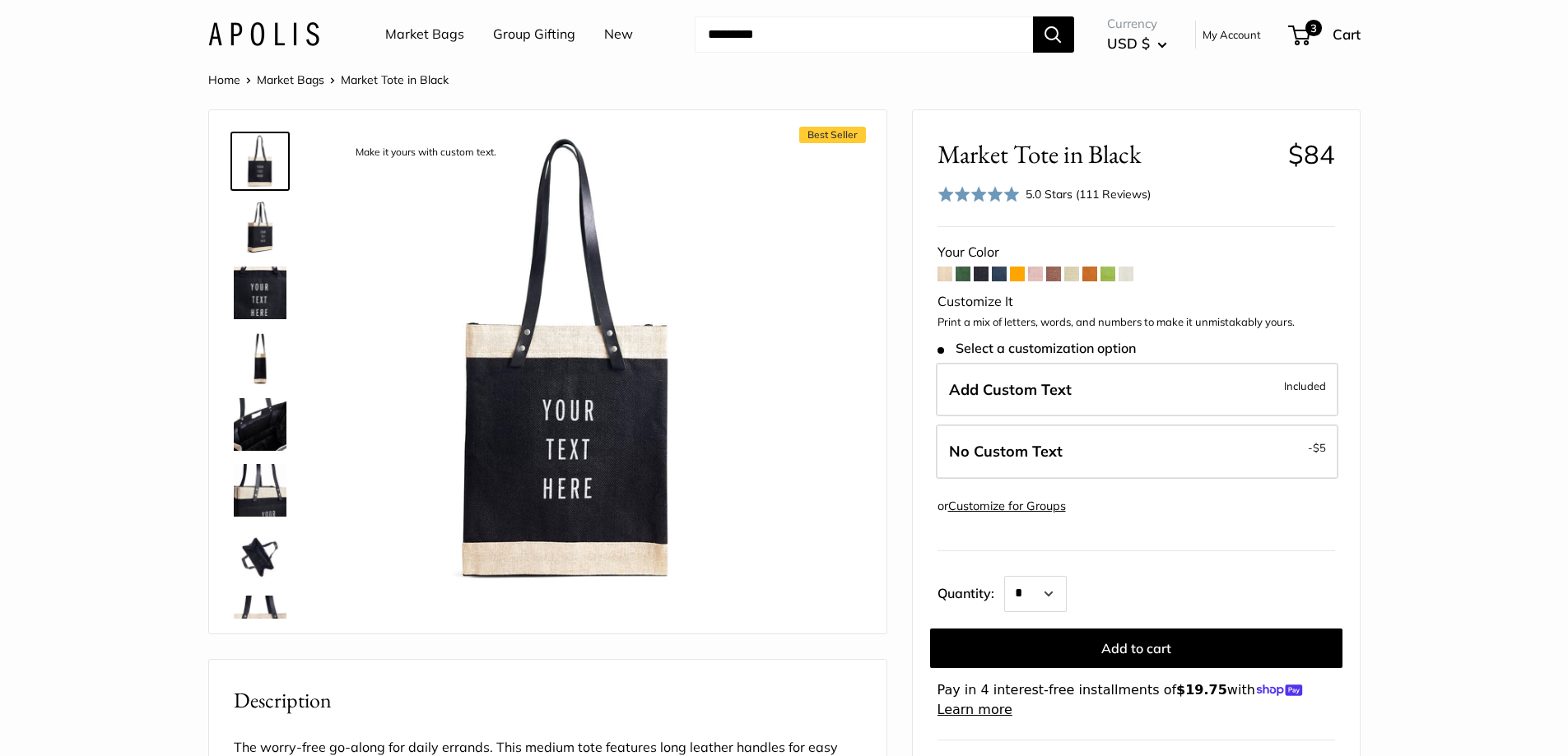
click at [1073, 271] on span at bounding box center [1072, 274] width 15 height 15
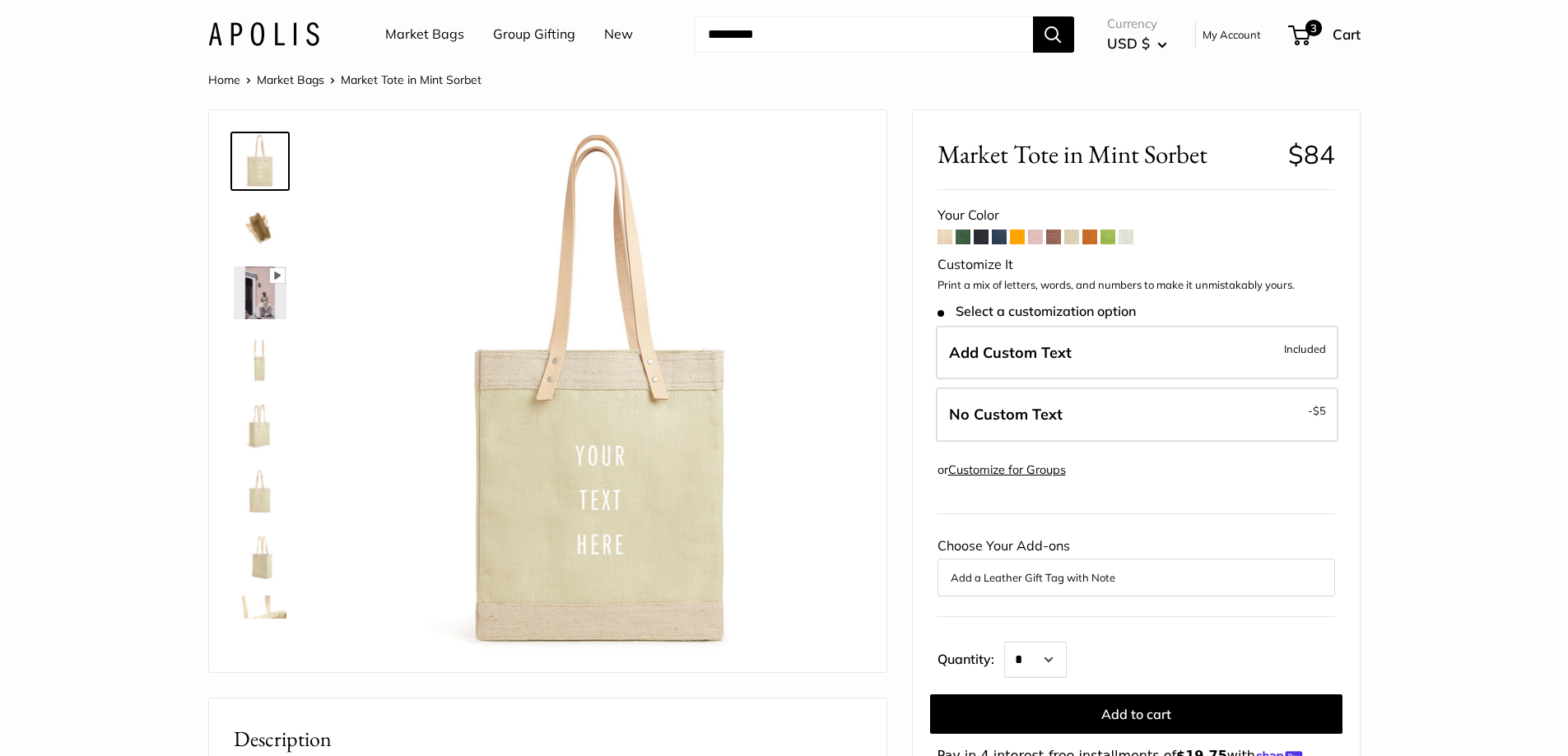
click at [1127, 242] on span at bounding box center [1126, 237] width 15 height 15
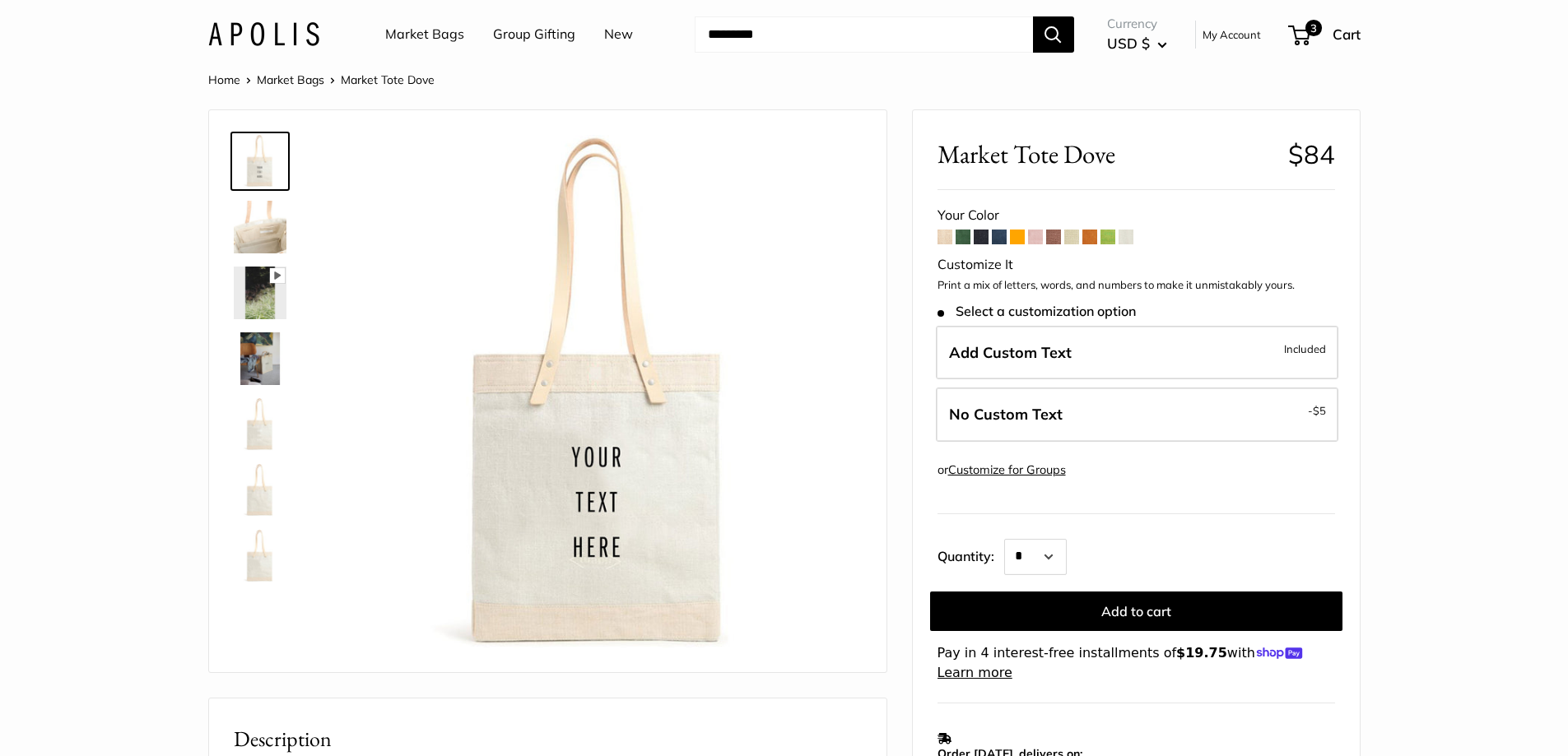
click at [1107, 238] on span at bounding box center [1109, 237] width 15 height 15
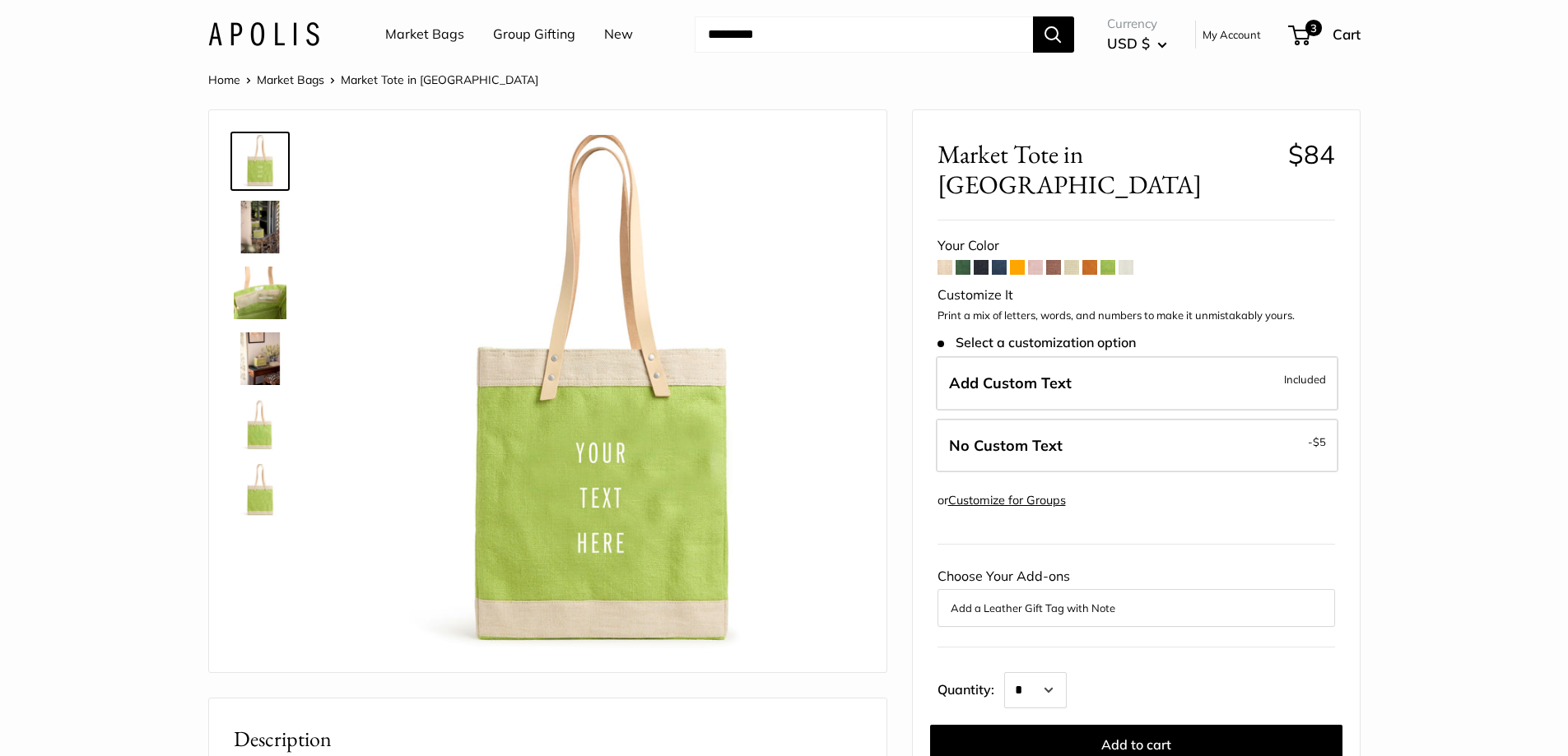
click at [1003, 260] on span at bounding box center [1000, 268] width 15 height 15
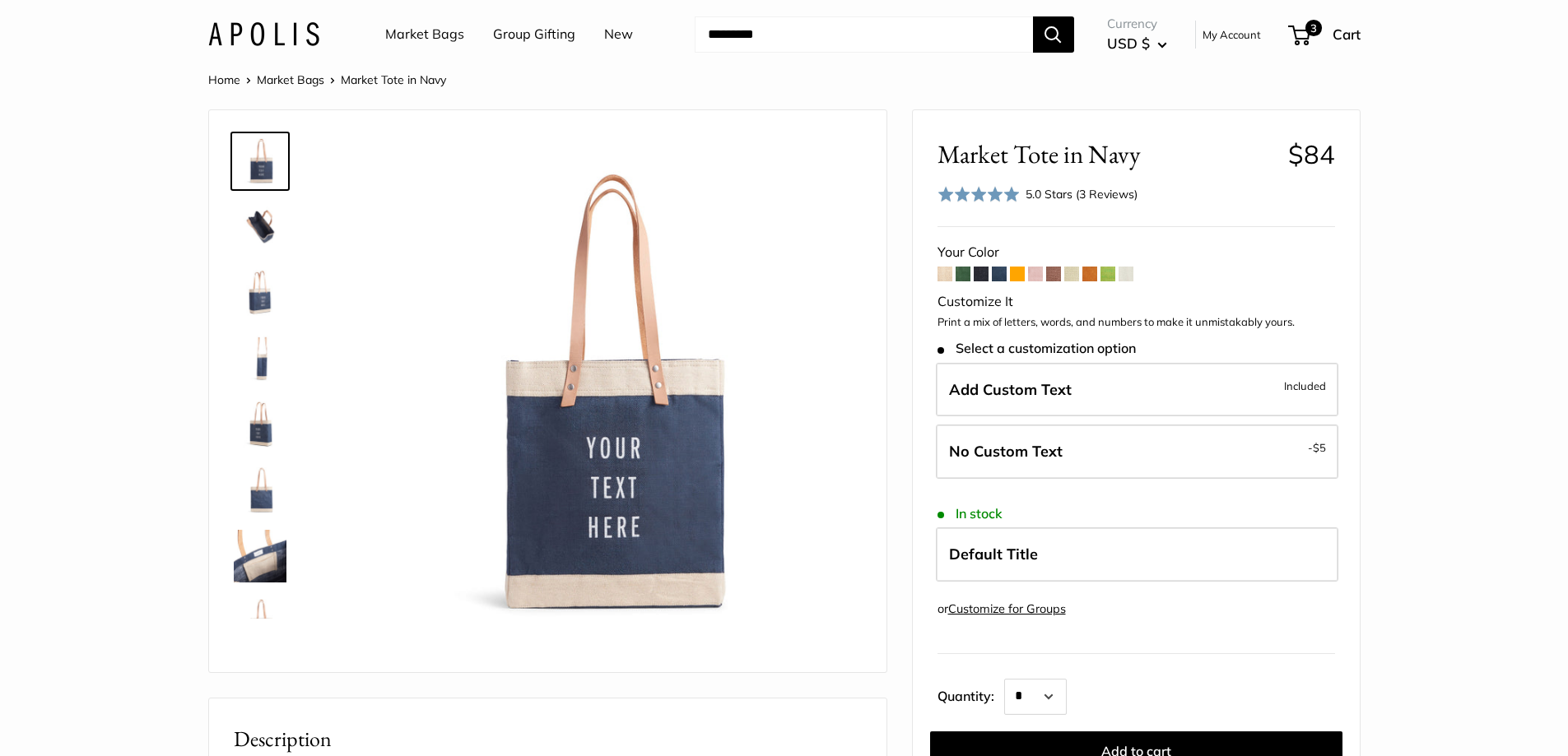
click at [1055, 273] on span at bounding box center [1054, 274] width 15 height 15
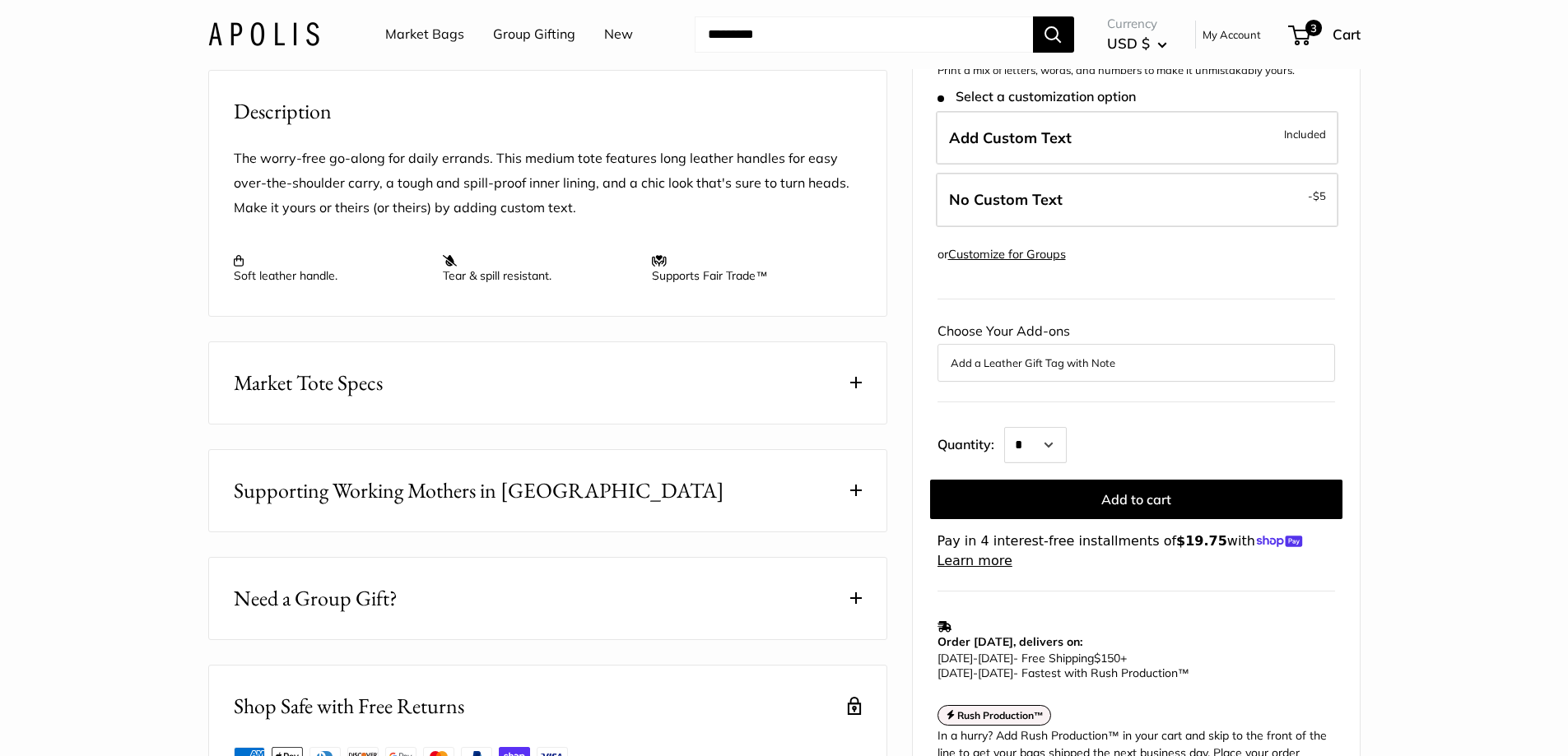
scroll to position [134, 0]
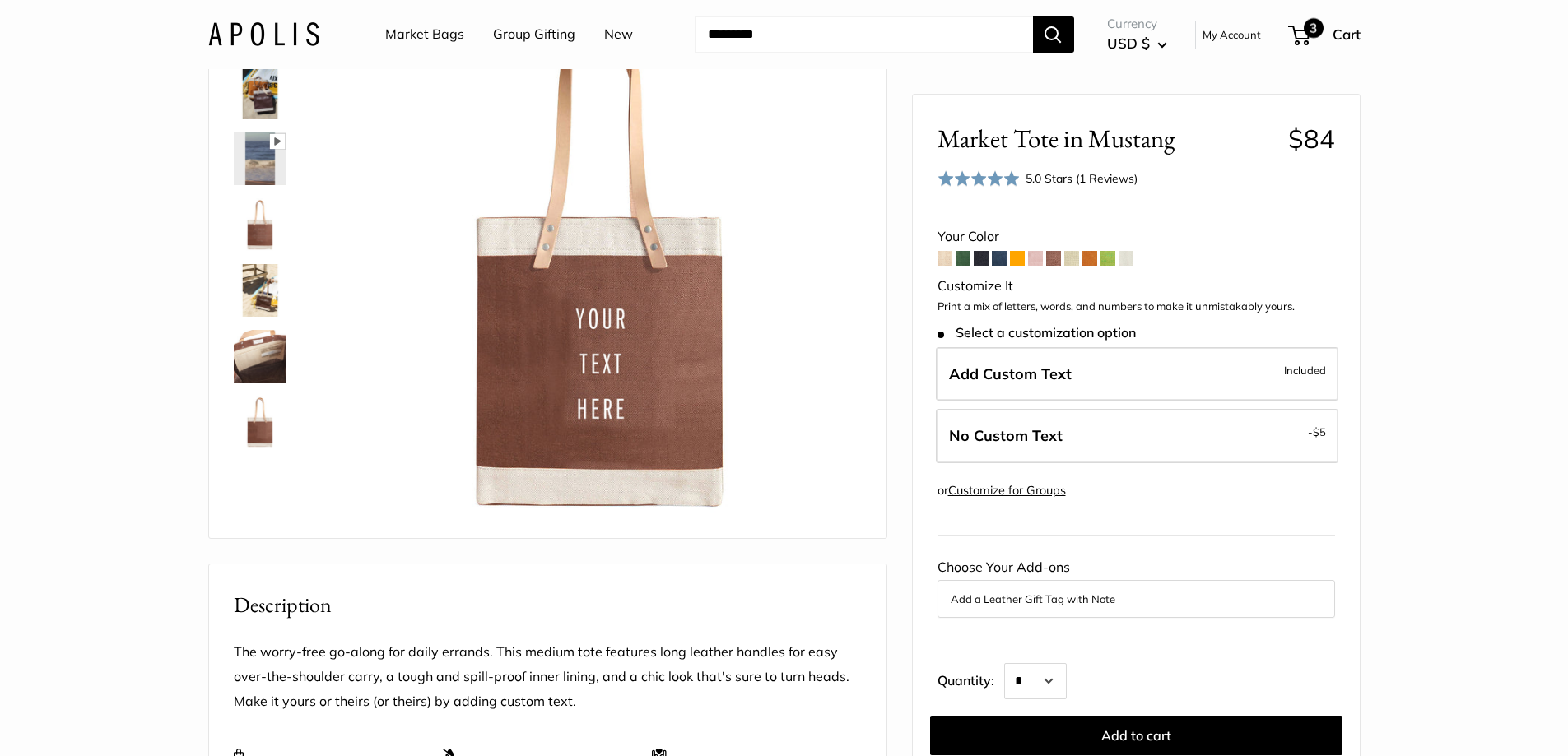
click at [1313, 29] on span "3" at bounding box center [1313, 27] width 19 height 19
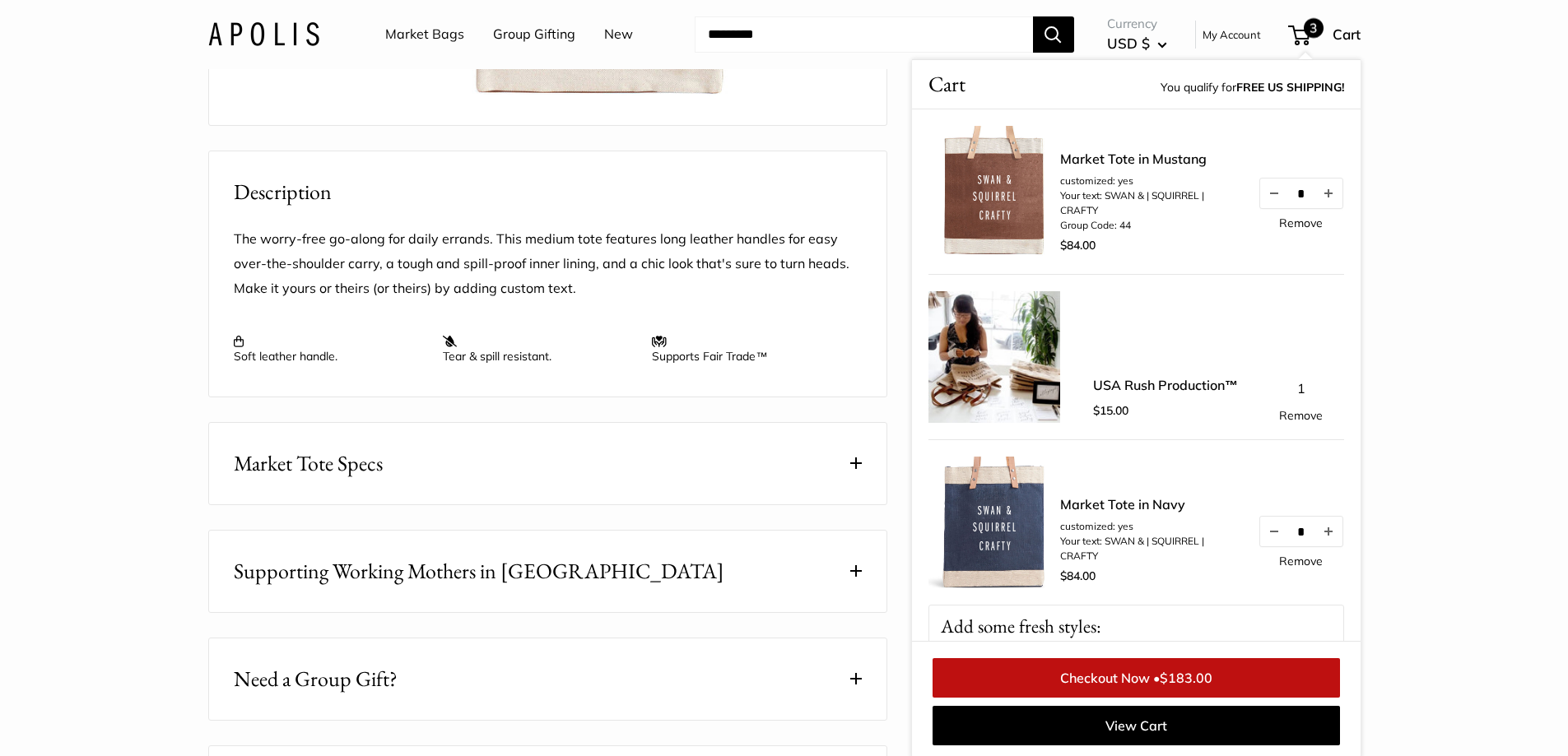
scroll to position [0, 0]
